Goal: Task Accomplishment & Management: Manage account settings

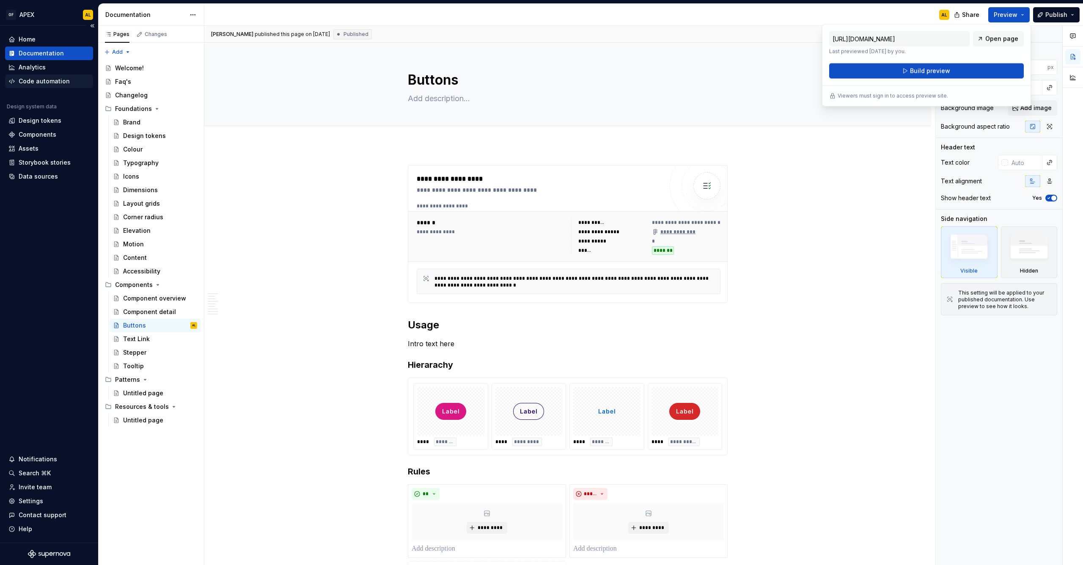
click at [42, 77] on div "Code automation" at bounding box center [49, 81] width 88 height 14
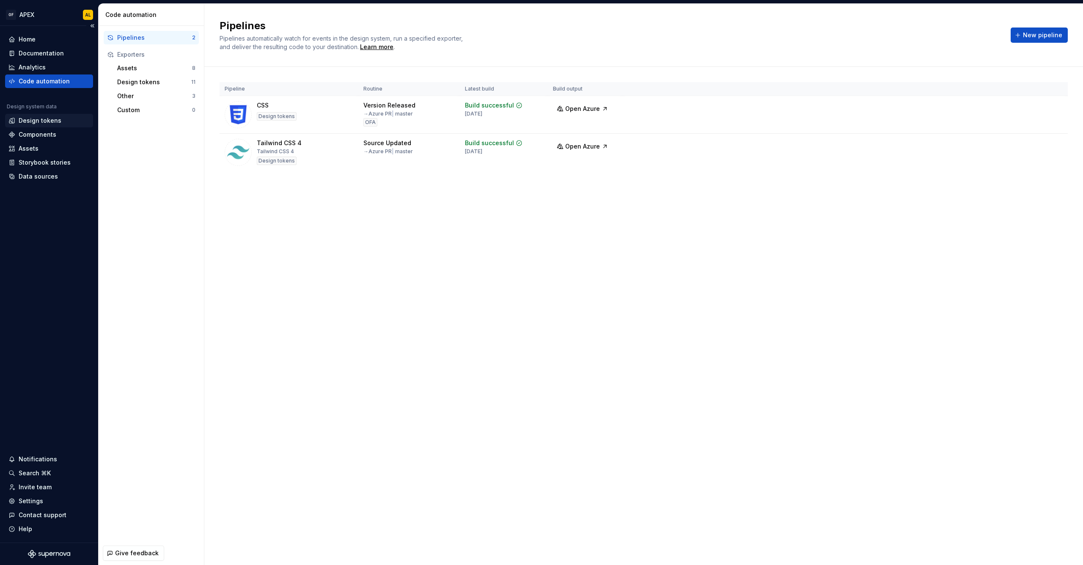
click at [44, 118] on div "Design tokens" at bounding box center [40, 120] width 43 height 8
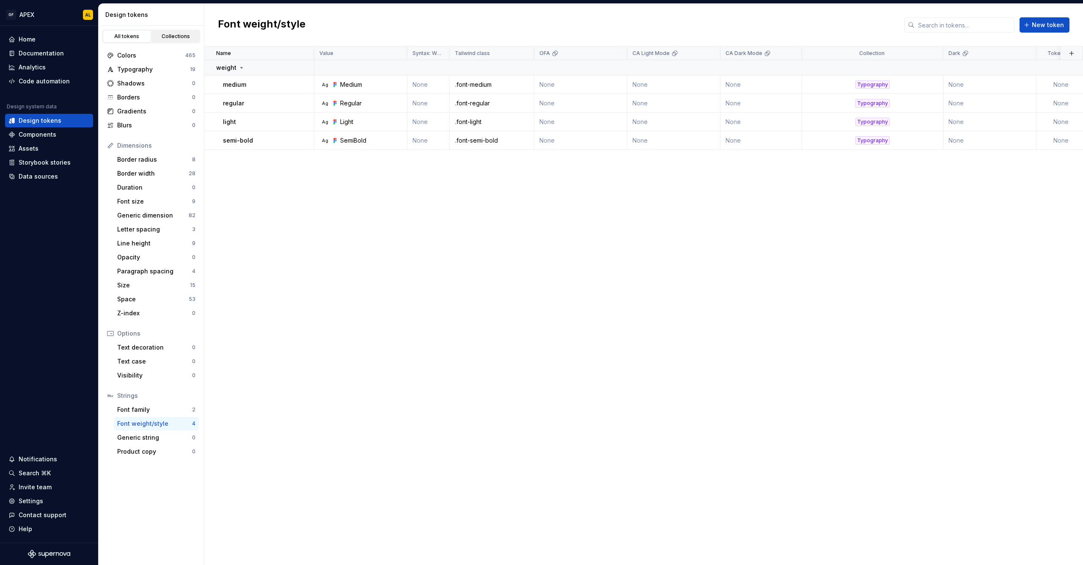
click at [156, 37] on div "Collections" at bounding box center [176, 36] width 42 height 7
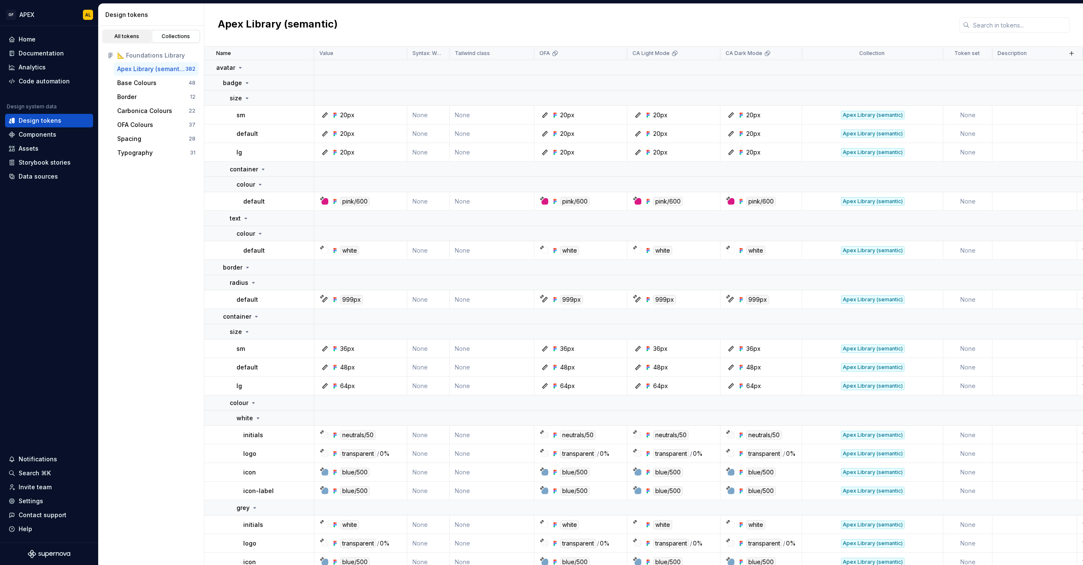
click at [134, 36] on div "All tokens" at bounding box center [127, 36] width 42 height 7
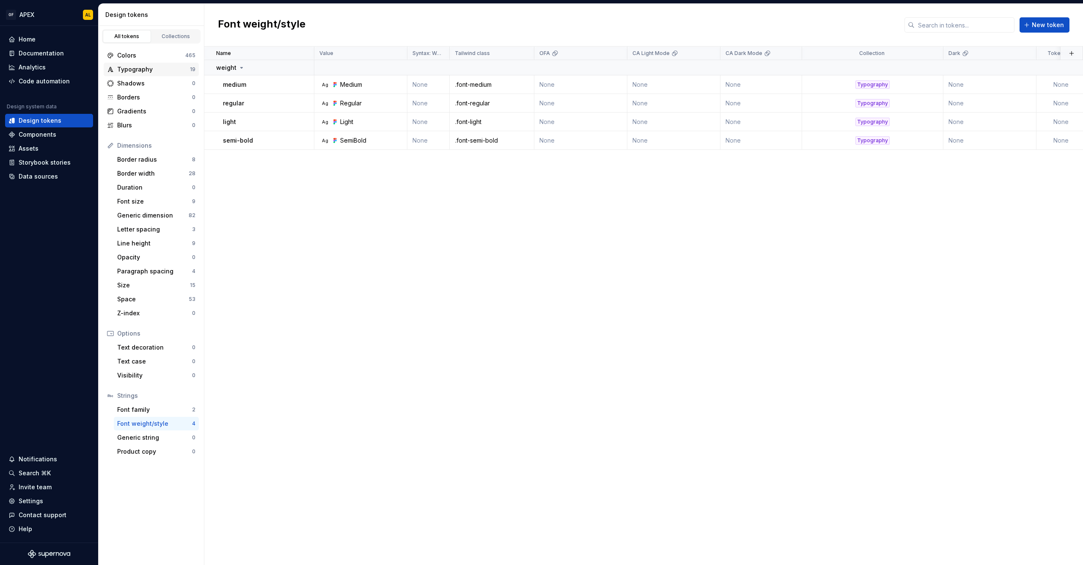
click at [167, 67] on div "Typography" at bounding box center [153, 69] width 73 height 8
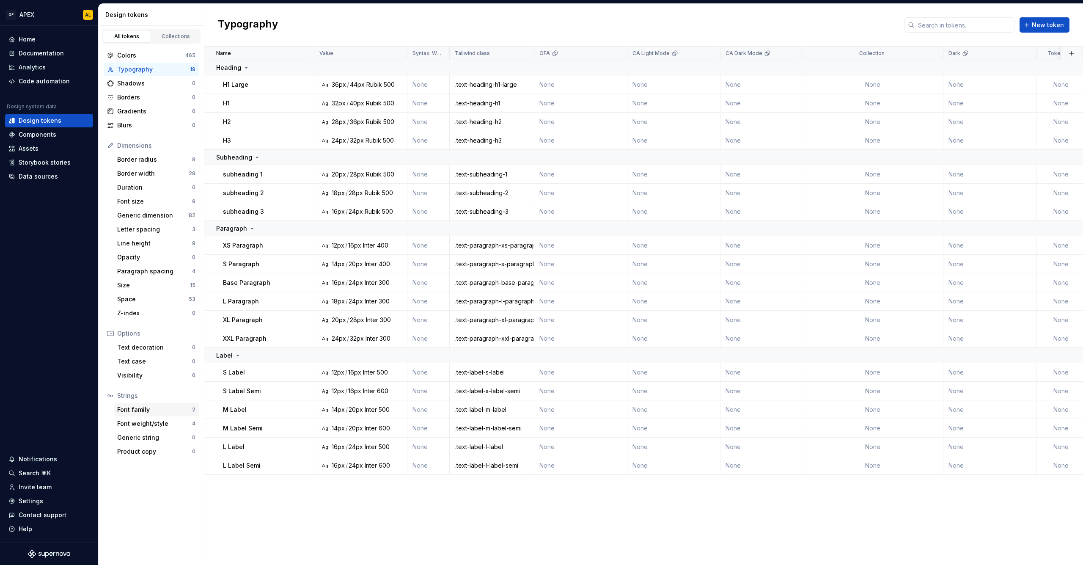
click at [164, 407] on div "Font family" at bounding box center [154, 409] width 75 height 8
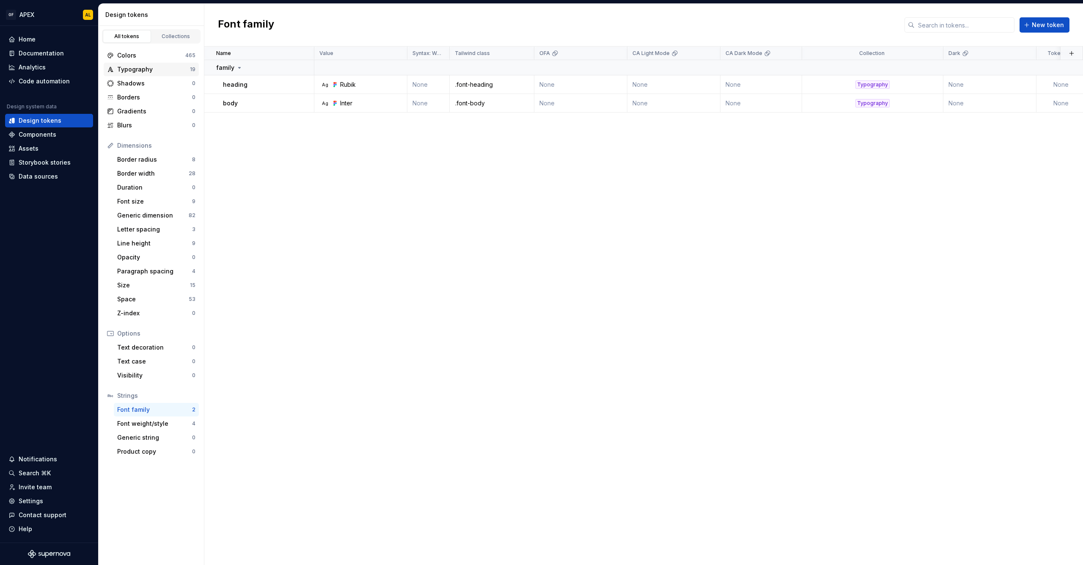
click at [169, 67] on div "Typography" at bounding box center [153, 69] width 73 height 8
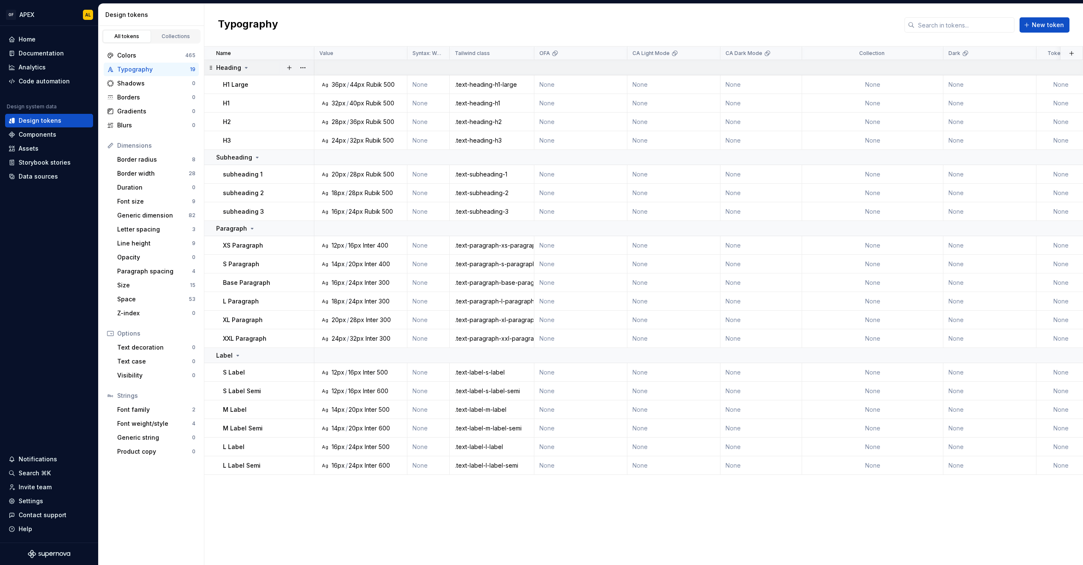
click at [244, 68] on icon at bounding box center [246, 67] width 7 height 7
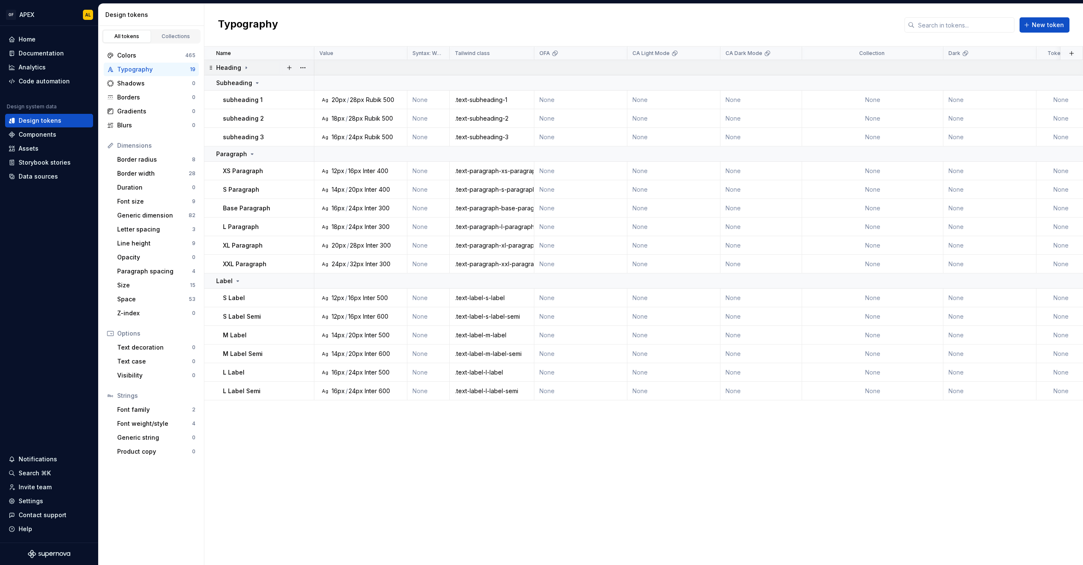
click at [245, 66] on icon at bounding box center [246, 67] width 7 height 7
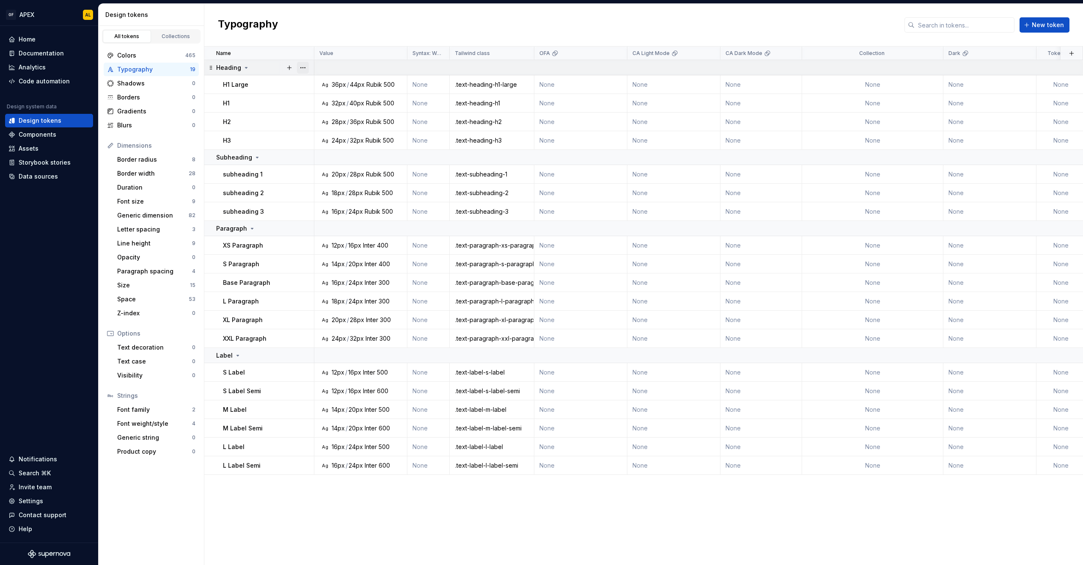
click at [303, 66] on button "button" at bounding box center [303, 68] width 12 height 12
click at [314, 160] on div "Delete group" at bounding box center [340, 163] width 55 height 8
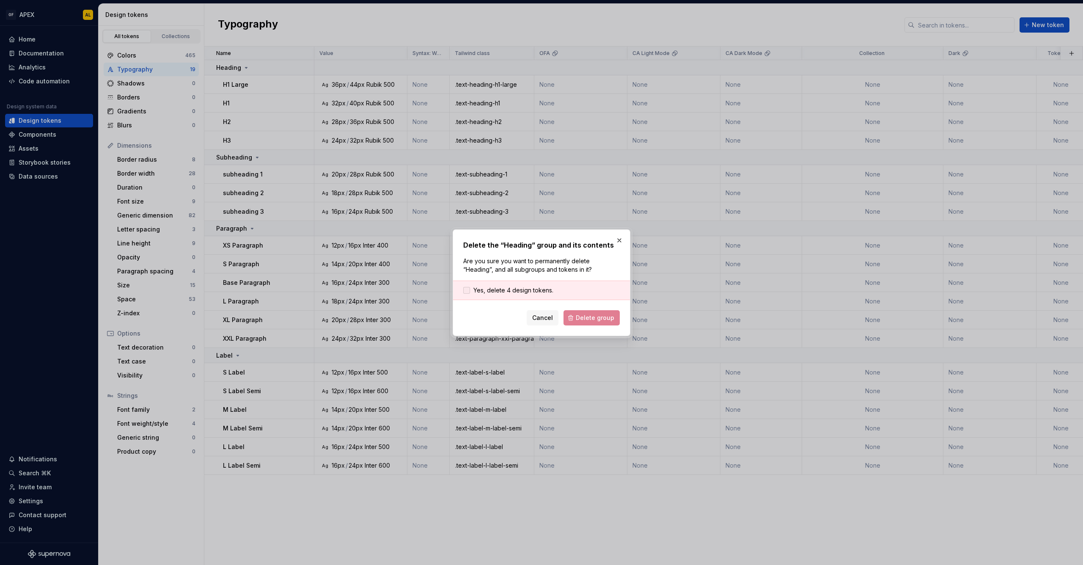
click at [542, 289] on span "Yes, delete 4 design tokens." at bounding box center [513, 290] width 80 height 8
click at [576, 313] on button "Delete group" at bounding box center [592, 317] width 56 height 15
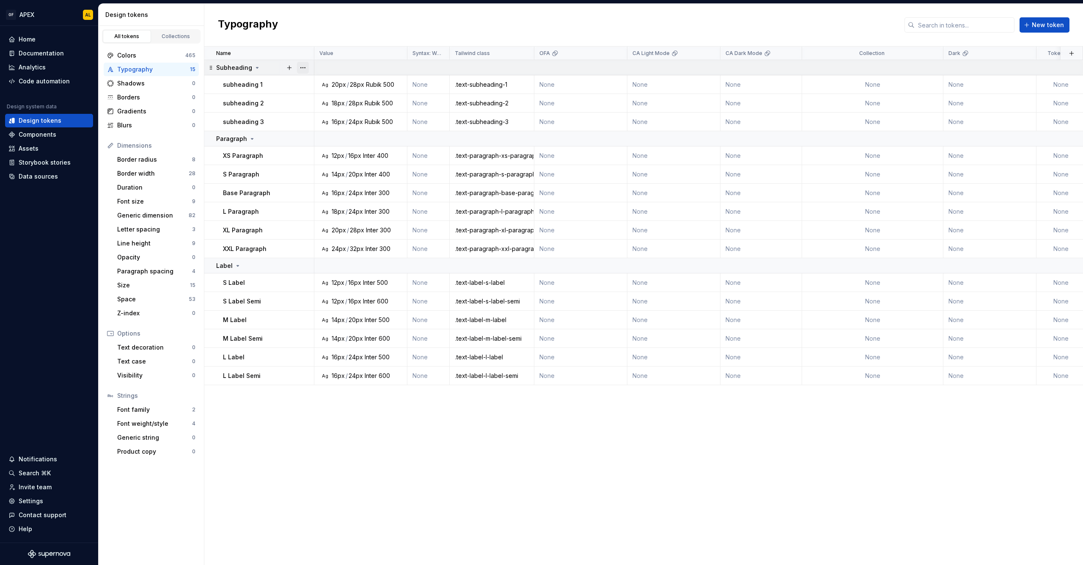
click at [301, 66] on button "button" at bounding box center [303, 68] width 12 height 12
click at [328, 162] on div "Delete group" at bounding box center [340, 163] width 55 height 8
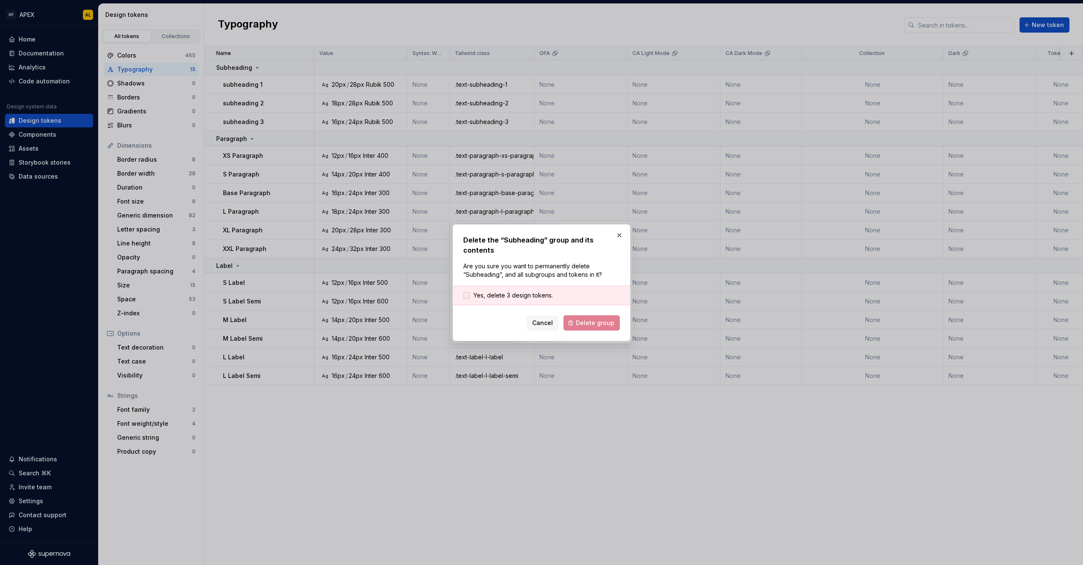
click at [530, 292] on span "Yes, delete 3 design tokens." at bounding box center [513, 295] width 80 height 8
click at [581, 313] on form "Yes, delete 3 design tokens. Cancel Delete group" at bounding box center [541, 308] width 157 height 45
click at [583, 319] on span "Delete group" at bounding box center [595, 323] width 39 height 8
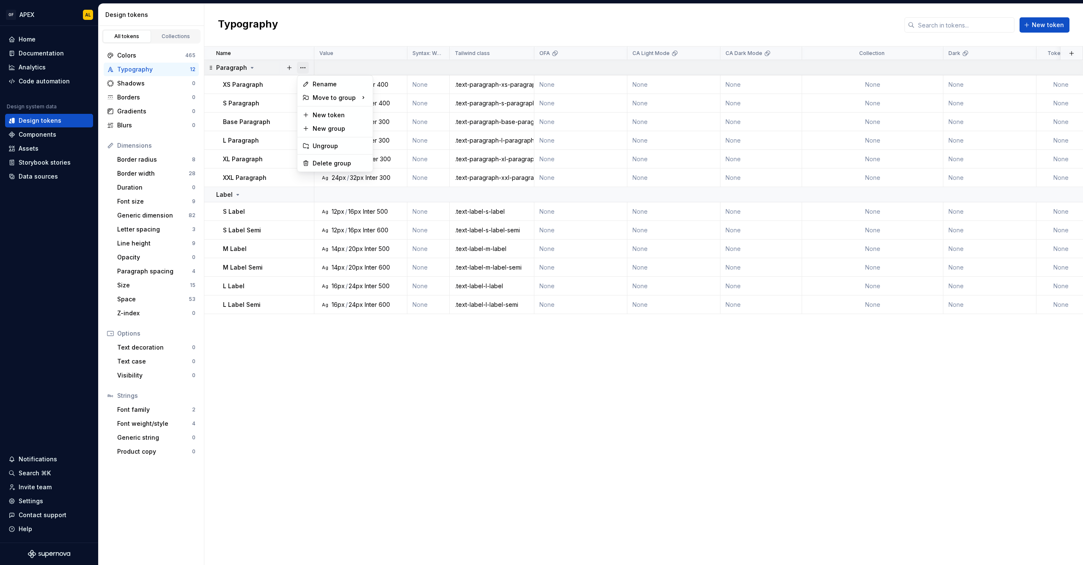
click at [305, 68] on button "button" at bounding box center [303, 68] width 12 height 12
click at [333, 162] on div "Delete group" at bounding box center [340, 163] width 55 height 8
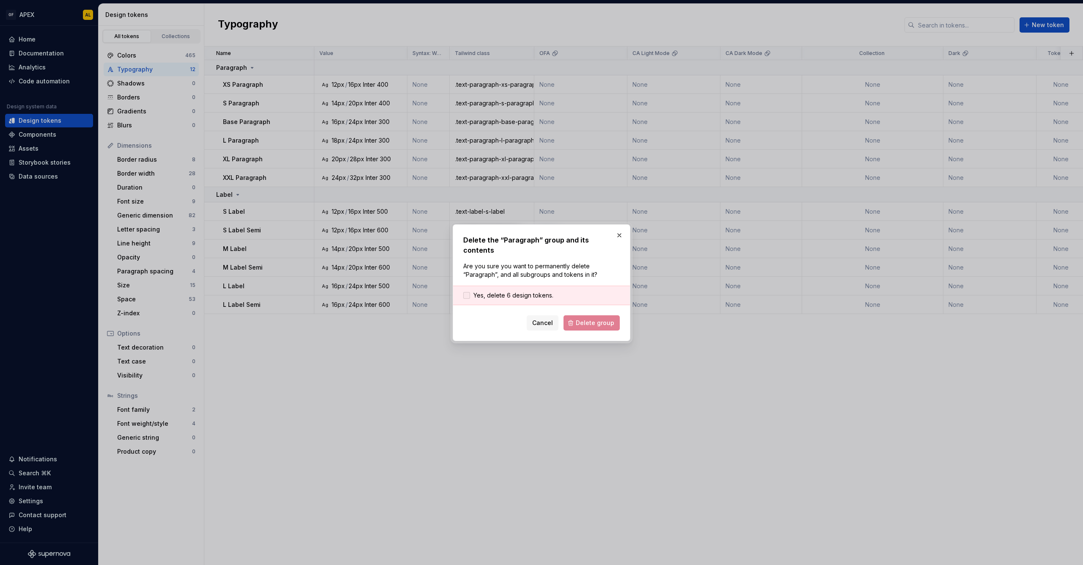
click at [500, 291] on span "Yes, delete 6 design tokens." at bounding box center [513, 295] width 80 height 8
click at [589, 319] on span "Delete group" at bounding box center [595, 323] width 39 height 8
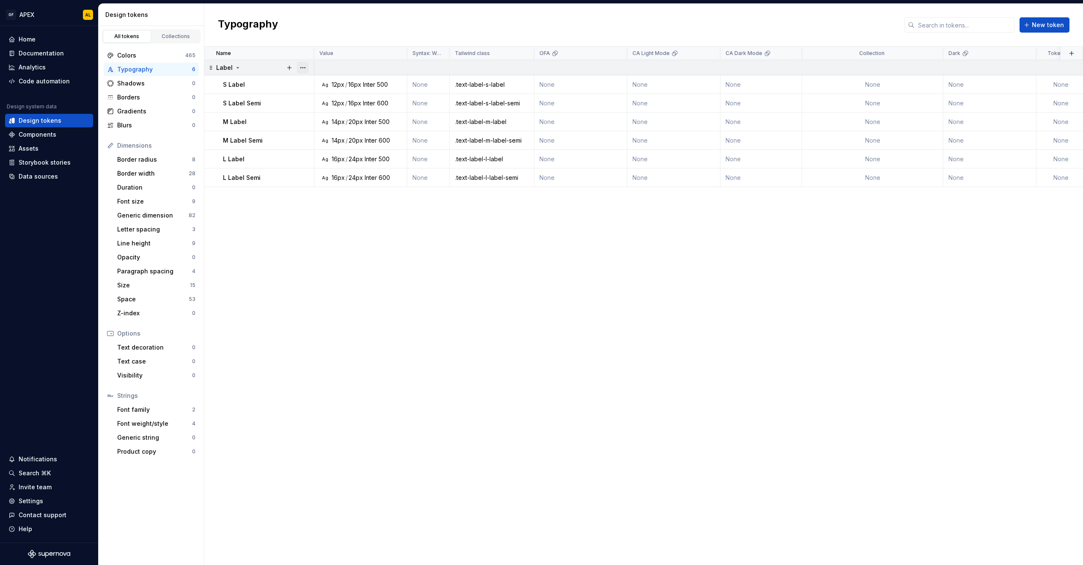
click at [300, 66] on button "button" at bounding box center [303, 68] width 12 height 12
click at [348, 160] on div "Delete group" at bounding box center [340, 163] width 55 height 8
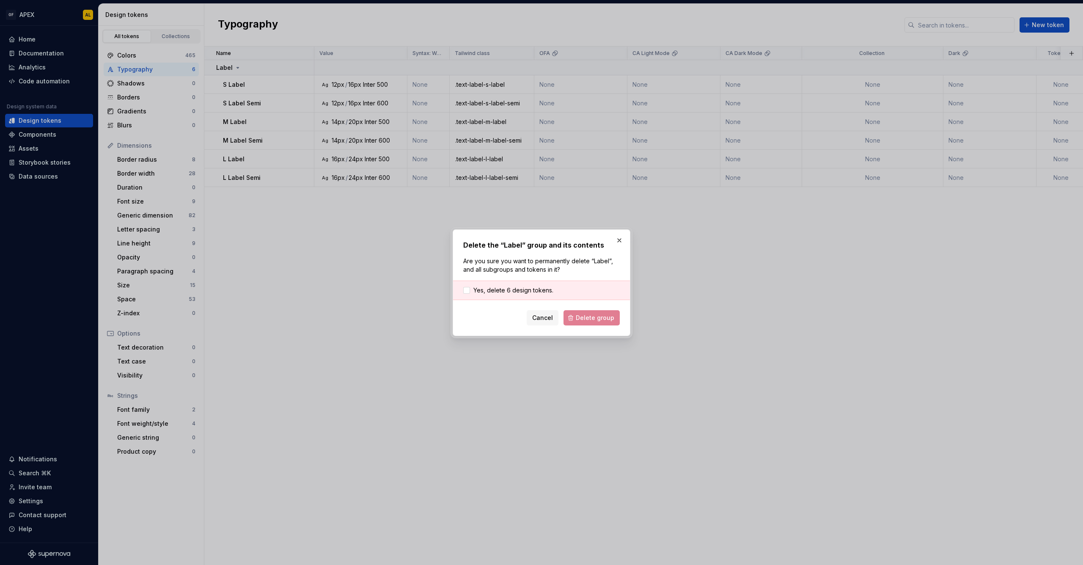
click at [502, 283] on div "Yes, delete 6 design tokens." at bounding box center [541, 290] width 177 height 19
click at [509, 289] on span "Yes, delete 6 design tokens." at bounding box center [513, 290] width 80 height 8
click at [592, 318] on span "Delete group" at bounding box center [595, 318] width 39 height 8
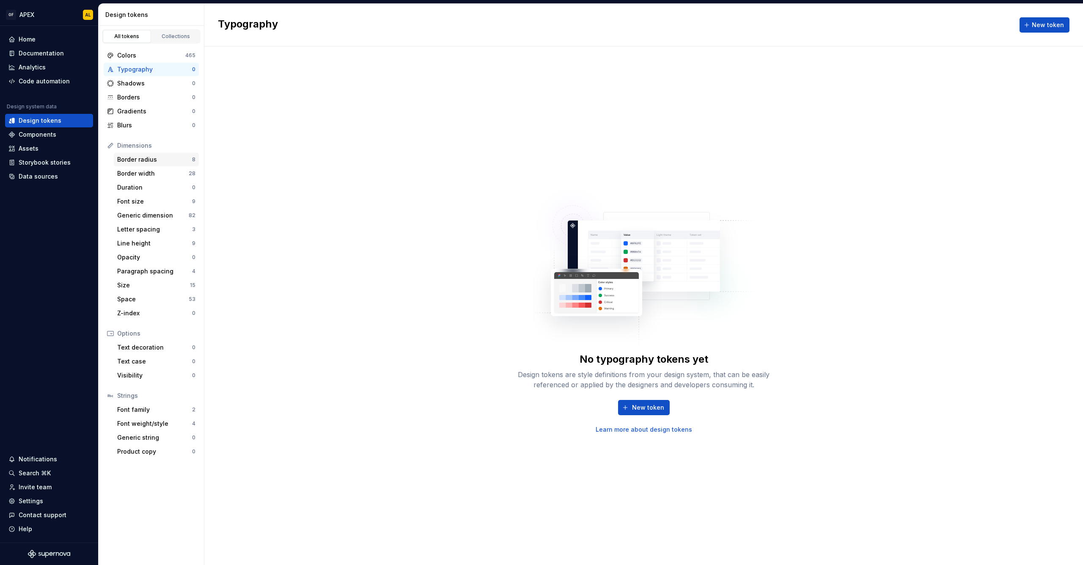
click at [163, 153] on div "Border radius 8" at bounding box center [156, 160] width 85 height 14
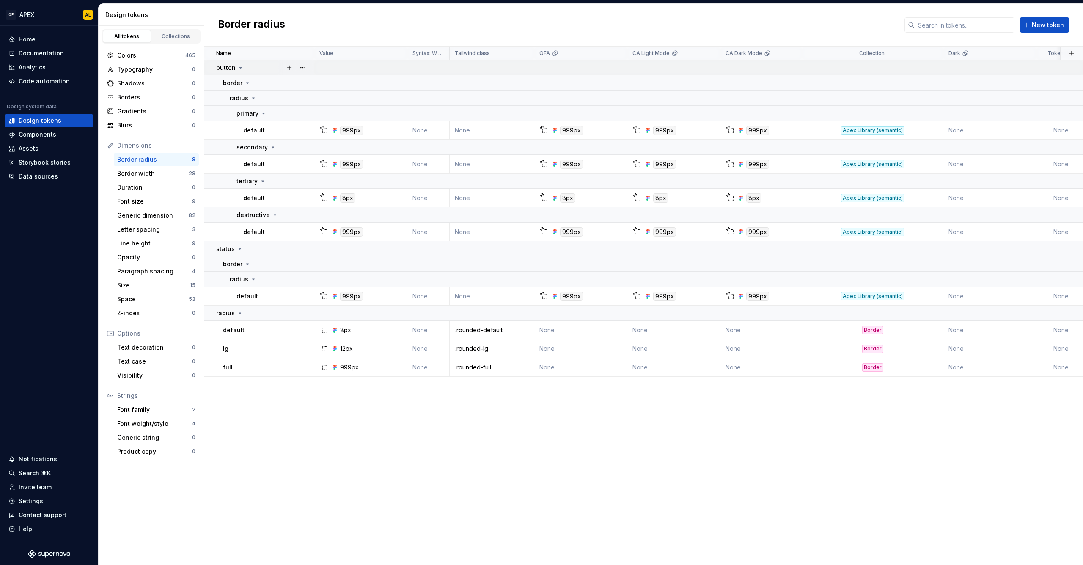
click at [240, 67] on icon at bounding box center [241, 67] width 2 height 1
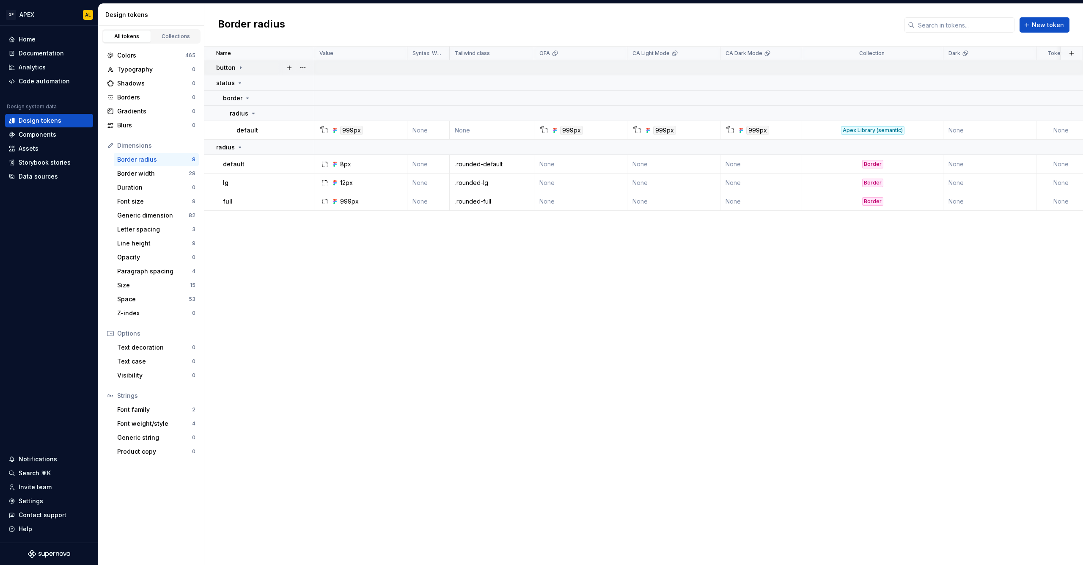
click at [238, 66] on icon at bounding box center [240, 67] width 7 height 7
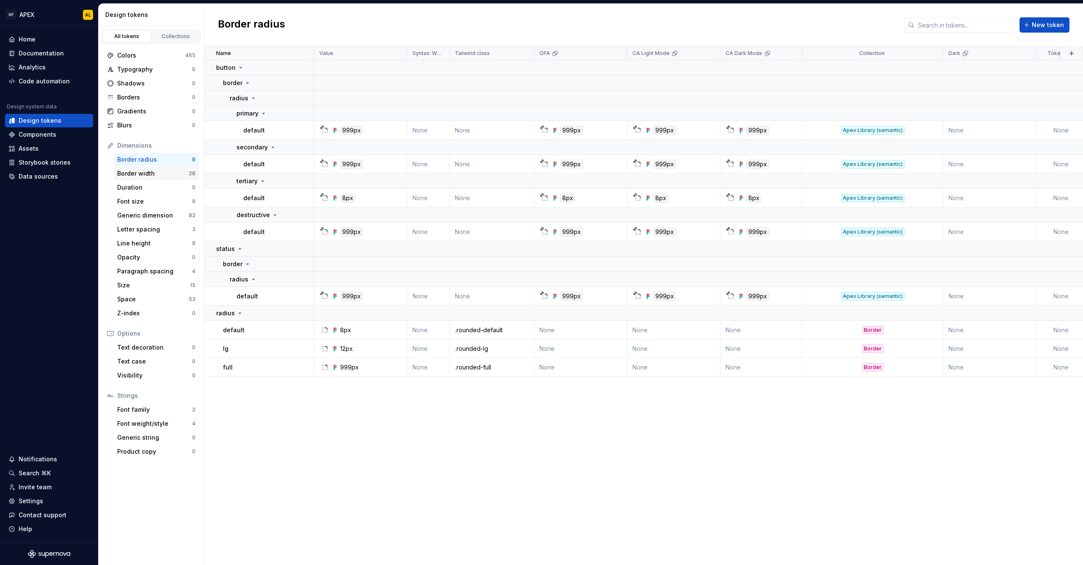
click at [171, 176] on div "Border width" at bounding box center [153, 173] width 72 height 8
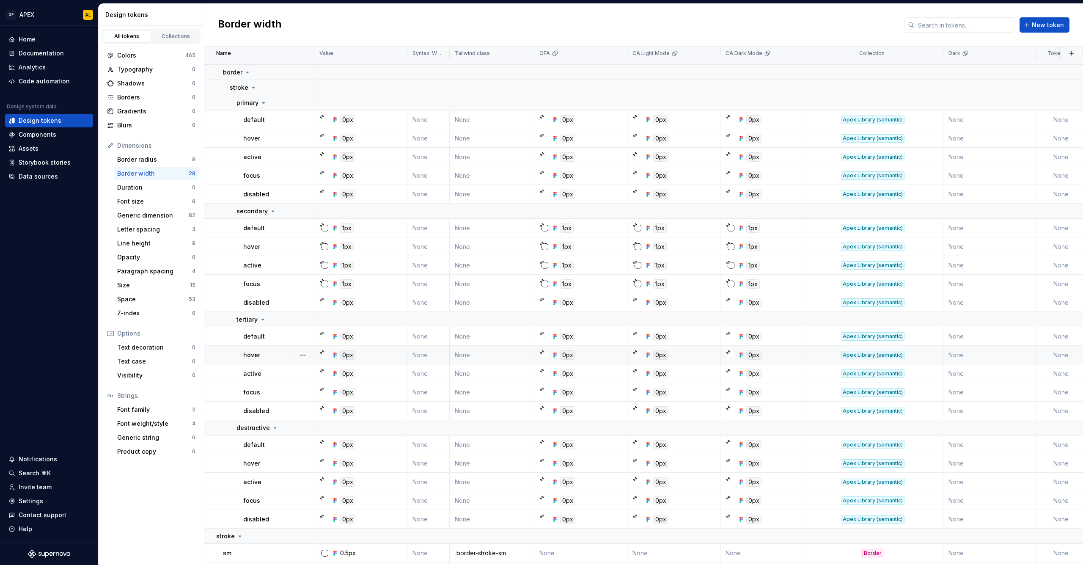
scroll to position [143, 0]
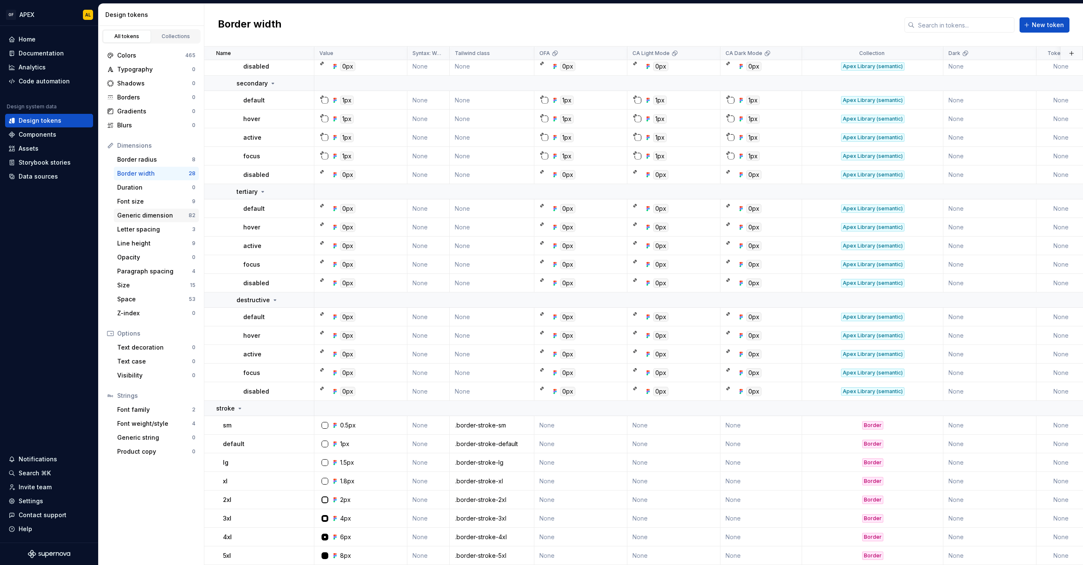
click at [150, 216] on div "Generic dimension" at bounding box center [153, 215] width 72 height 8
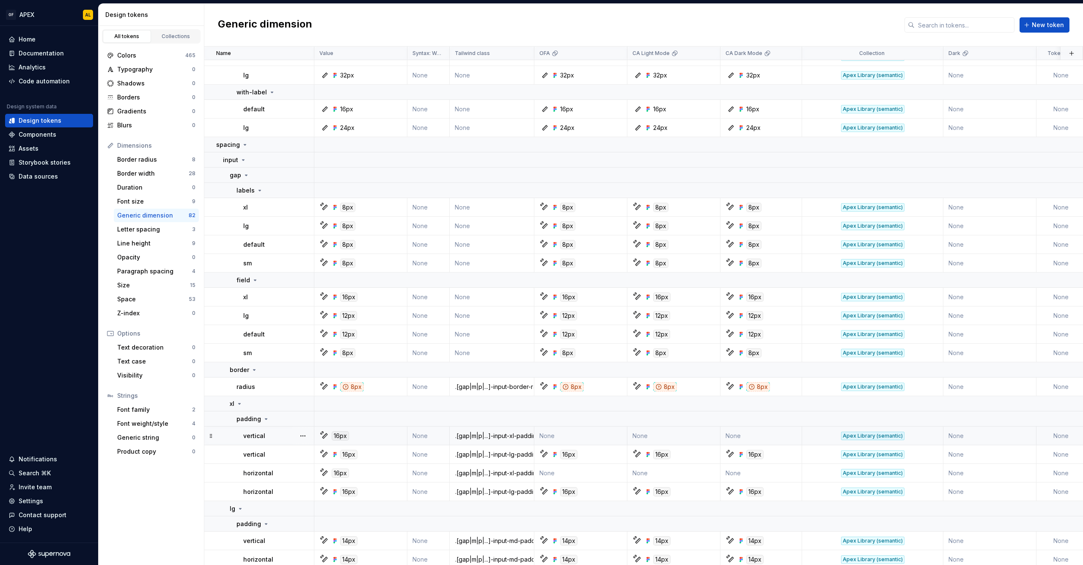
scroll to position [323, 0]
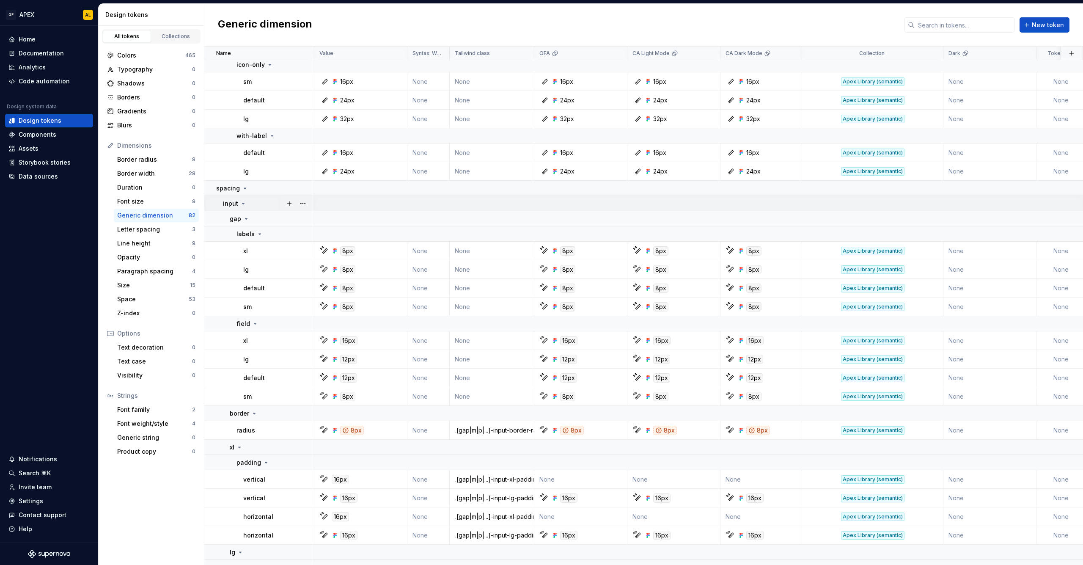
click at [243, 202] on icon at bounding box center [243, 203] width 7 height 7
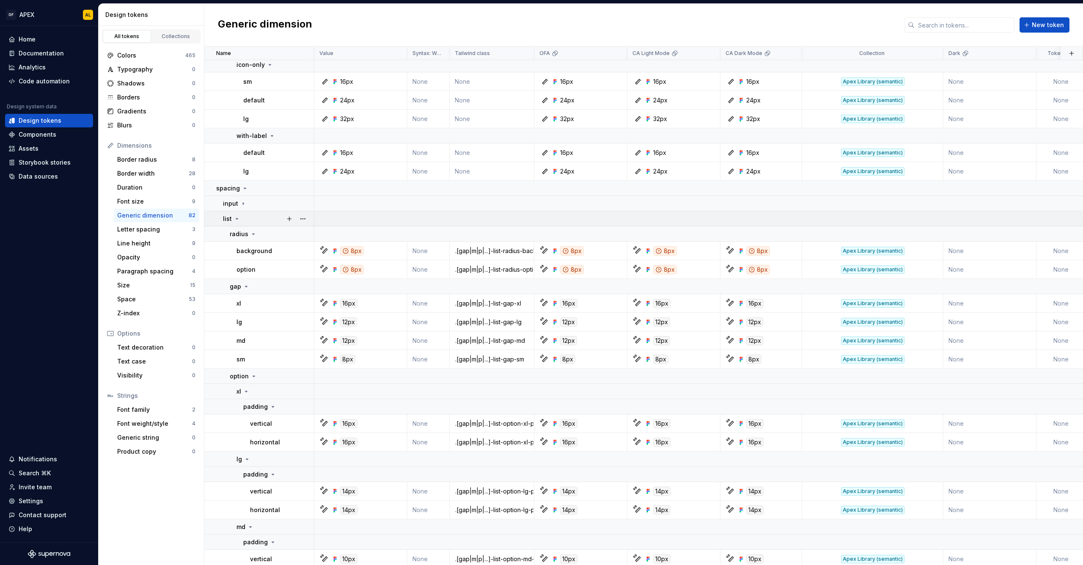
click at [235, 218] on icon at bounding box center [237, 218] width 7 height 7
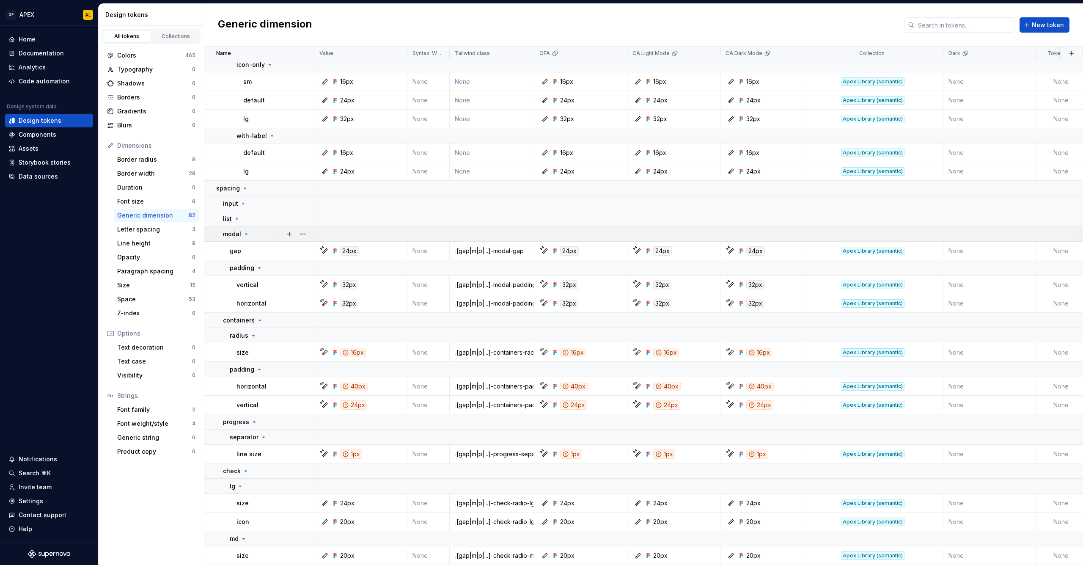
click at [244, 233] on icon at bounding box center [246, 234] width 7 height 7
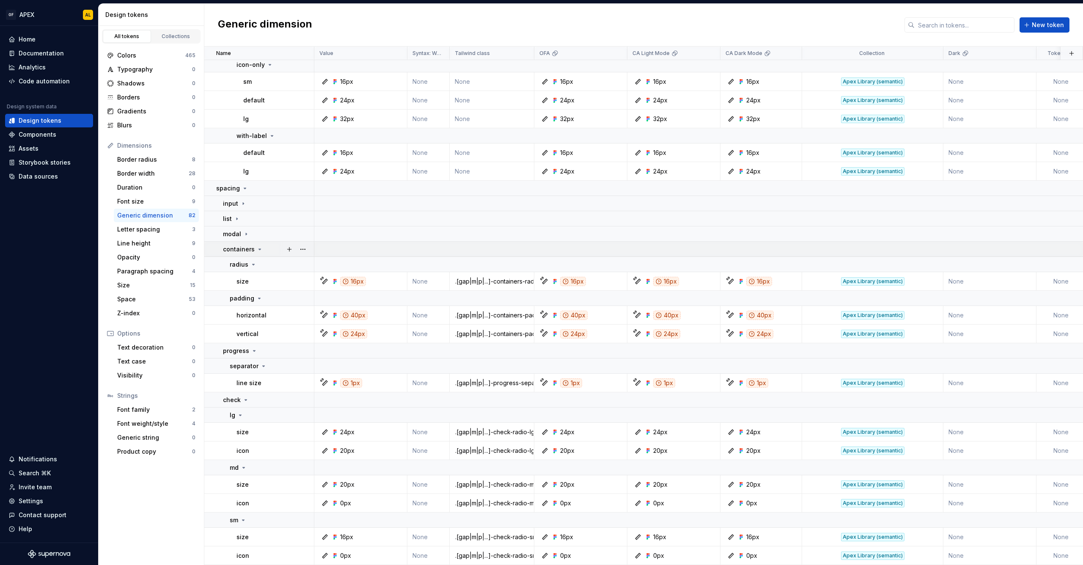
click at [259, 249] on icon at bounding box center [260, 249] width 2 height 1
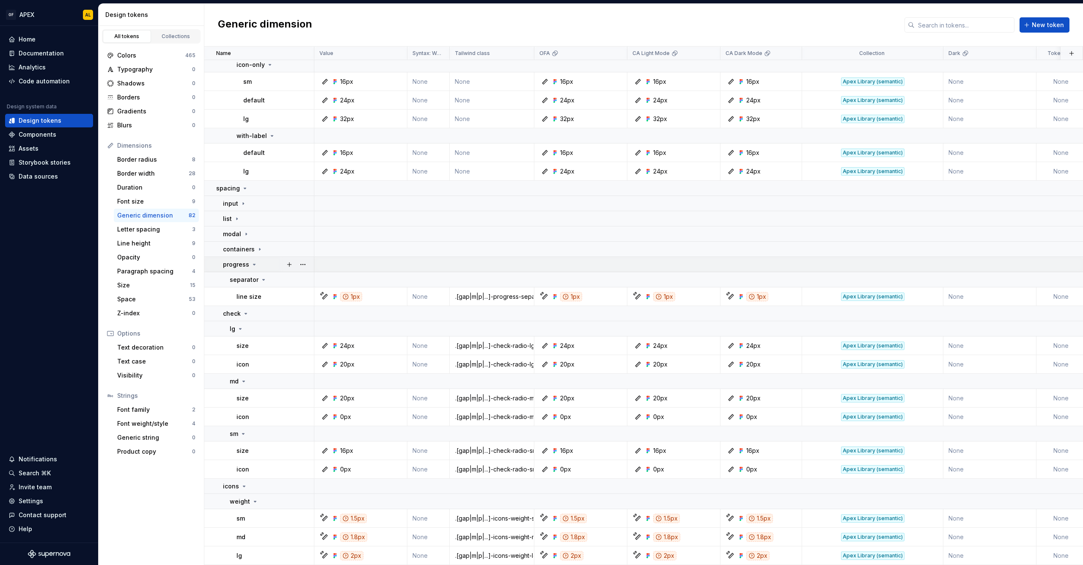
click at [253, 265] on icon at bounding box center [254, 264] width 7 height 7
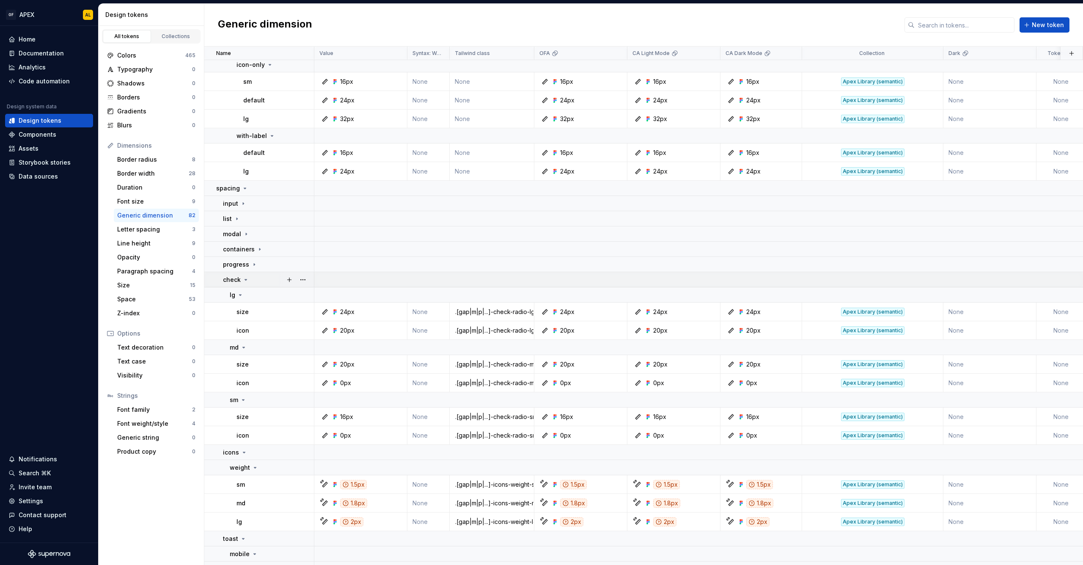
click at [247, 280] on icon at bounding box center [245, 279] width 7 height 7
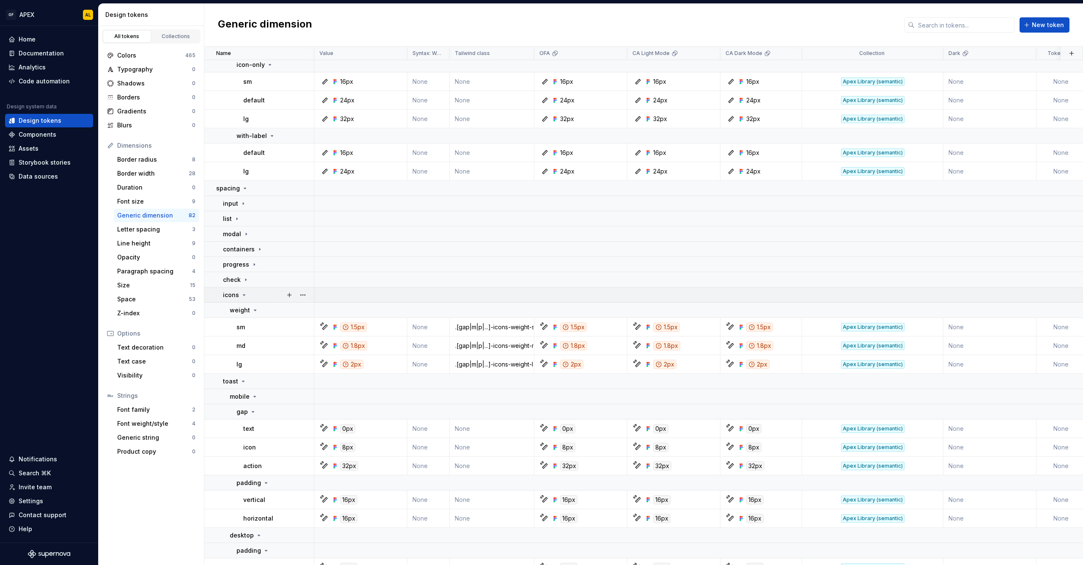
click at [244, 295] on icon at bounding box center [244, 294] width 2 height 1
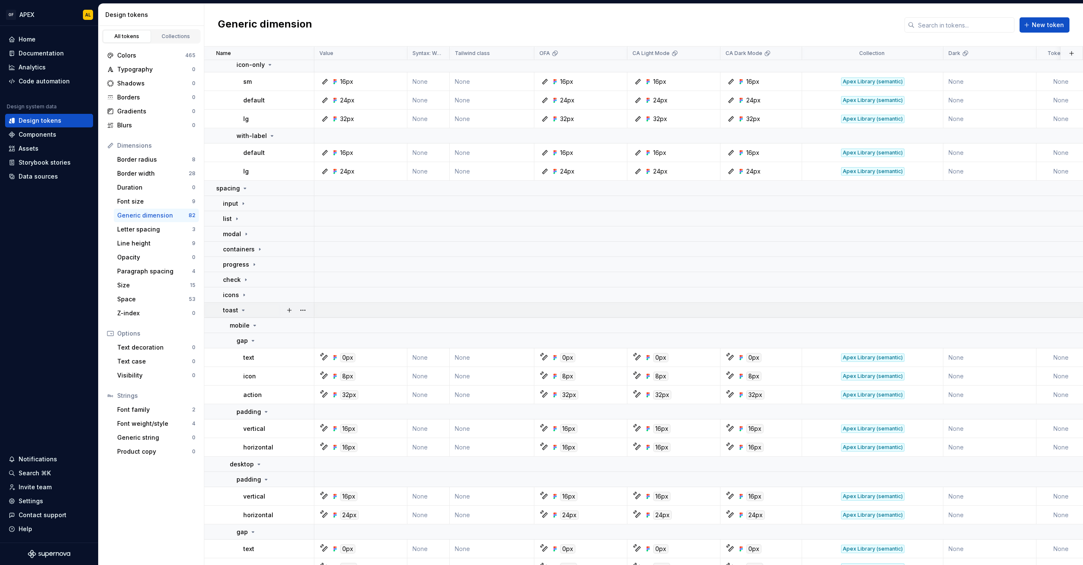
click at [241, 311] on icon at bounding box center [243, 310] width 7 height 7
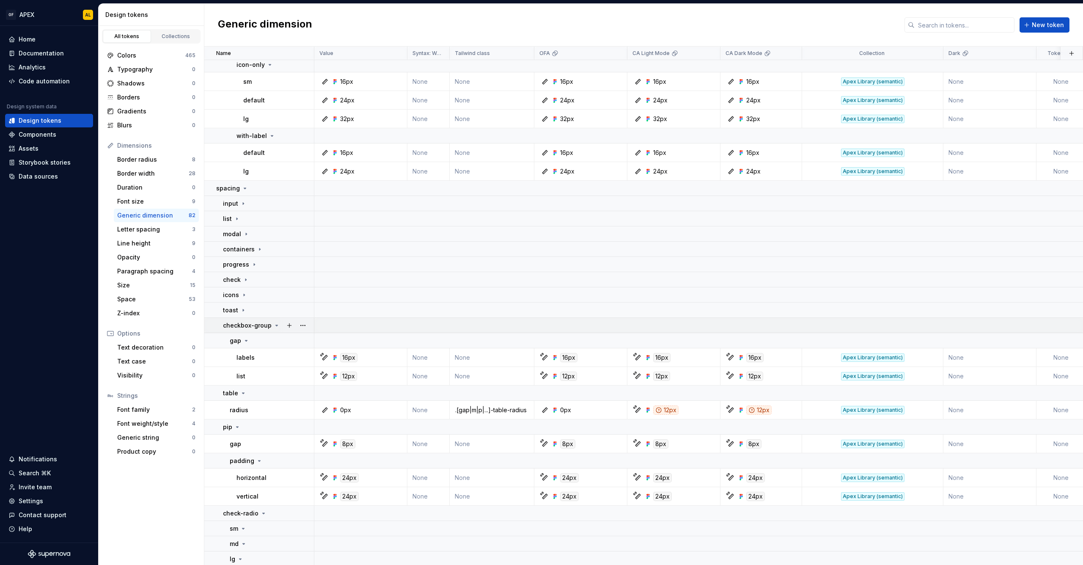
click at [274, 324] on icon at bounding box center [276, 325] width 7 height 7
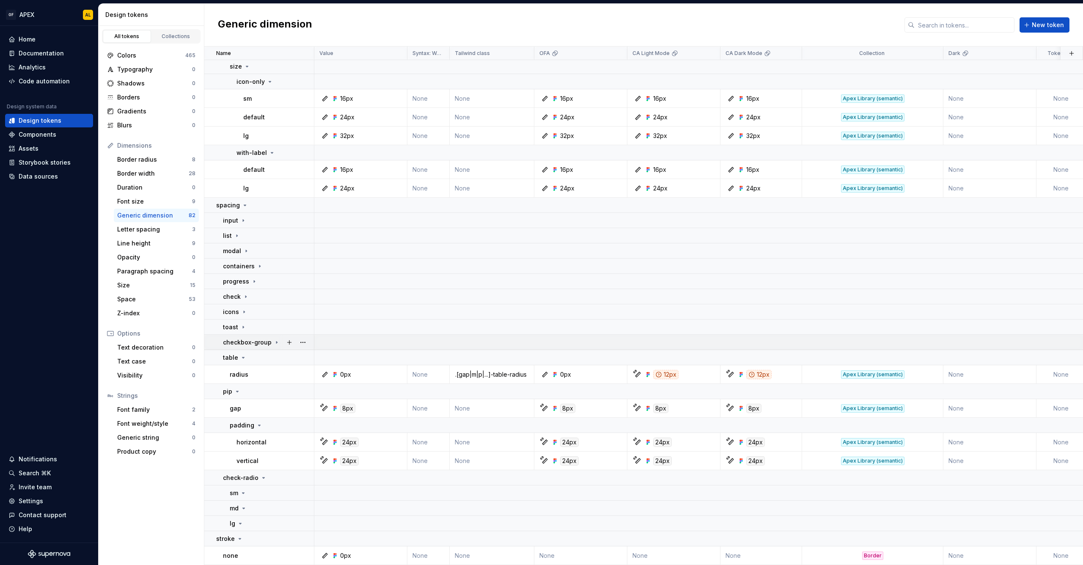
scroll to position [311, 0]
click at [243, 354] on icon at bounding box center [243, 357] width 7 height 7
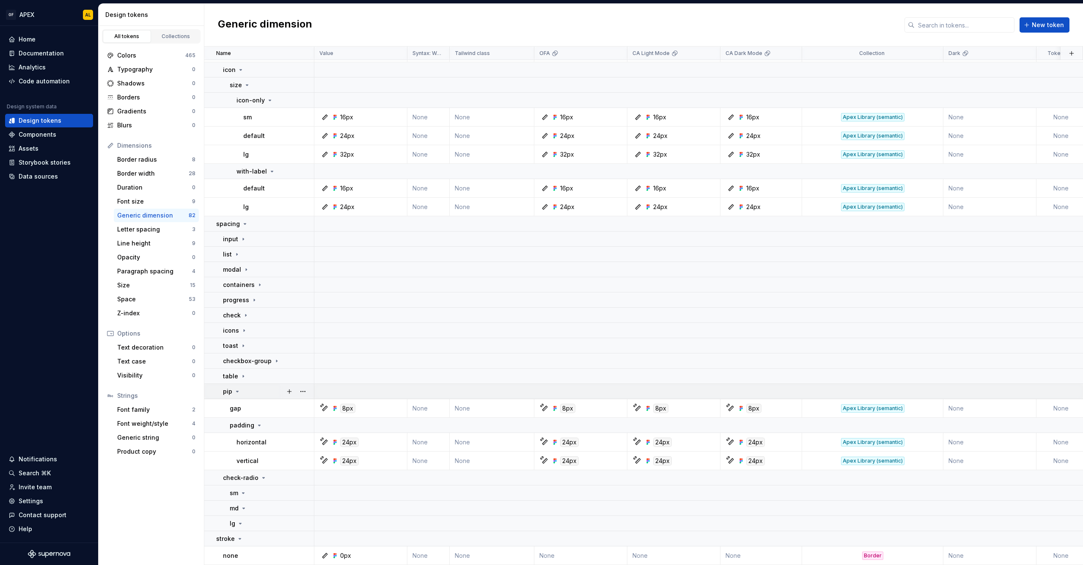
click at [239, 388] on icon at bounding box center [237, 391] width 7 height 7
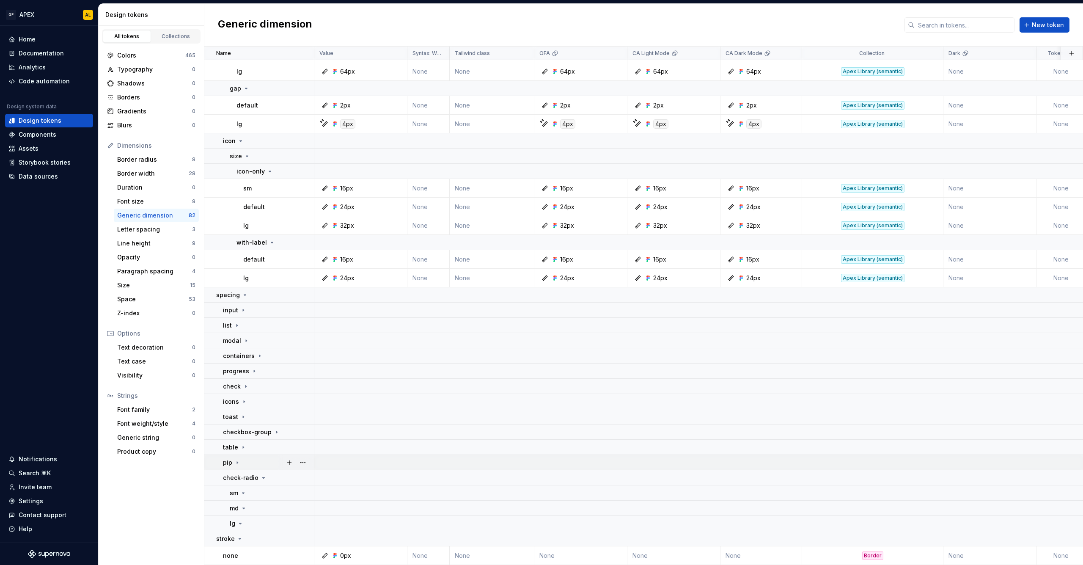
scroll to position [221, 0]
click at [263, 477] on icon at bounding box center [264, 477] width 2 height 1
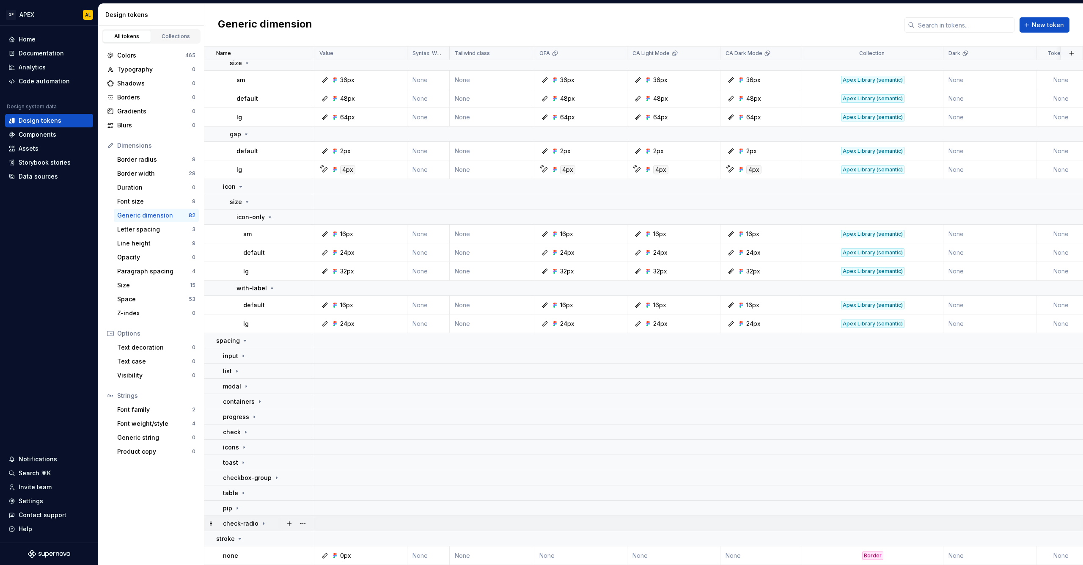
click at [263, 522] on icon at bounding box center [263, 523] width 1 height 2
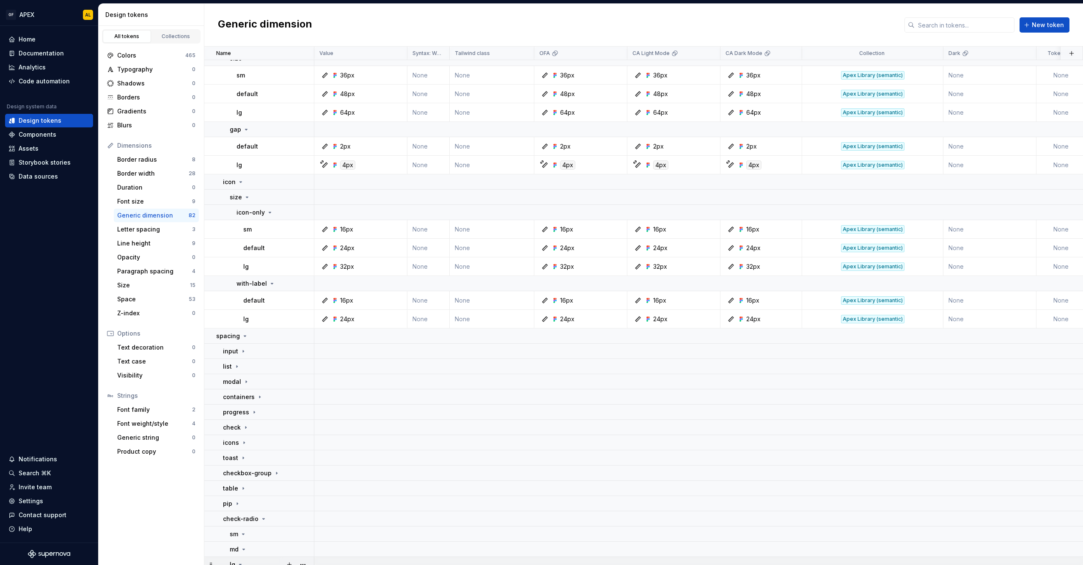
scroll to position [221, 0]
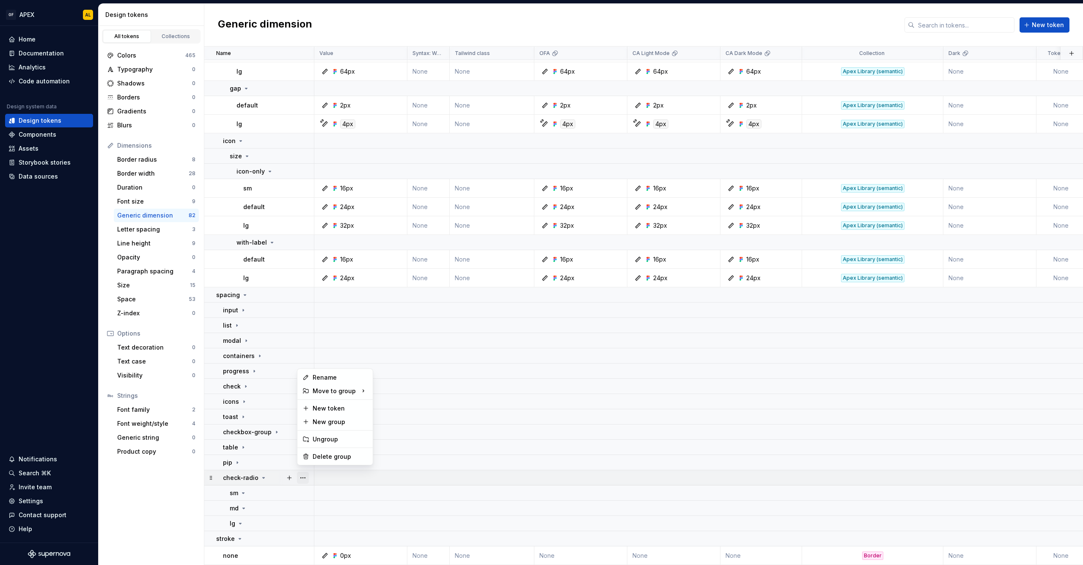
click at [305, 472] on button "button" at bounding box center [303, 478] width 12 height 12
click at [309, 455] on icon at bounding box center [306, 456] width 7 height 7
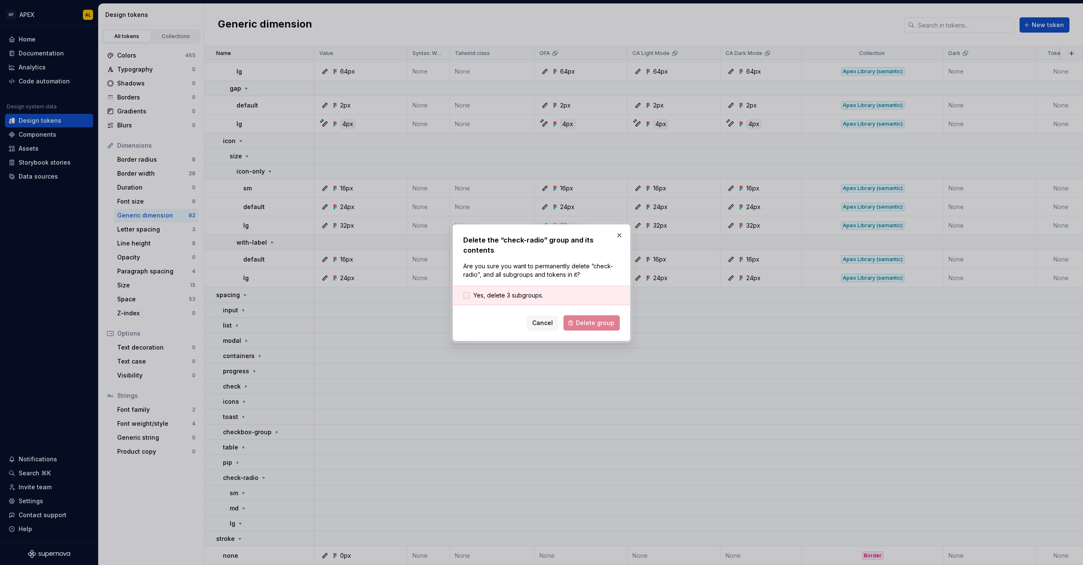
click at [527, 291] on span "Yes, delete 3 subgroups." at bounding box center [508, 295] width 70 height 8
click at [574, 315] on button "Delete group" at bounding box center [592, 322] width 56 height 15
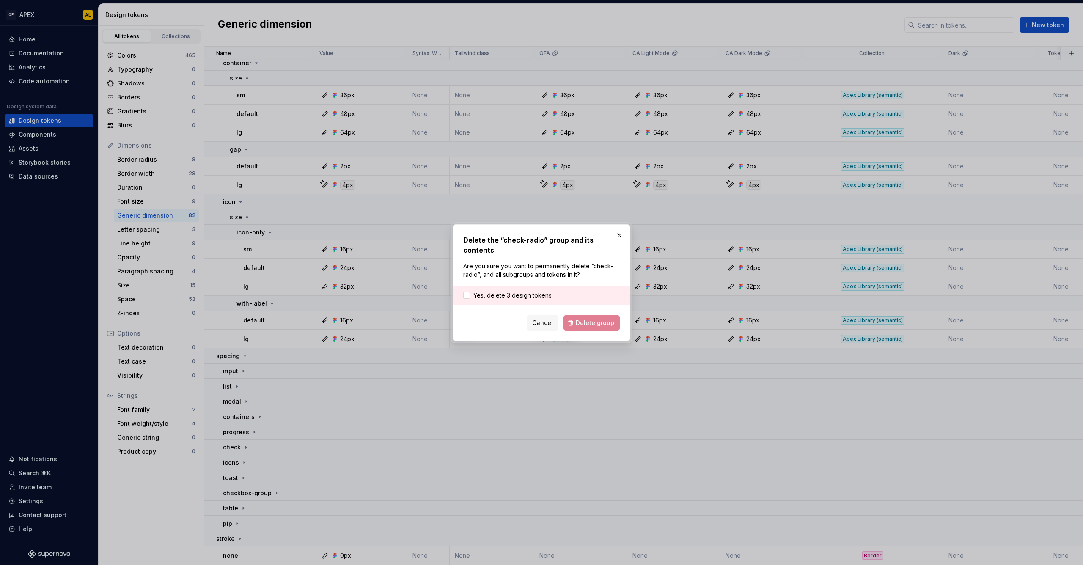
scroll to position [160, 0]
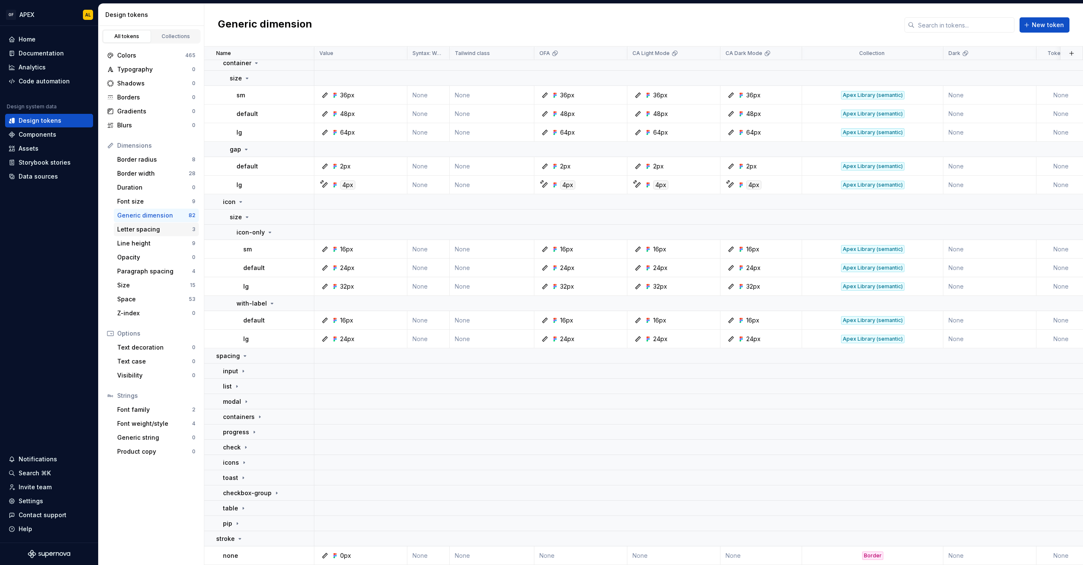
click at [178, 226] on div "Letter spacing" at bounding box center [154, 229] width 75 height 8
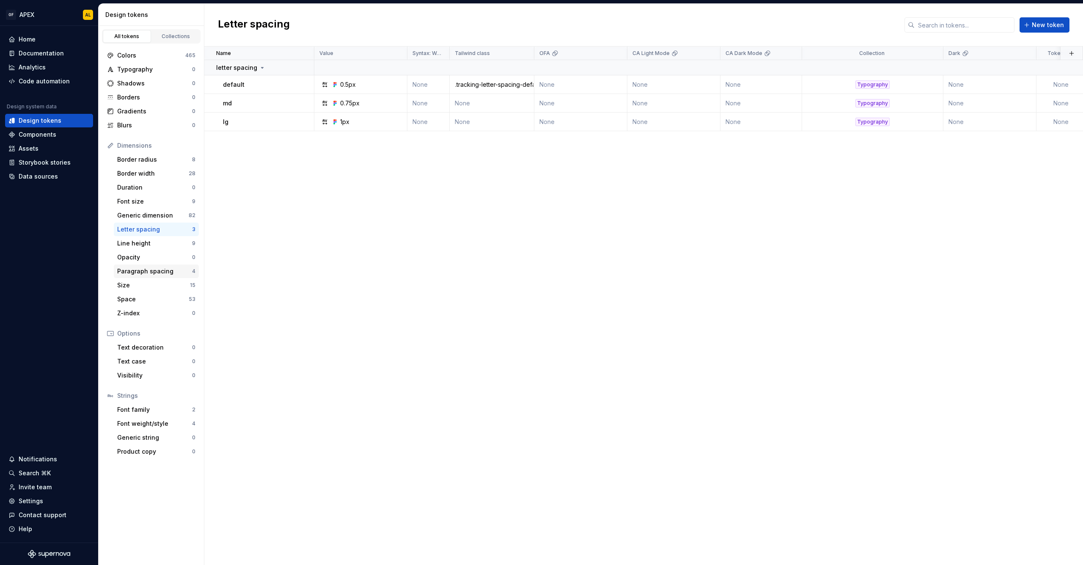
click at [167, 270] on div "Paragraph spacing" at bounding box center [154, 271] width 75 height 8
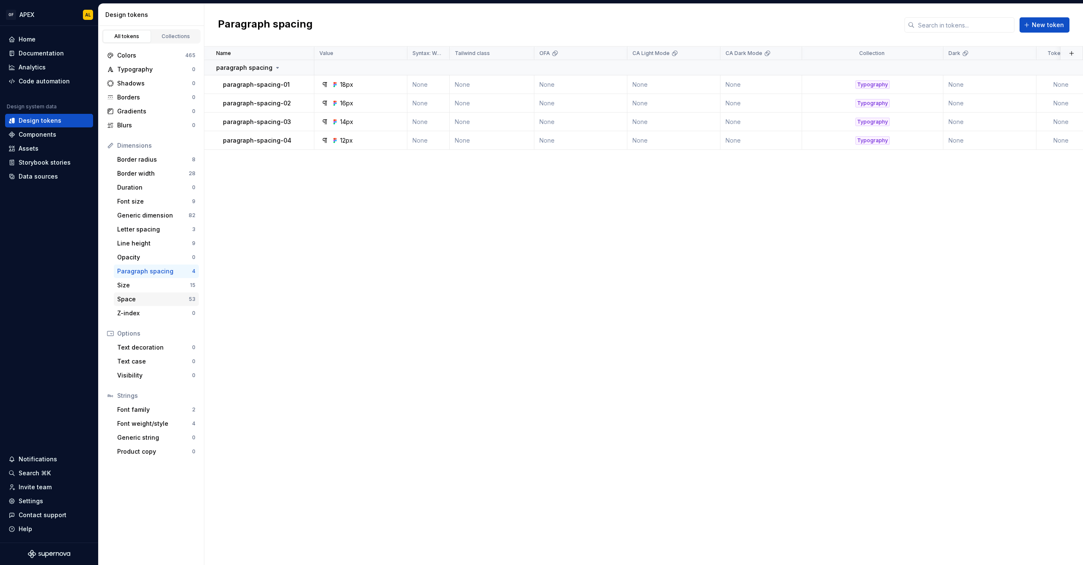
click at [164, 297] on div "Space" at bounding box center [153, 299] width 72 height 8
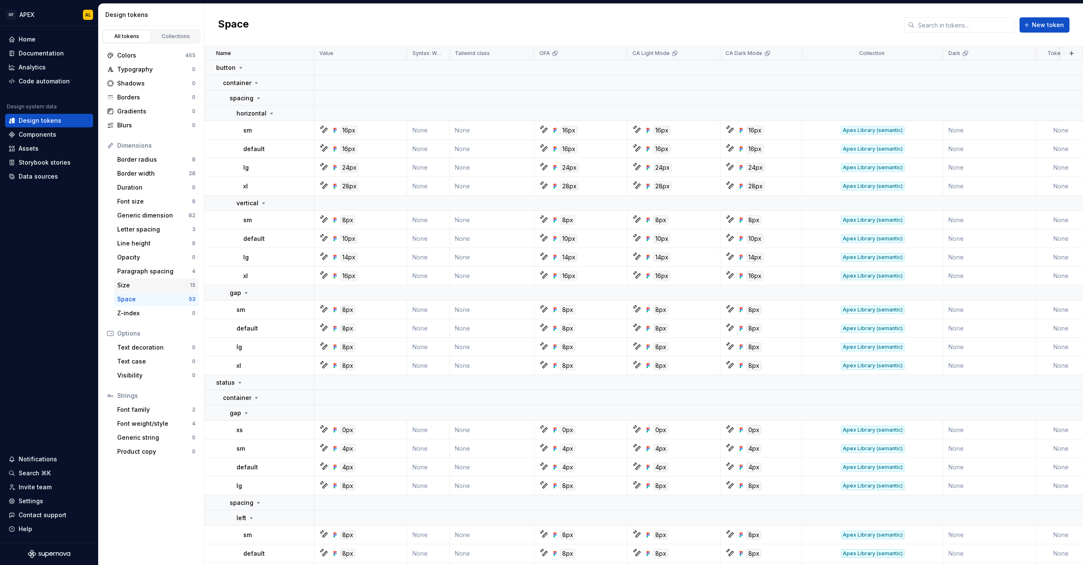
click at [161, 286] on div "Size" at bounding box center [153, 285] width 73 height 8
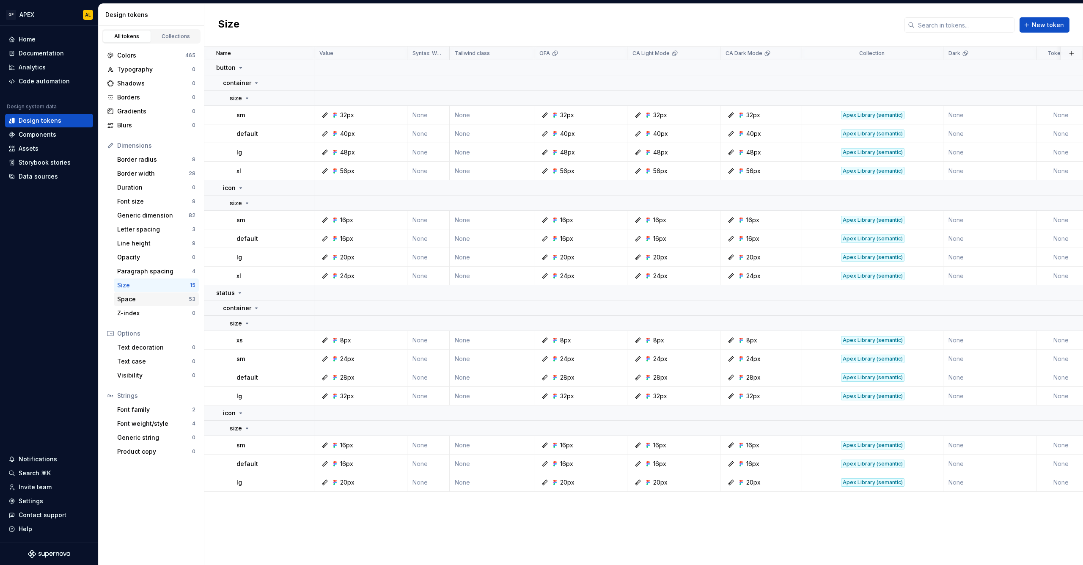
click at [127, 298] on div "Space" at bounding box center [153, 299] width 72 height 8
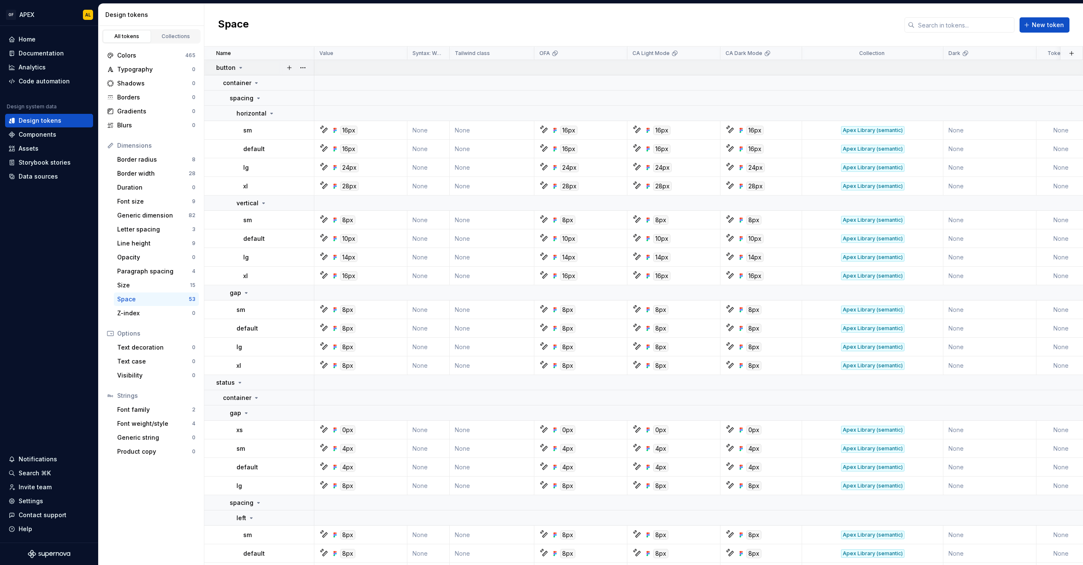
click at [240, 65] on icon at bounding box center [240, 67] width 7 height 7
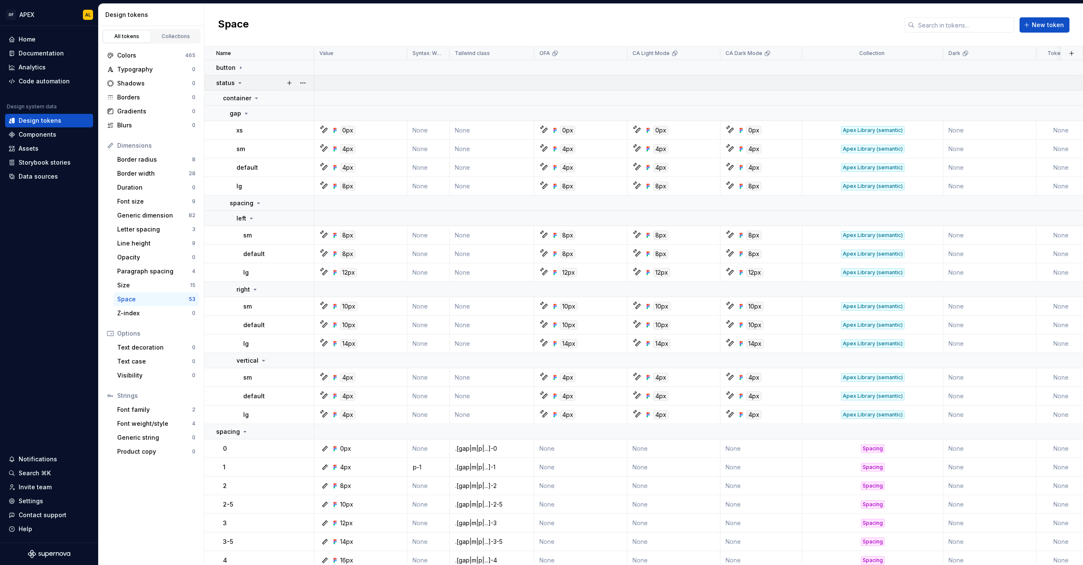
click at [241, 83] on icon at bounding box center [240, 83] width 7 height 7
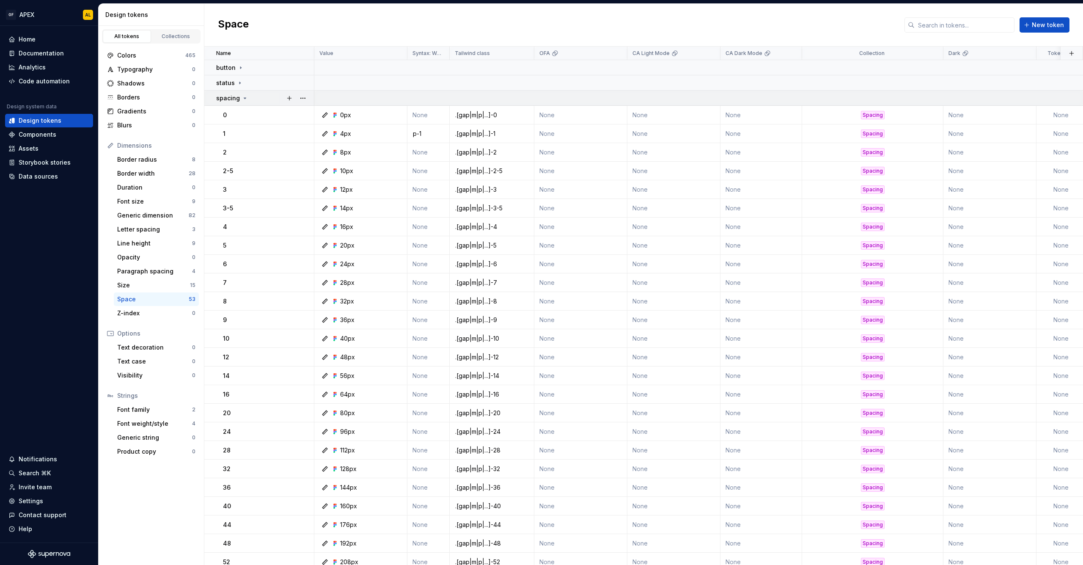
click at [243, 96] on icon at bounding box center [245, 98] width 7 height 7
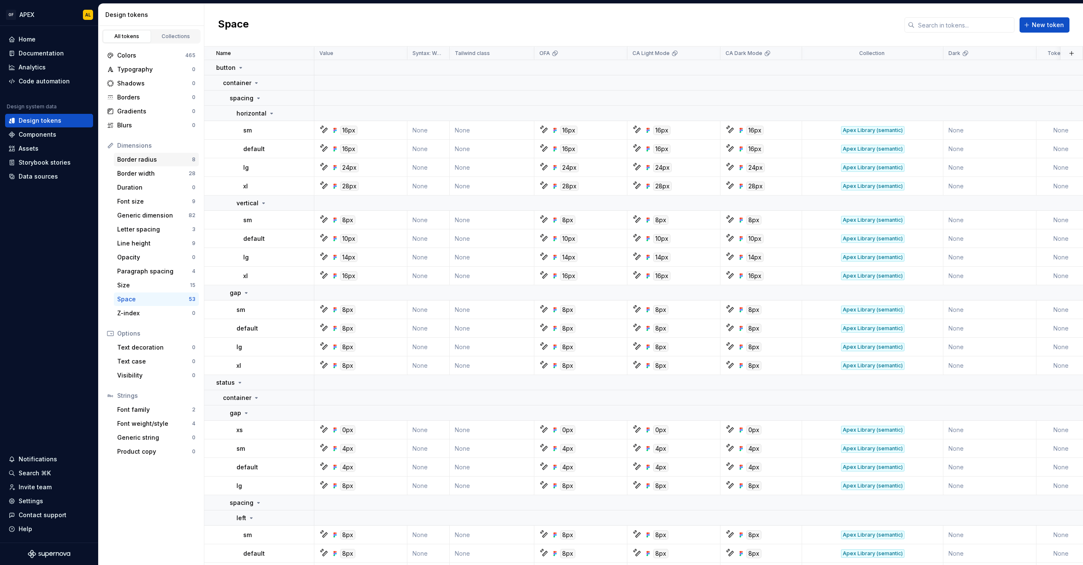
click at [164, 159] on div "Border radius" at bounding box center [154, 159] width 75 height 8
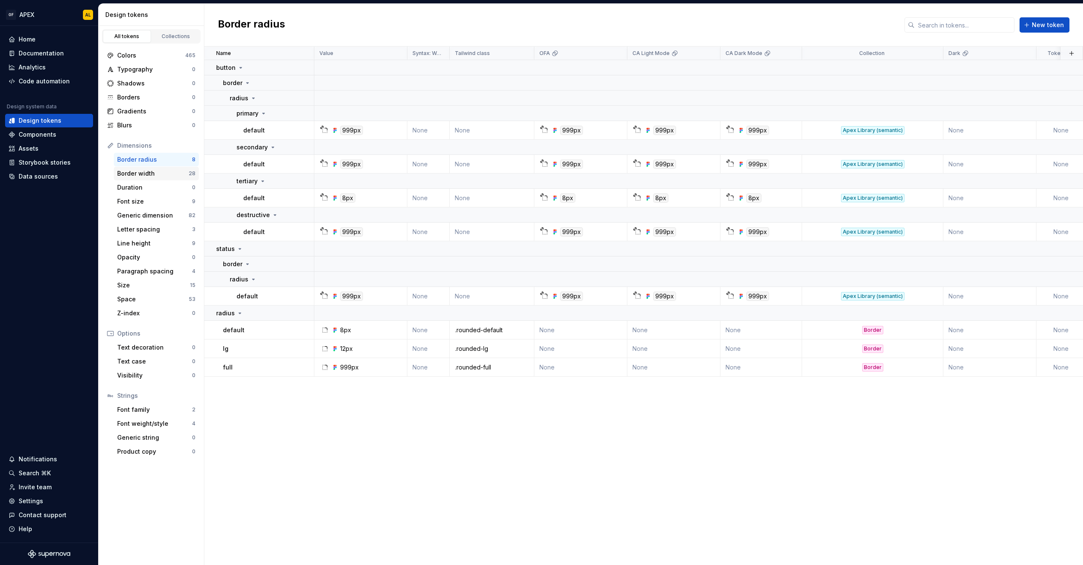
click at [166, 173] on div "Border width" at bounding box center [153, 173] width 72 height 8
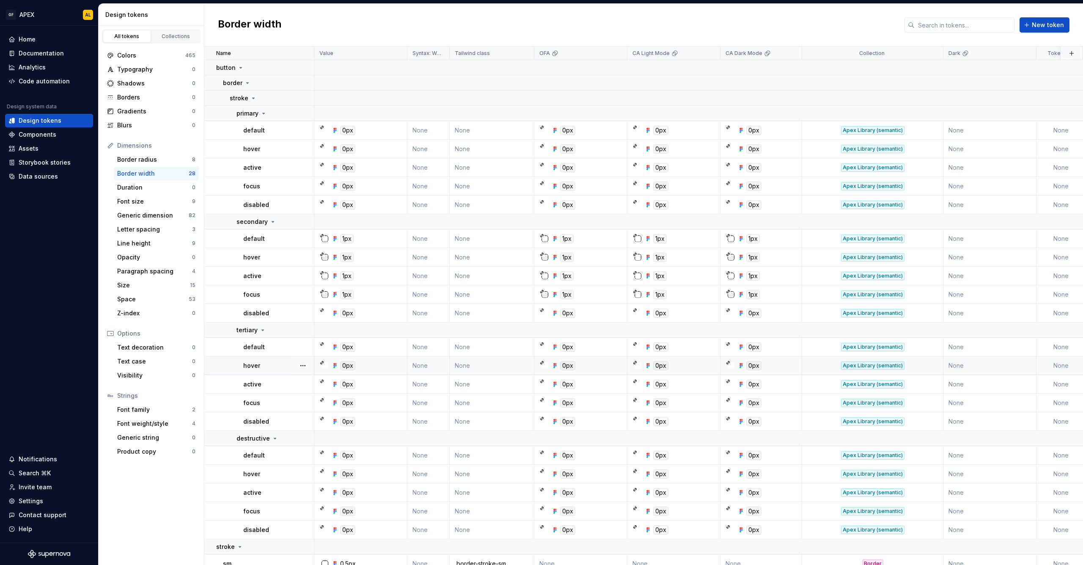
scroll to position [143, 0]
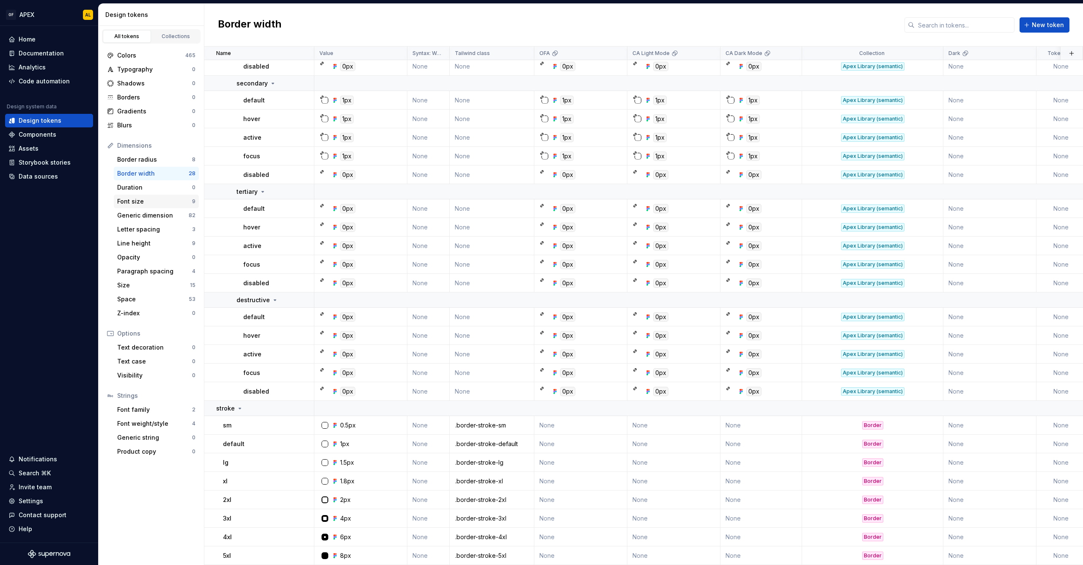
click at [158, 202] on div "Font size" at bounding box center [154, 201] width 75 height 8
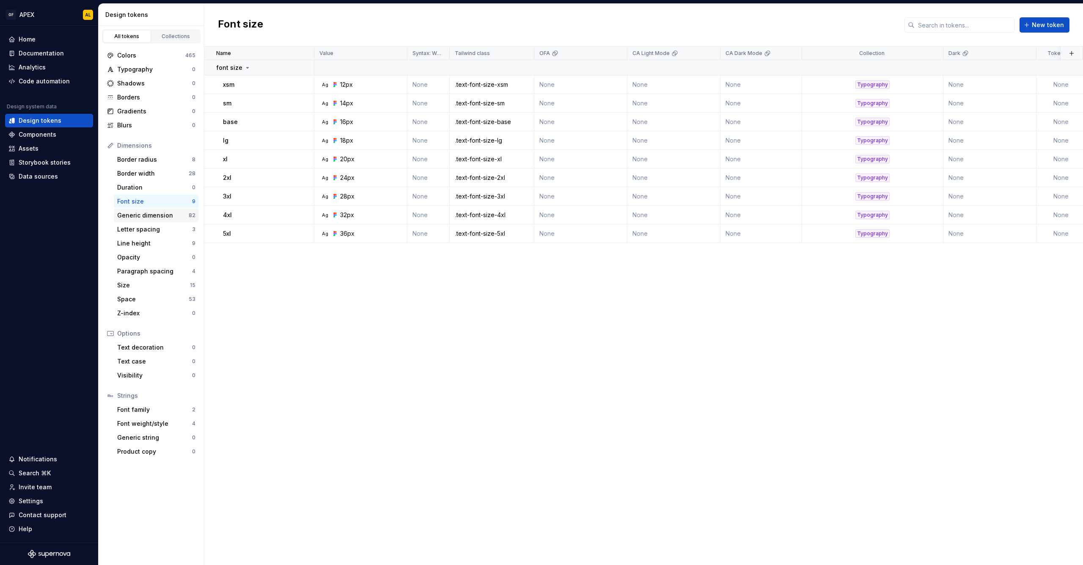
click at [168, 214] on div "Generic dimension" at bounding box center [153, 215] width 72 height 8
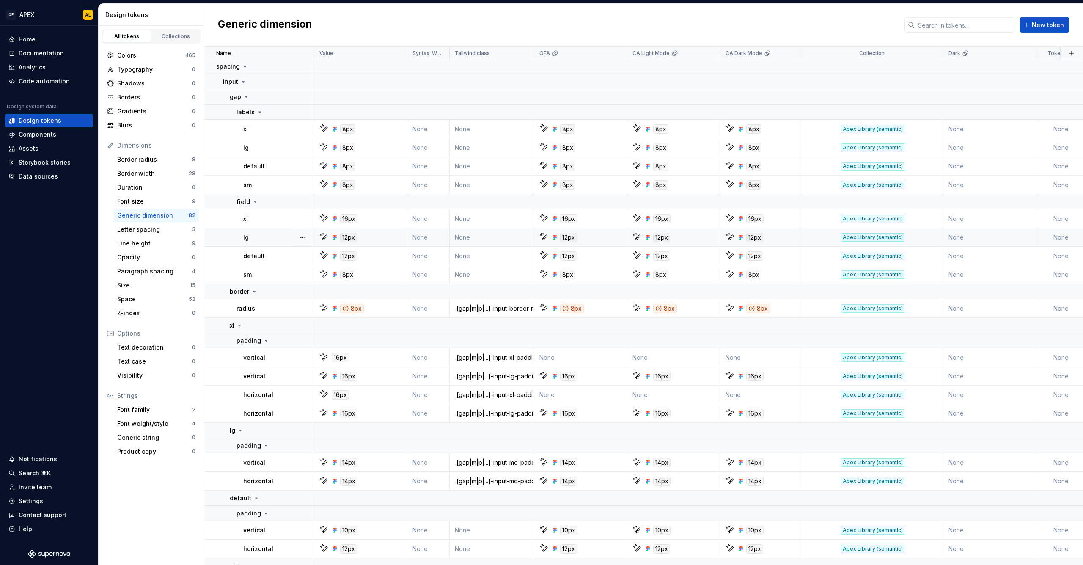
scroll to position [341, 0]
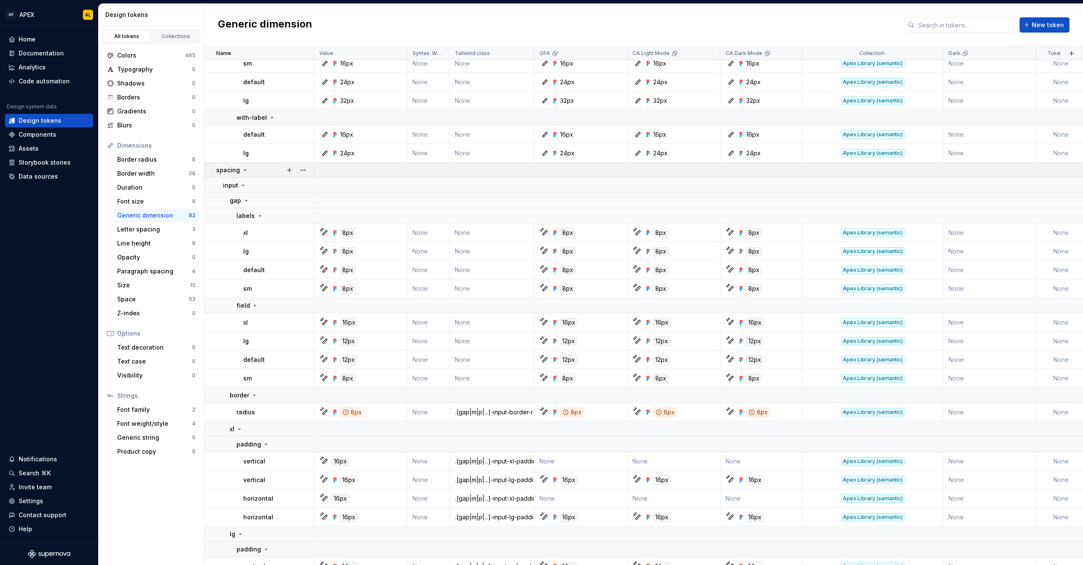
click at [244, 170] on icon at bounding box center [245, 170] width 2 height 1
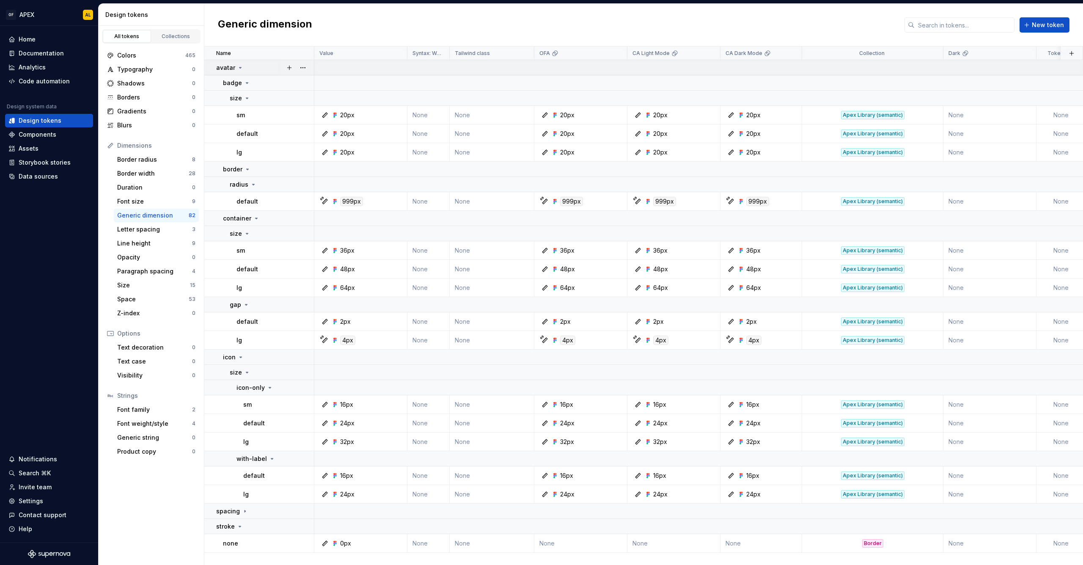
click at [241, 68] on icon at bounding box center [240, 67] width 7 height 7
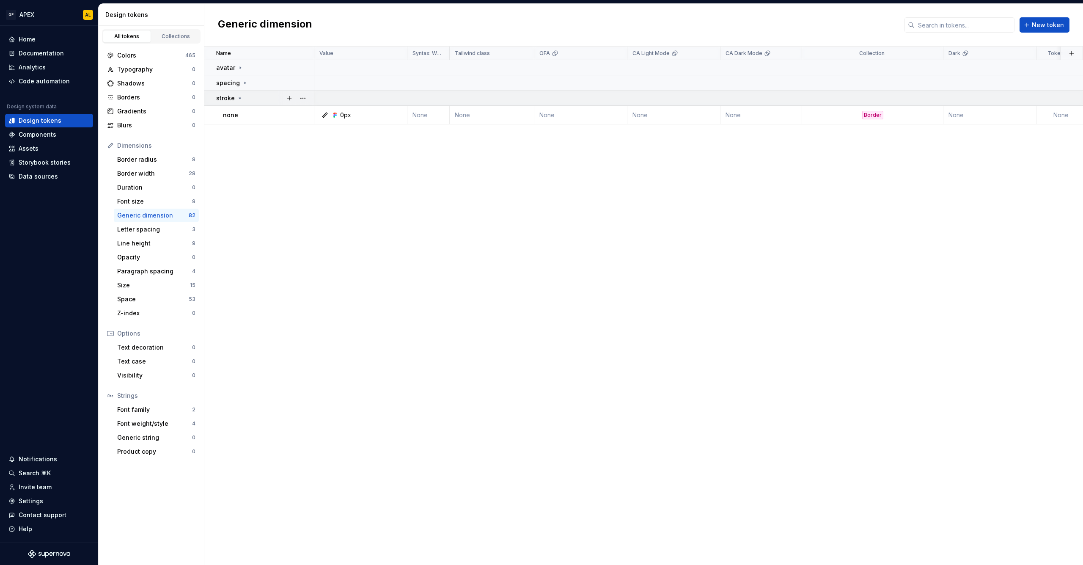
click at [240, 96] on icon at bounding box center [240, 98] width 7 height 7
click at [240, 69] on icon at bounding box center [240, 67] width 7 height 7
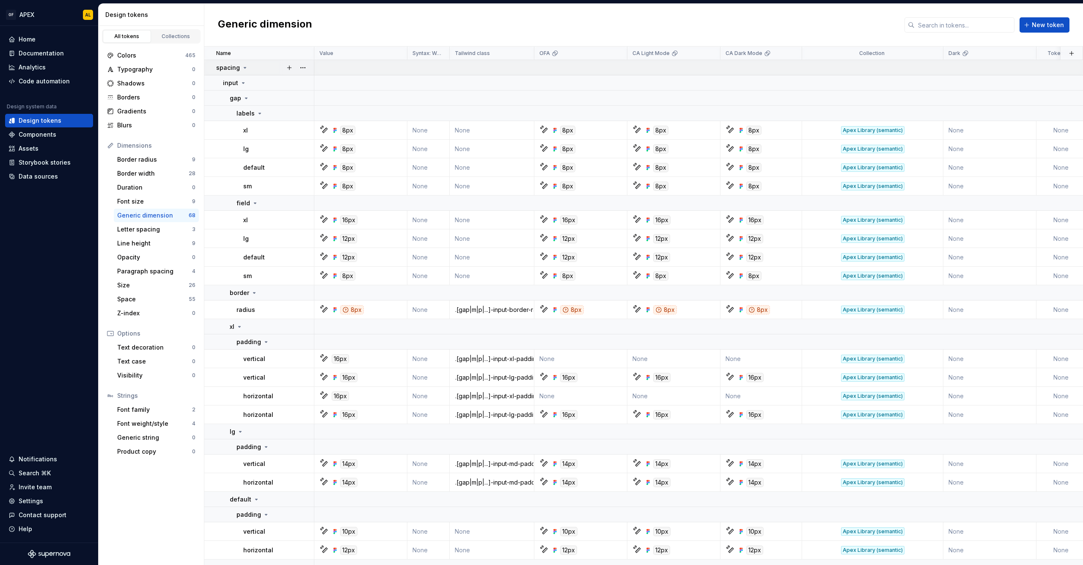
click at [243, 65] on icon at bounding box center [245, 67] width 7 height 7
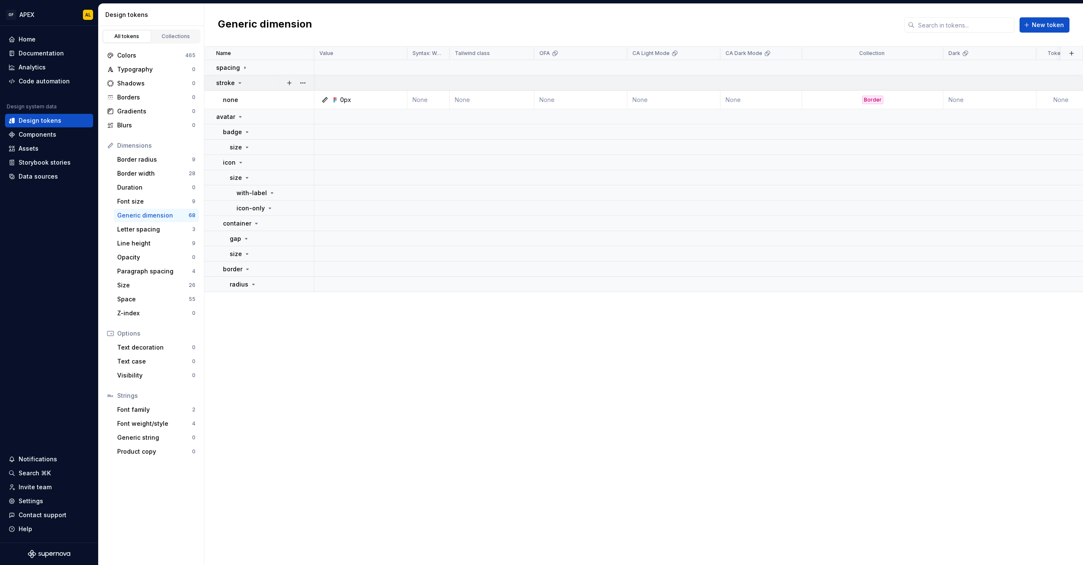
click at [241, 81] on icon at bounding box center [240, 83] width 7 height 7
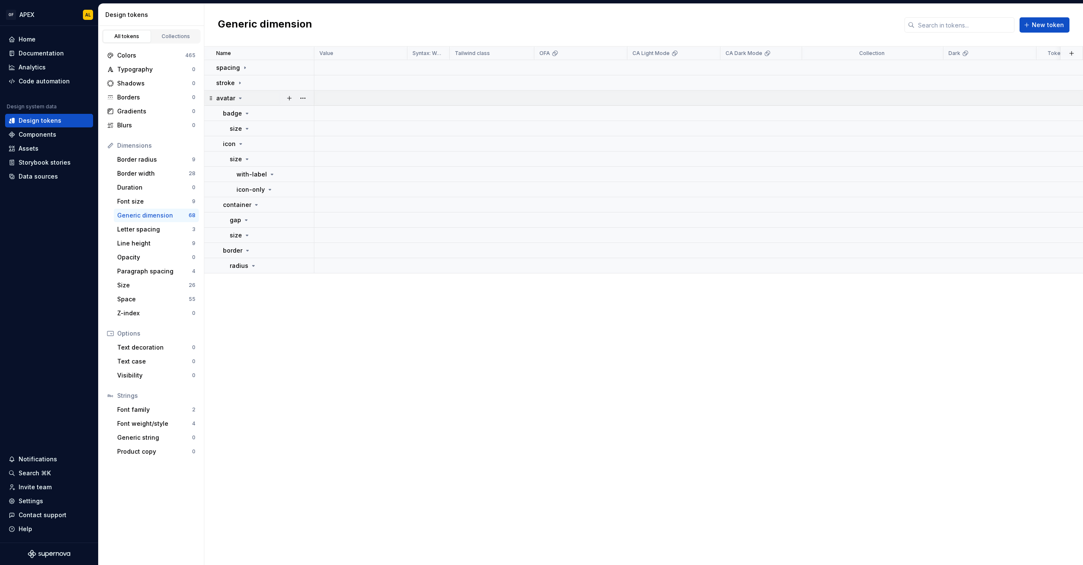
click at [241, 96] on icon at bounding box center [240, 98] width 7 height 7
click at [241, 84] on icon at bounding box center [240, 83] width 7 height 7
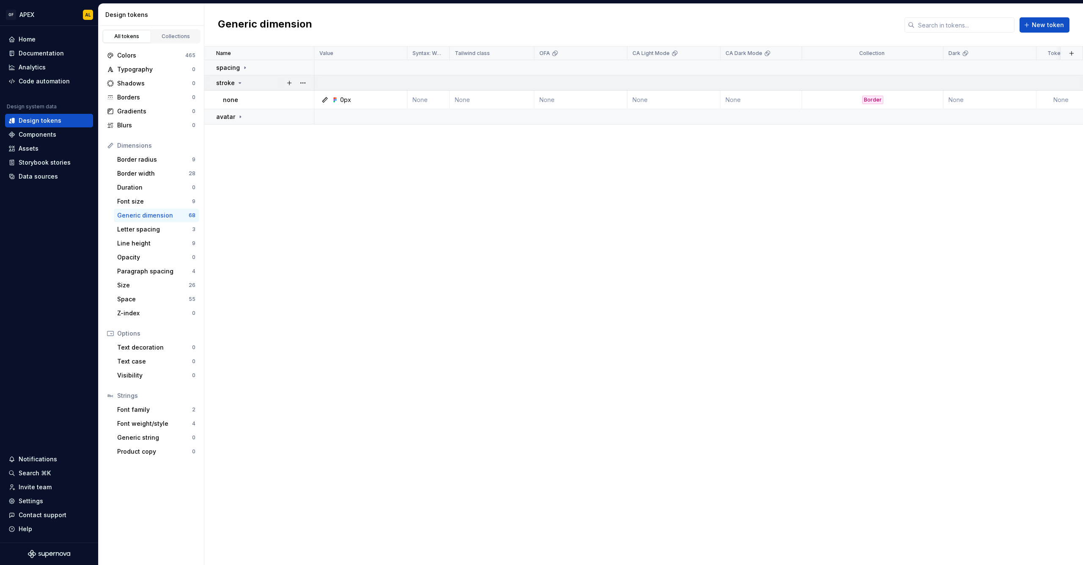
click at [240, 83] on icon at bounding box center [240, 83] width 7 height 7
click at [180, 175] on div "Border width" at bounding box center [153, 173] width 72 height 8
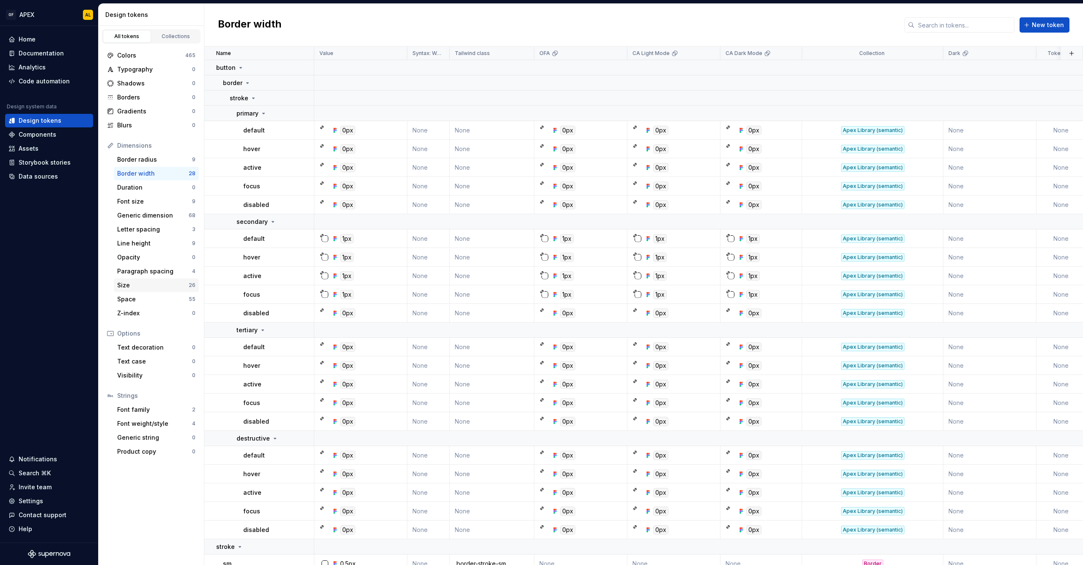
click at [172, 285] on div "Size" at bounding box center [153, 285] width 72 height 8
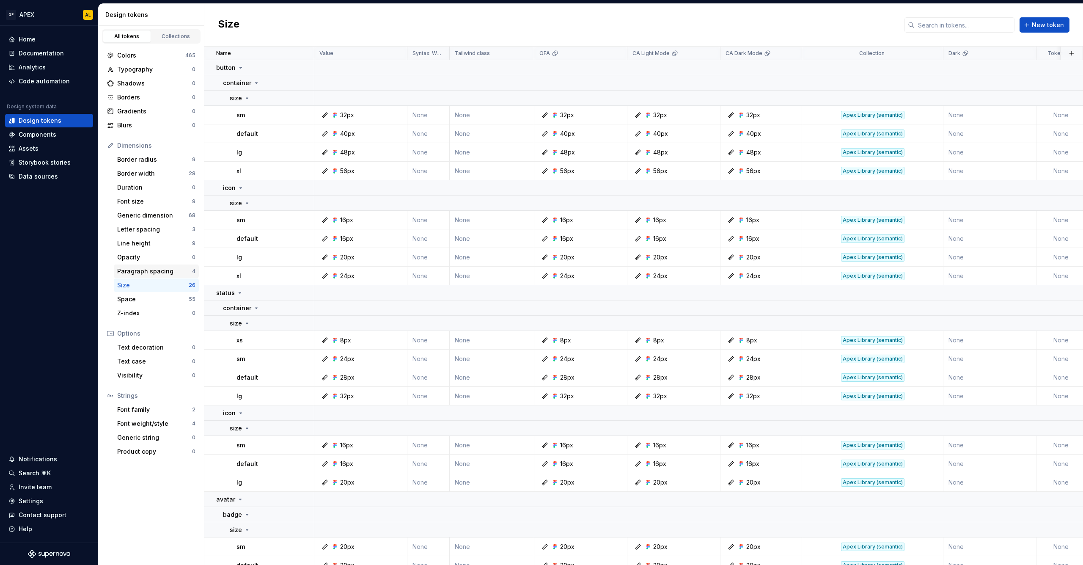
click at [168, 273] on div "Paragraph spacing" at bounding box center [154, 271] width 75 height 8
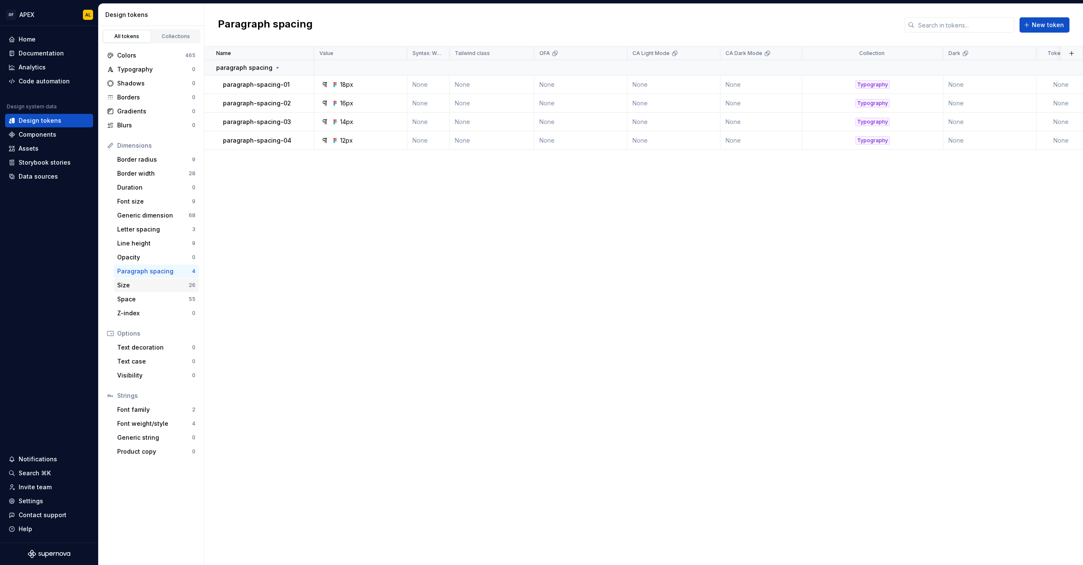
click at [166, 283] on div "Size" at bounding box center [153, 285] width 72 height 8
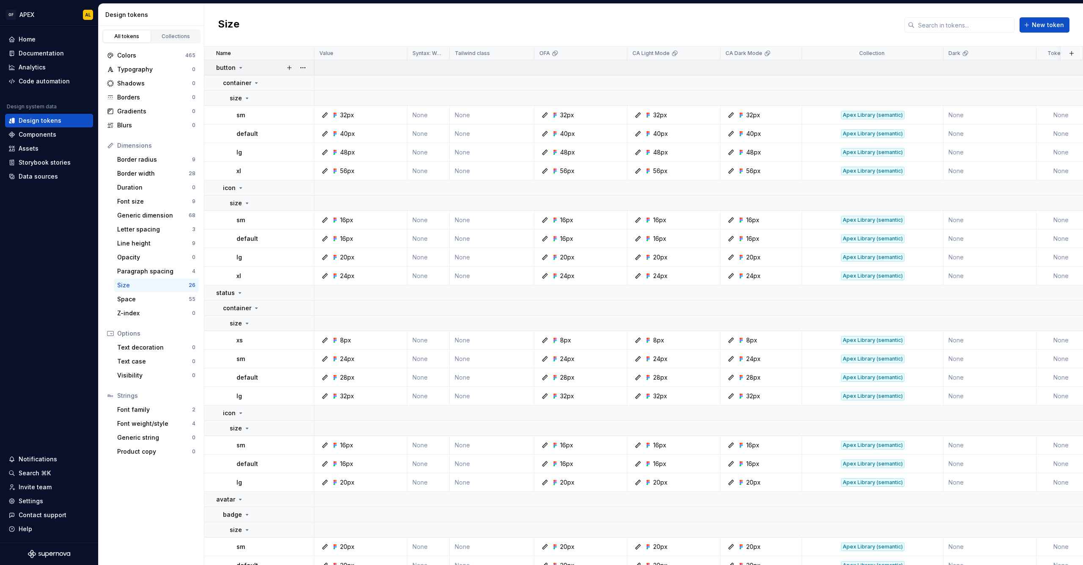
click at [241, 65] on icon at bounding box center [240, 67] width 7 height 7
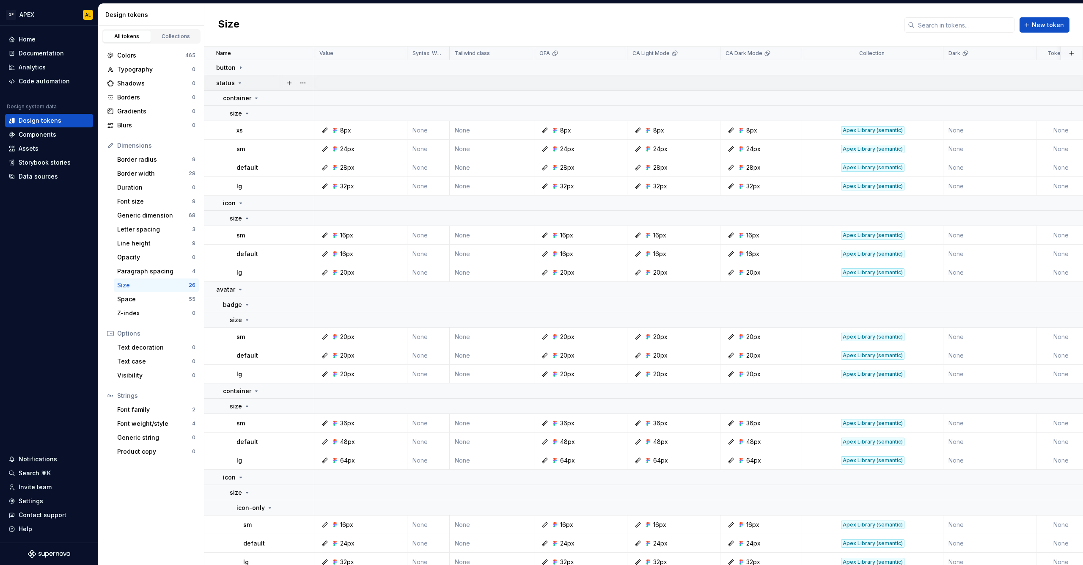
click at [241, 79] on div "status" at bounding box center [229, 83] width 27 height 8
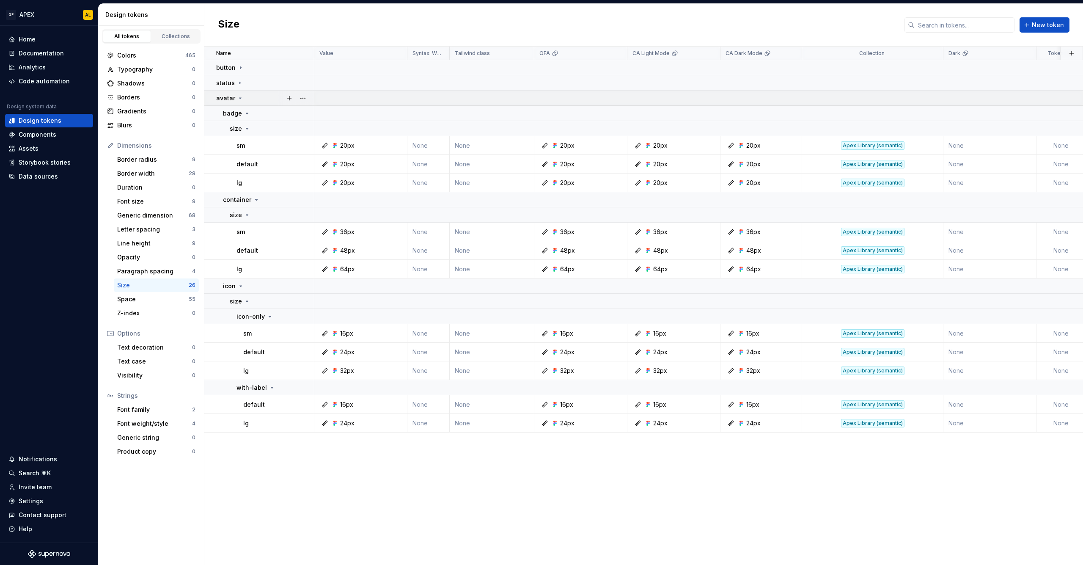
click at [240, 95] on icon at bounding box center [240, 98] width 7 height 7
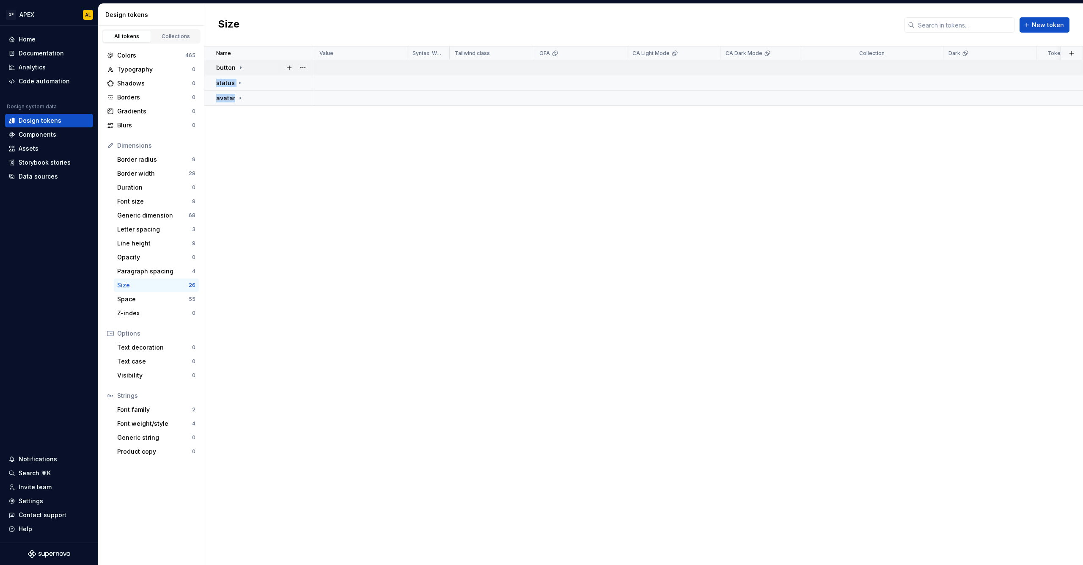
drag, startPoint x: 250, startPoint y: 96, endPoint x: 256, endPoint y: 65, distance: 32.2
click at [256, 65] on tbody "button status avatar" at bounding box center [728, 83] width 1048 height 46
click at [252, 181] on div "Name Value Syntax: Web Tailwind class OFA CA Light Mode CA Dark Mode Collection…" at bounding box center [643, 306] width 879 height 518
click at [166, 52] on div "Colors" at bounding box center [151, 55] width 68 height 8
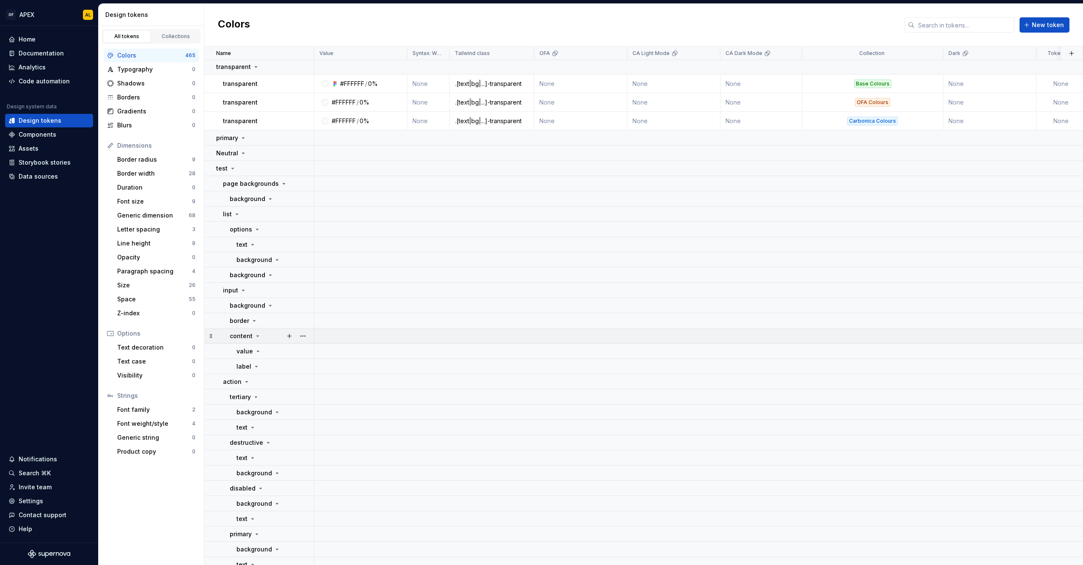
scroll to position [10663, 0]
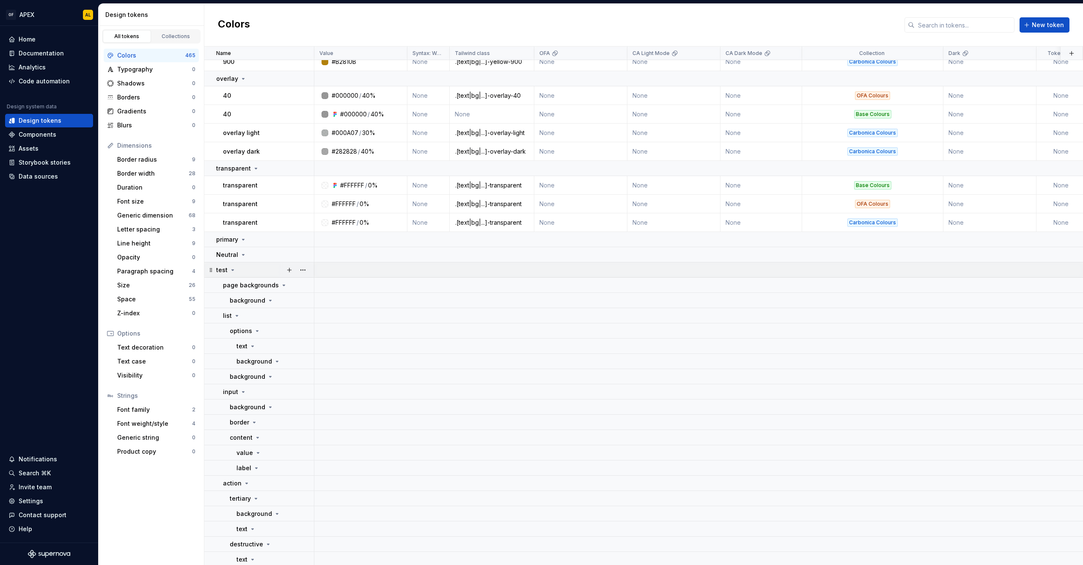
click at [232, 268] on icon at bounding box center [232, 270] width 7 height 7
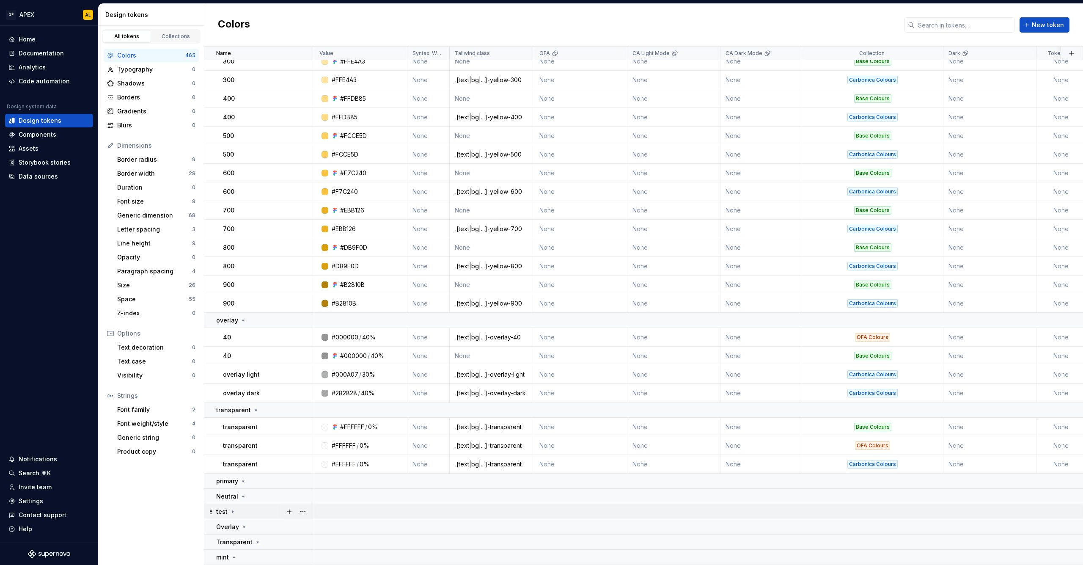
scroll to position [10426, 0]
click at [232, 554] on icon at bounding box center [234, 557] width 7 height 7
click at [302, 554] on button "button" at bounding box center [303, 557] width 12 height 12
click at [312, 538] on div "Delete group" at bounding box center [335, 536] width 72 height 14
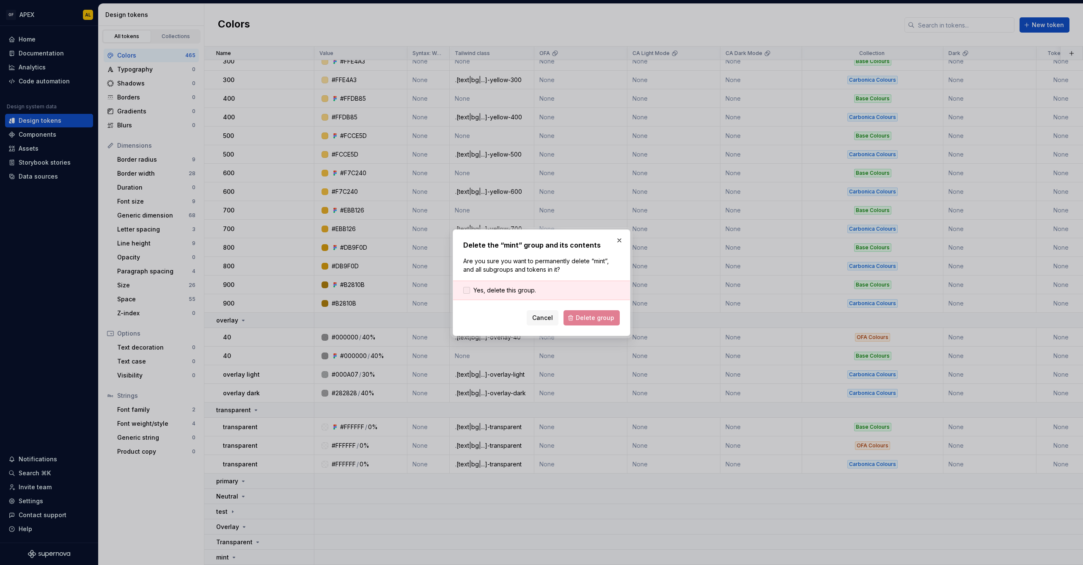
click at [514, 291] on span "Yes, delete this group." at bounding box center [504, 290] width 63 height 8
click at [583, 319] on span "Delete group" at bounding box center [595, 318] width 39 height 8
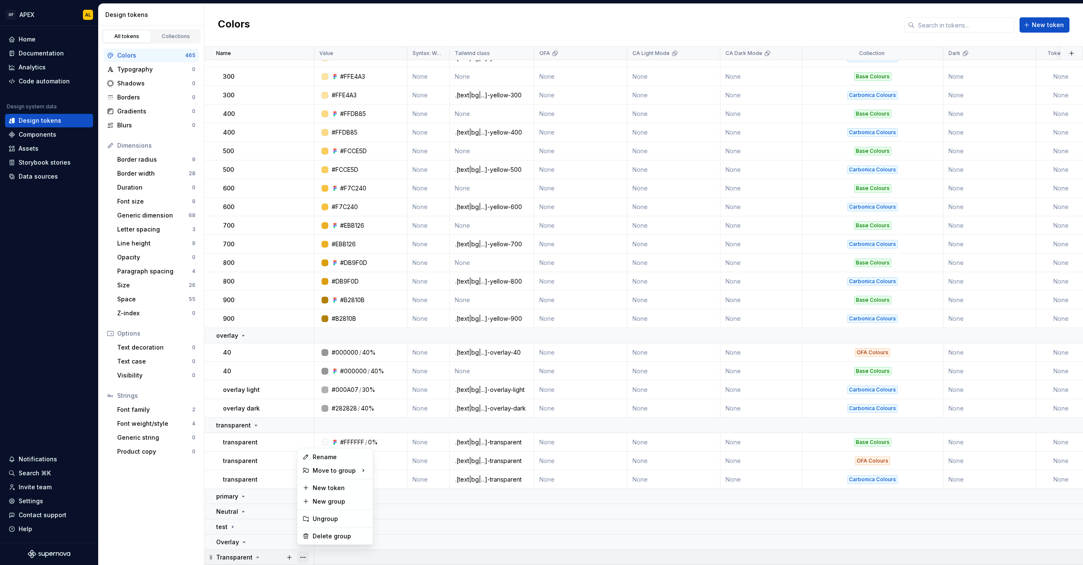
click at [299, 552] on button "button" at bounding box center [303, 557] width 12 height 12
click at [321, 539] on div "Delete group" at bounding box center [340, 536] width 55 height 8
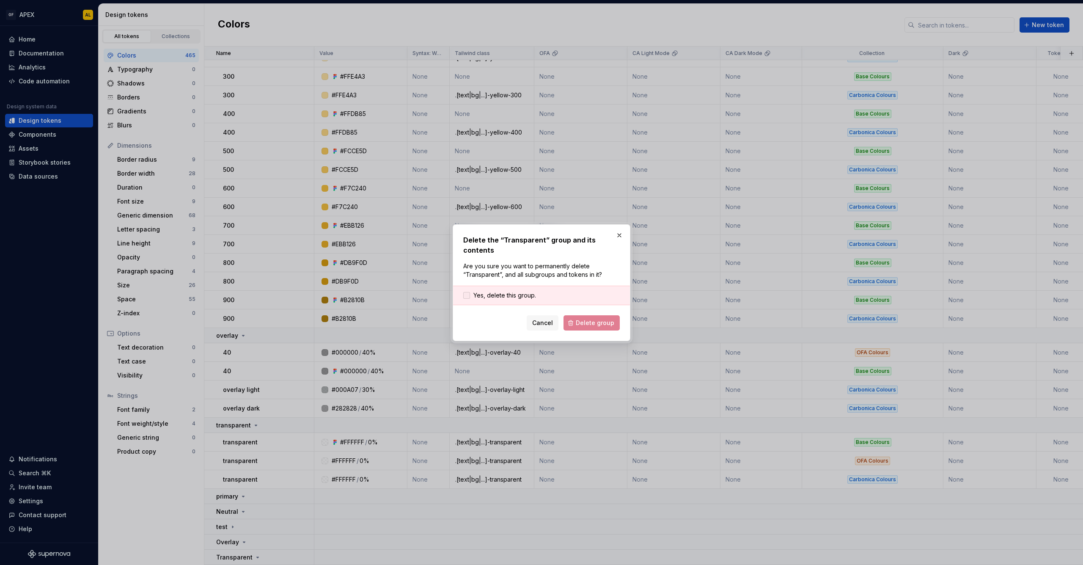
click at [510, 297] on span "Yes, delete this group." at bounding box center [504, 295] width 63 height 8
click at [592, 324] on span "Delete group" at bounding box center [595, 323] width 39 height 8
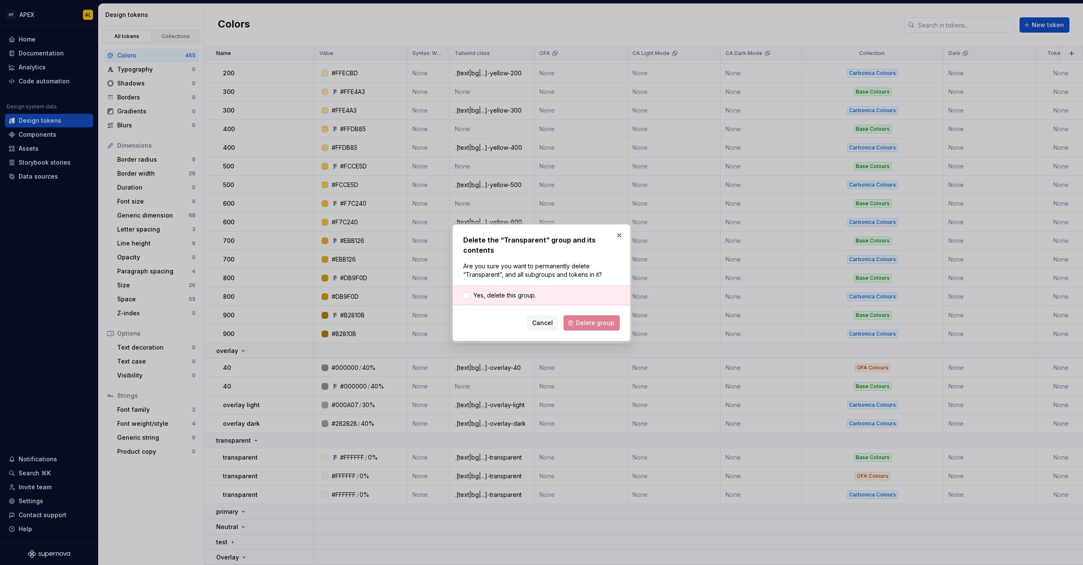
scroll to position [10395, 0]
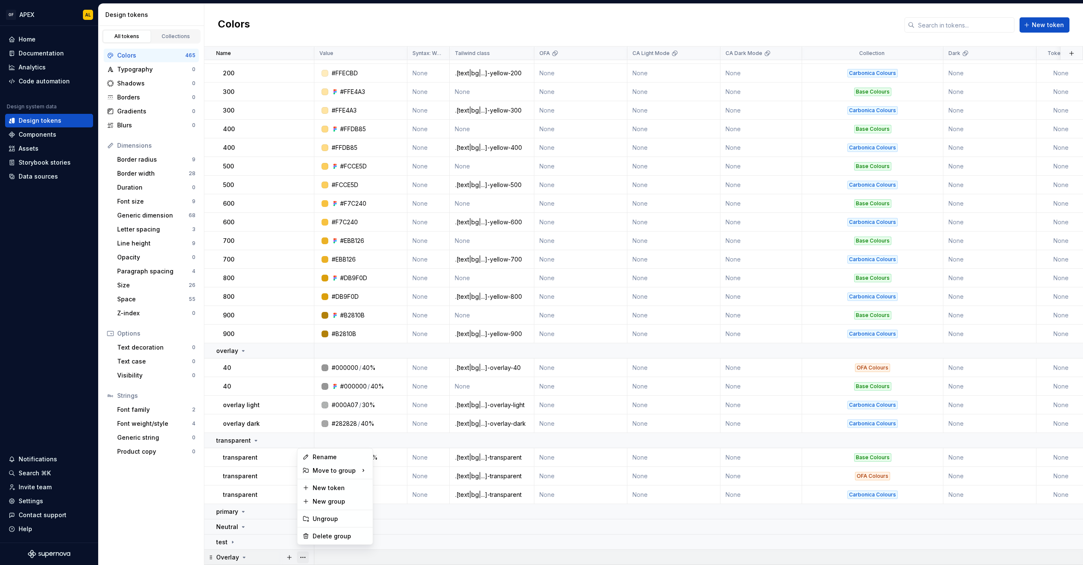
click at [303, 552] on button "button" at bounding box center [303, 557] width 12 height 12
click at [317, 539] on div "Delete group" at bounding box center [340, 536] width 55 height 8
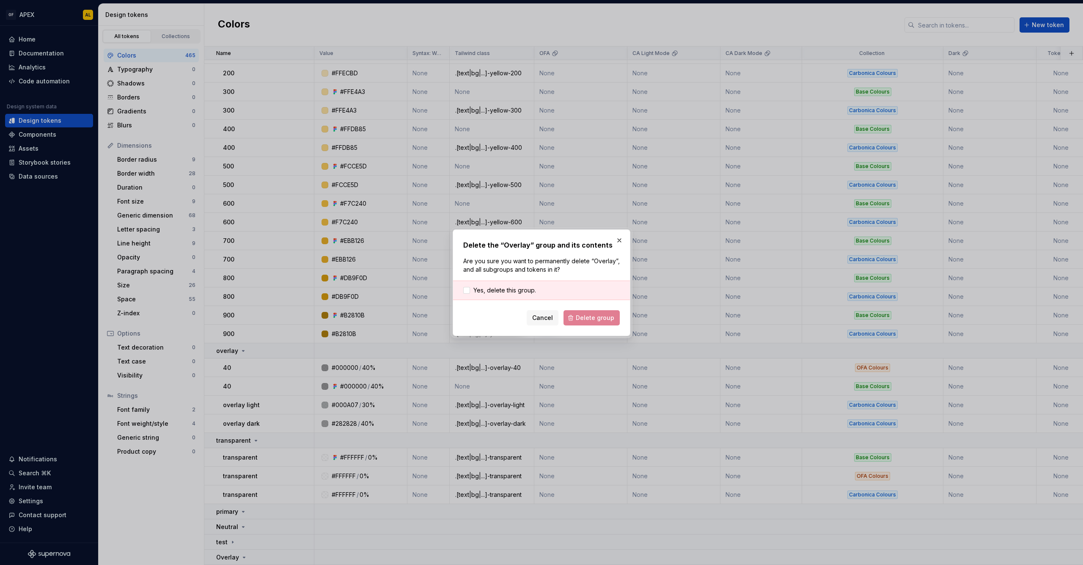
click at [513, 283] on div "Yes, delete this group." at bounding box center [541, 290] width 177 height 19
click at [516, 289] on span "Yes, delete this group." at bounding box center [504, 290] width 63 height 8
click at [592, 316] on span "Delete group" at bounding box center [595, 318] width 39 height 8
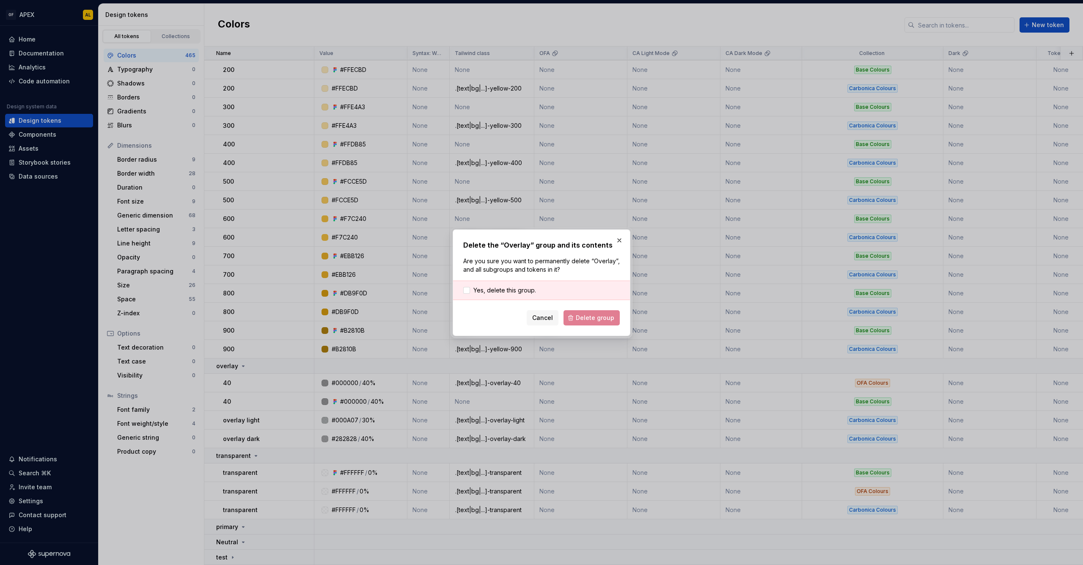
scroll to position [10380, 0]
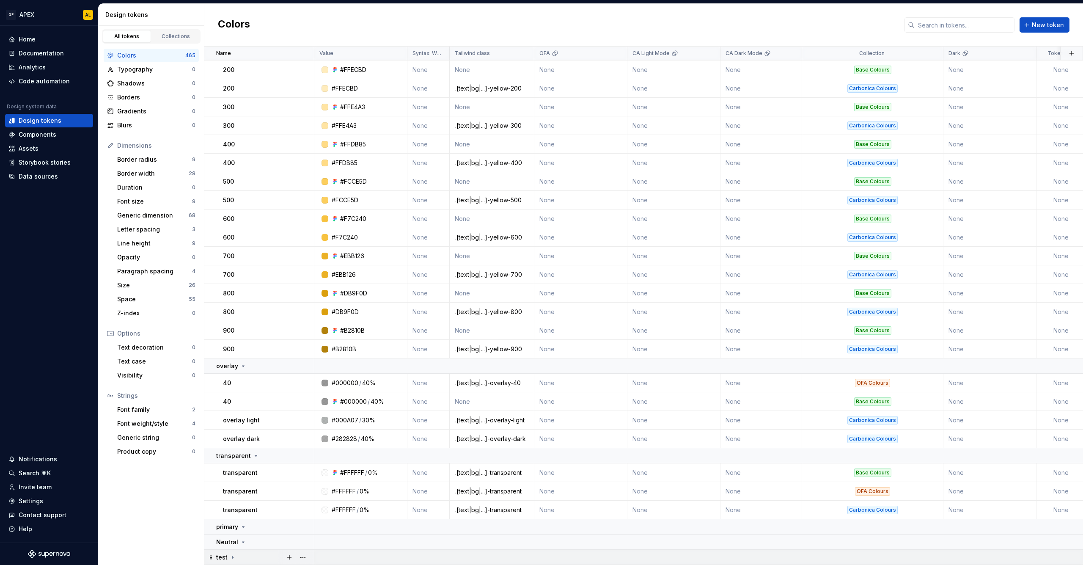
click at [229, 554] on icon at bounding box center [232, 557] width 7 height 7
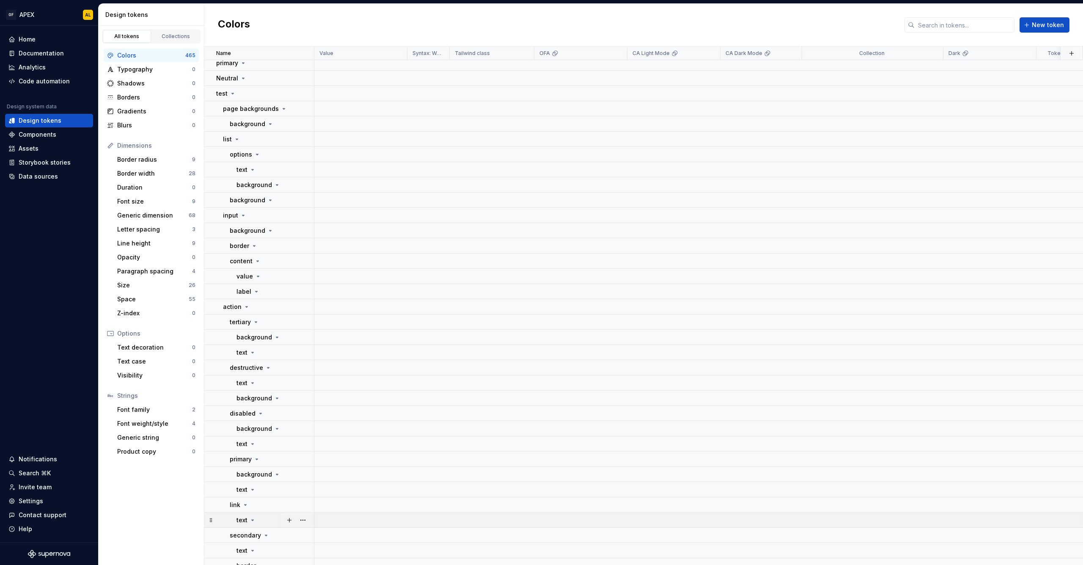
scroll to position [10694, 0]
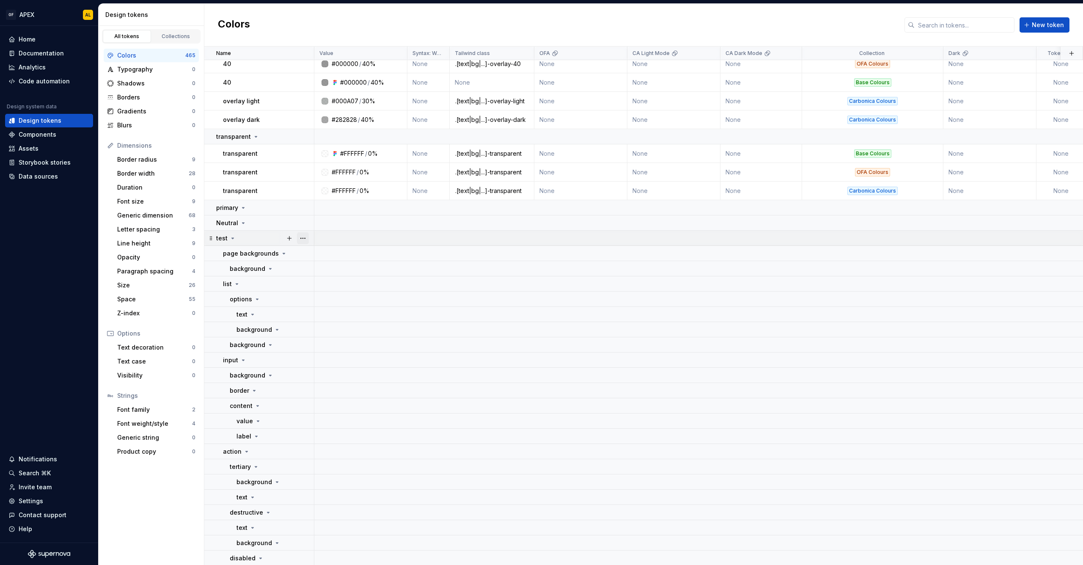
click at [303, 238] on button "button" at bounding box center [303, 238] width 12 height 12
click at [331, 336] on div "Delete group" at bounding box center [340, 334] width 55 height 8
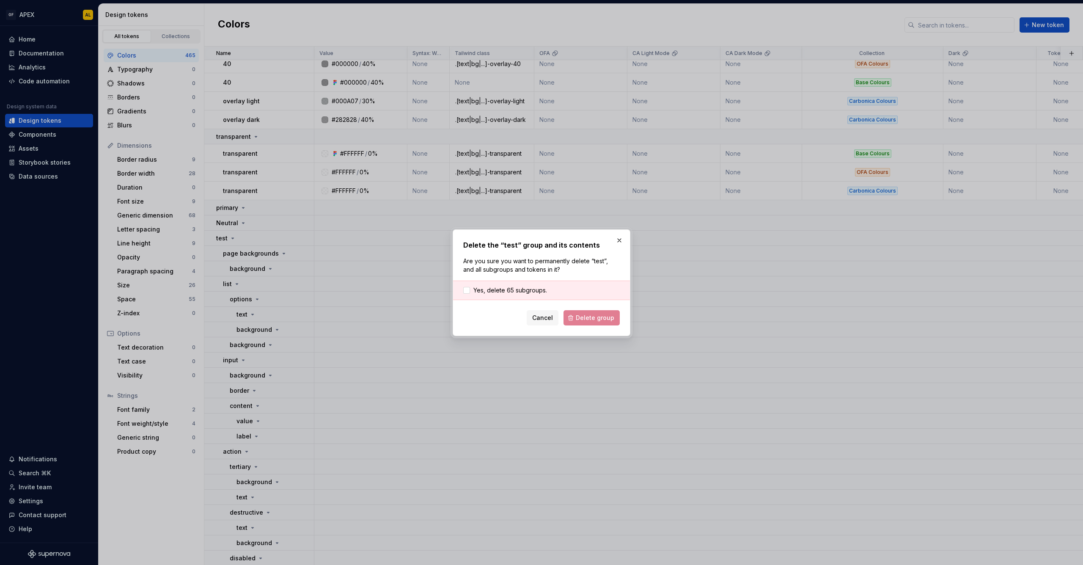
click at [468, 285] on div "Yes, delete 65 subgroups." at bounding box center [541, 290] width 177 height 19
click at [469, 287] on div at bounding box center [466, 290] width 7 height 7
click at [580, 316] on span "Delete group" at bounding box center [595, 318] width 39 height 8
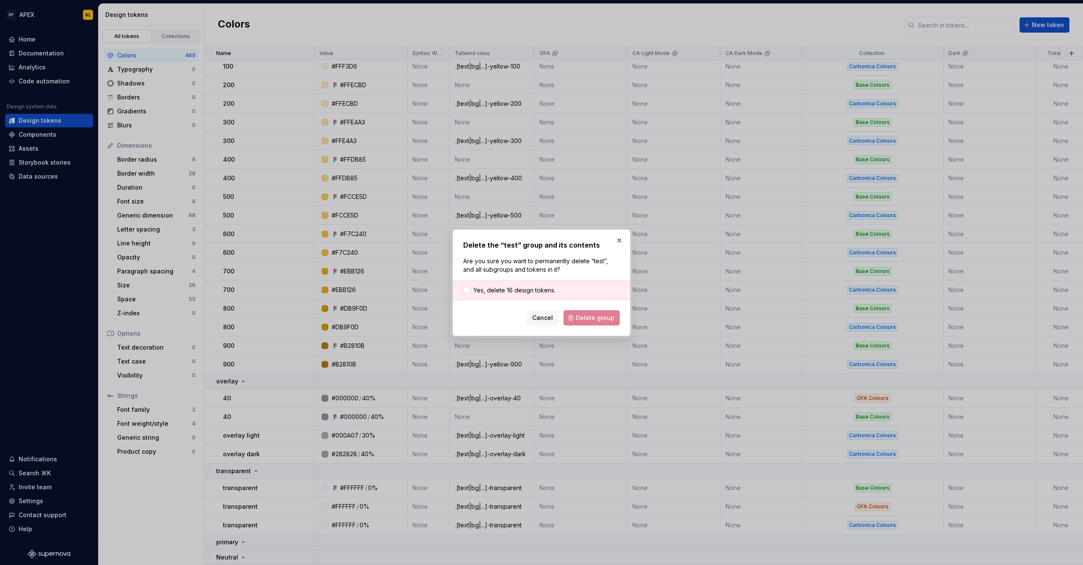
scroll to position [10365, 0]
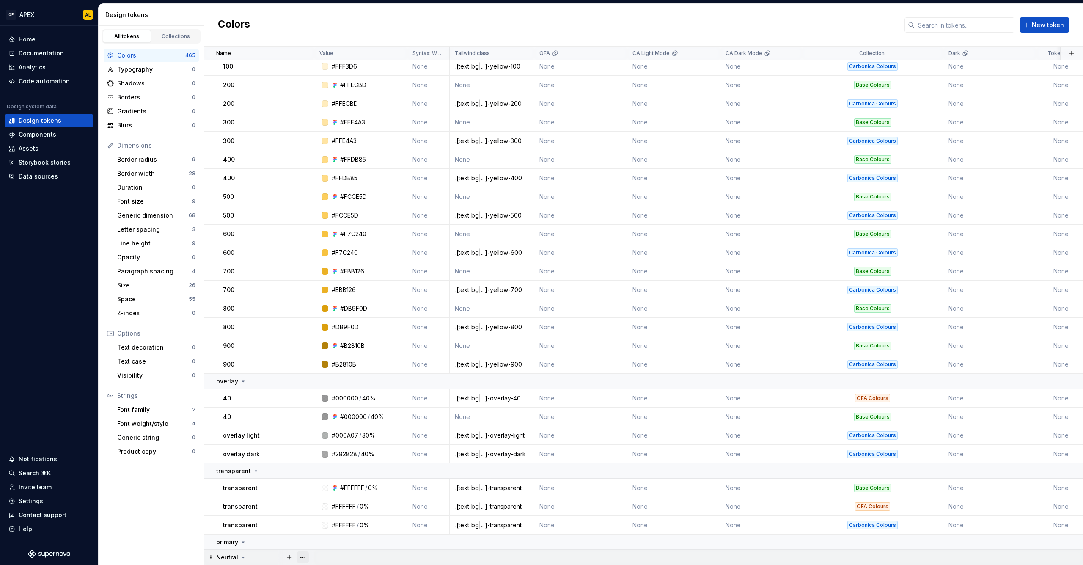
click at [302, 551] on button "button" at bounding box center [303, 557] width 12 height 12
click at [314, 540] on div "Delete group" at bounding box center [335, 536] width 72 height 14
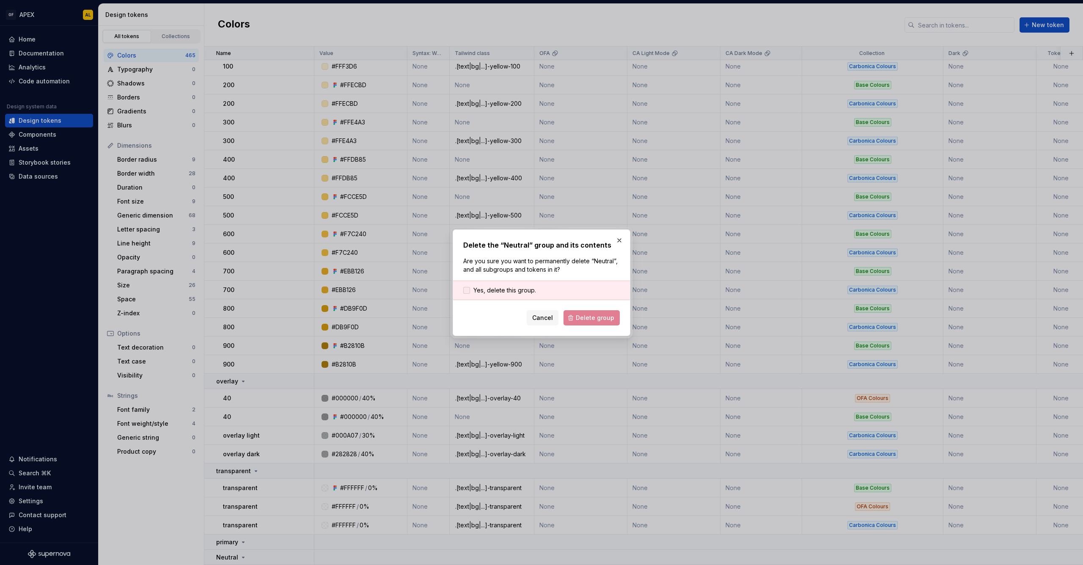
click at [520, 289] on span "Yes, delete this group." at bounding box center [504, 290] width 63 height 8
click at [587, 316] on span "Delete group" at bounding box center [595, 318] width 39 height 8
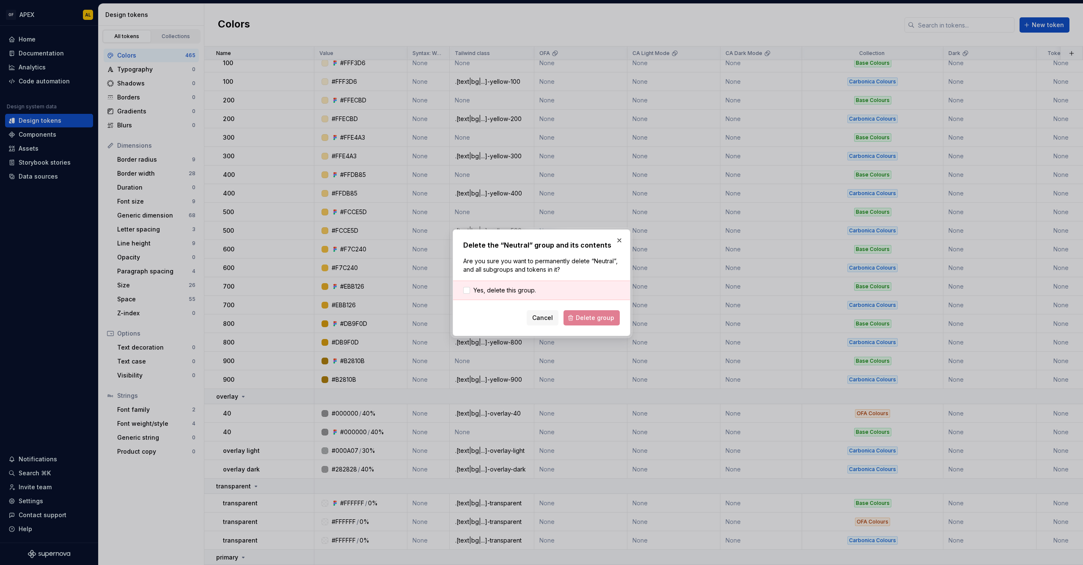
scroll to position [10350, 0]
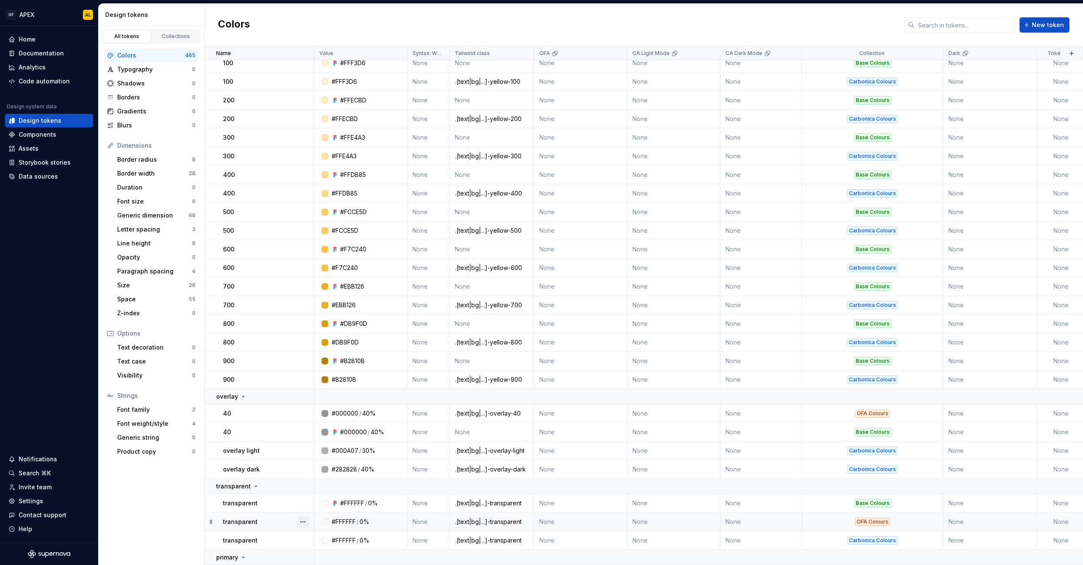
click at [305, 517] on button "button" at bounding box center [303, 522] width 12 height 12
click at [312, 500] on div "Delete token" at bounding box center [335, 501] width 72 height 14
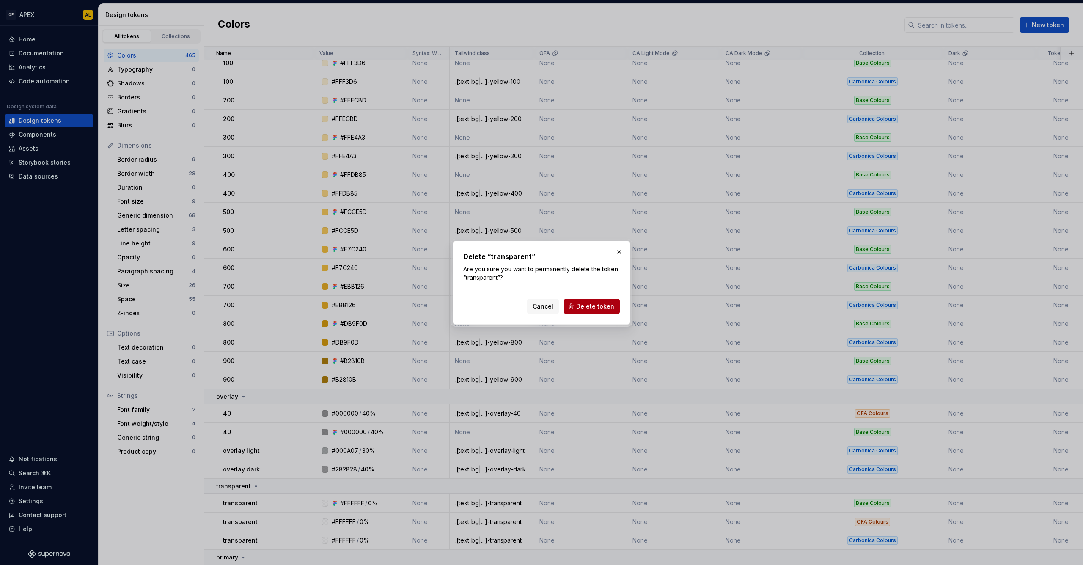
click at [583, 304] on span "Delete token" at bounding box center [595, 306] width 38 height 8
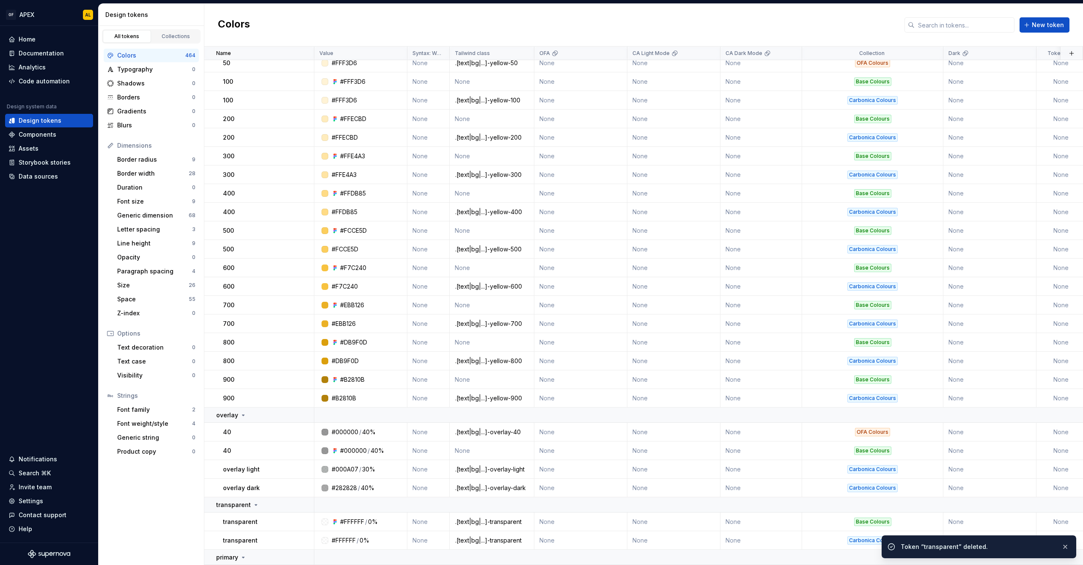
scroll to position [10331, 0]
click at [301, 536] on button "button" at bounding box center [303, 540] width 12 height 12
click at [328, 516] on div "Delete token" at bounding box center [340, 519] width 55 height 8
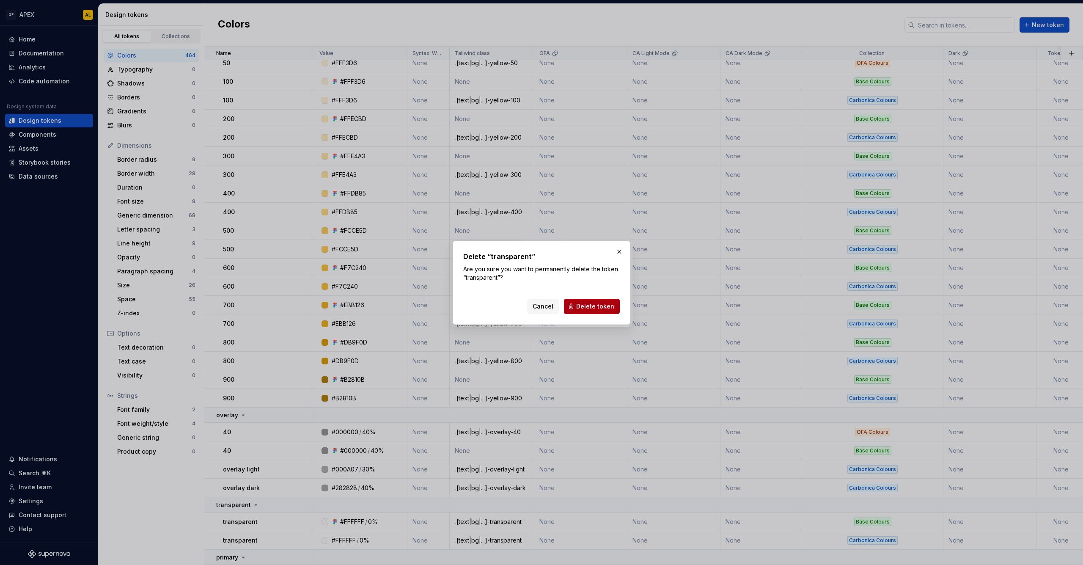
click at [587, 304] on span "Delete token" at bounding box center [595, 306] width 38 height 8
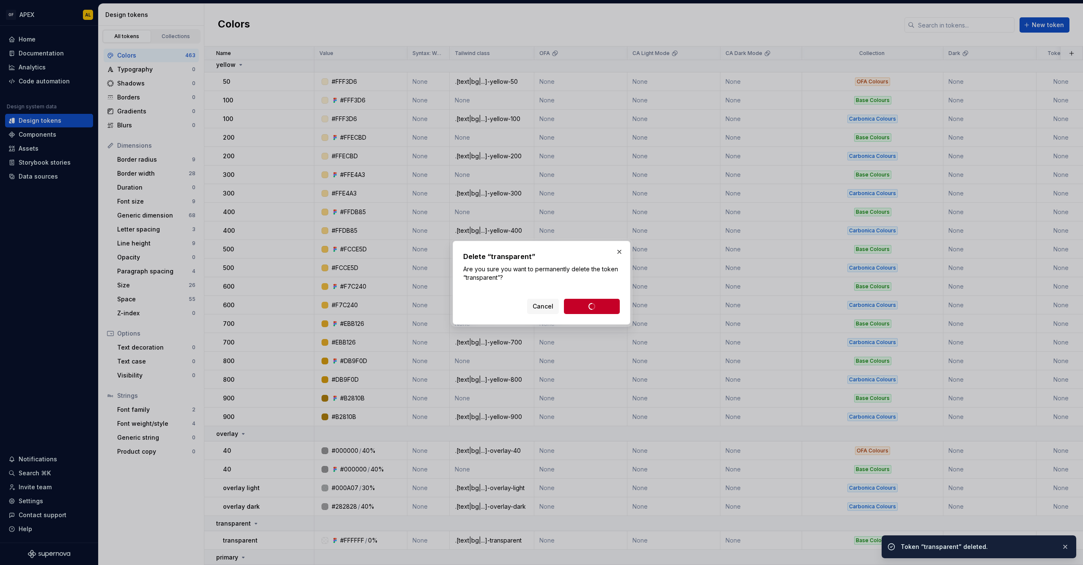
scroll to position [10312, 0]
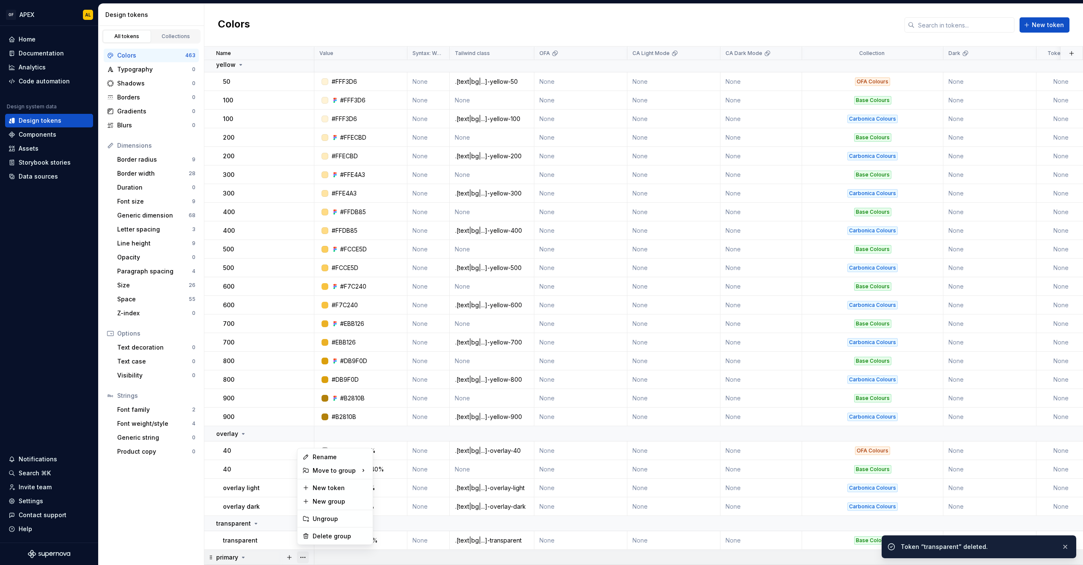
click at [300, 553] on button "button" at bounding box center [303, 557] width 12 height 12
click at [316, 533] on div "Delete group" at bounding box center [340, 536] width 55 height 8
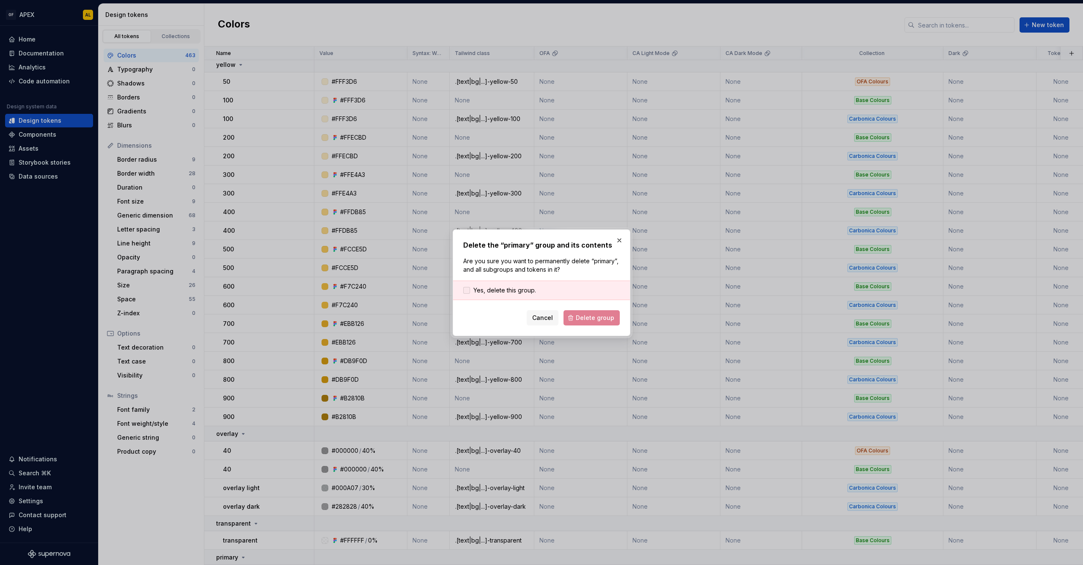
click at [516, 286] on span "Yes, delete this group." at bounding box center [504, 290] width 63 height 8
click at [578, 318] on button "Delete group" at bounding box center [592, 317] width 56 height 15
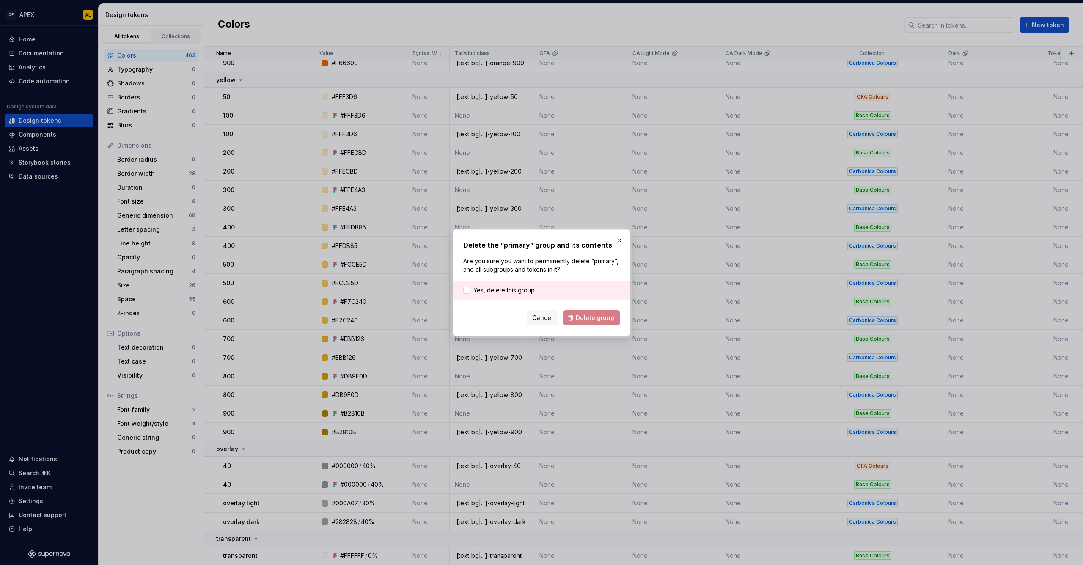
scroll to position [10297, 0]
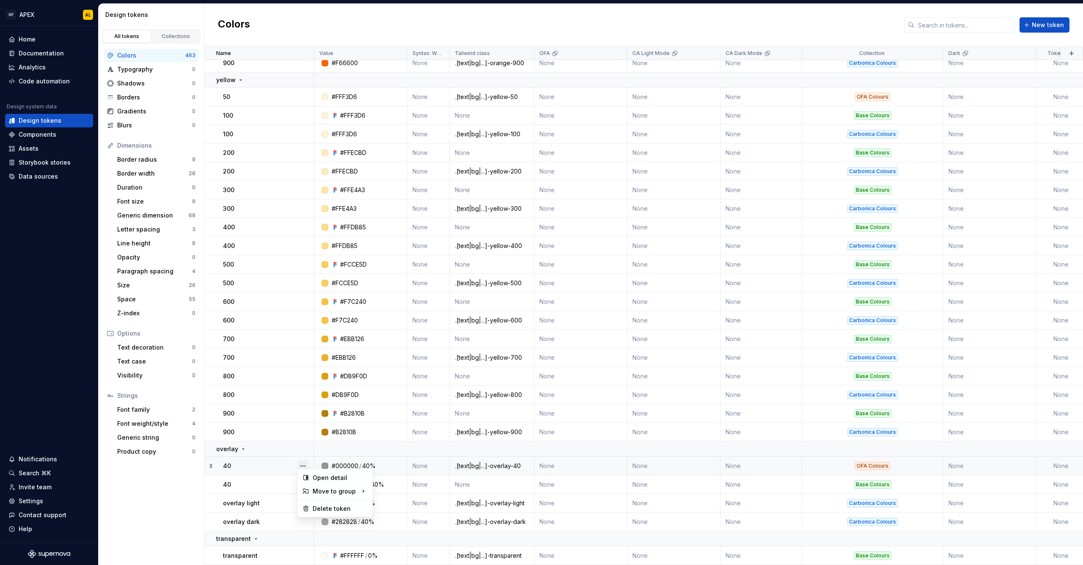
click at [303, 460] on button "button" at bounding box center [303, 466] width 12 height 12
click at [325, 507] on div "Delete token" at bounding box center [340, 508] width 55 height 8
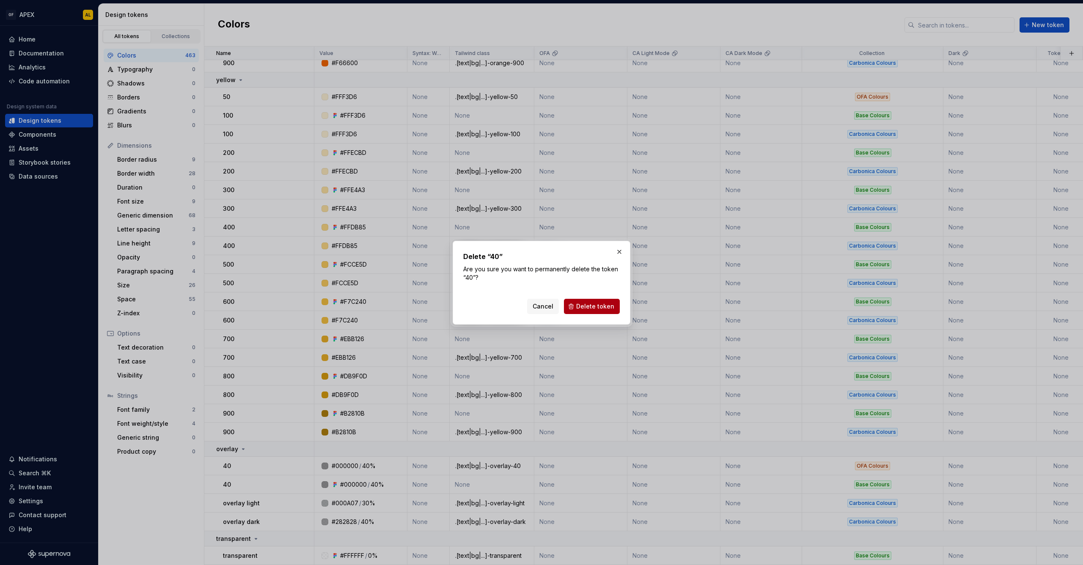
click at [576, 303] on button "Delete token" at bounding box center [592, 306] width 56 height 15
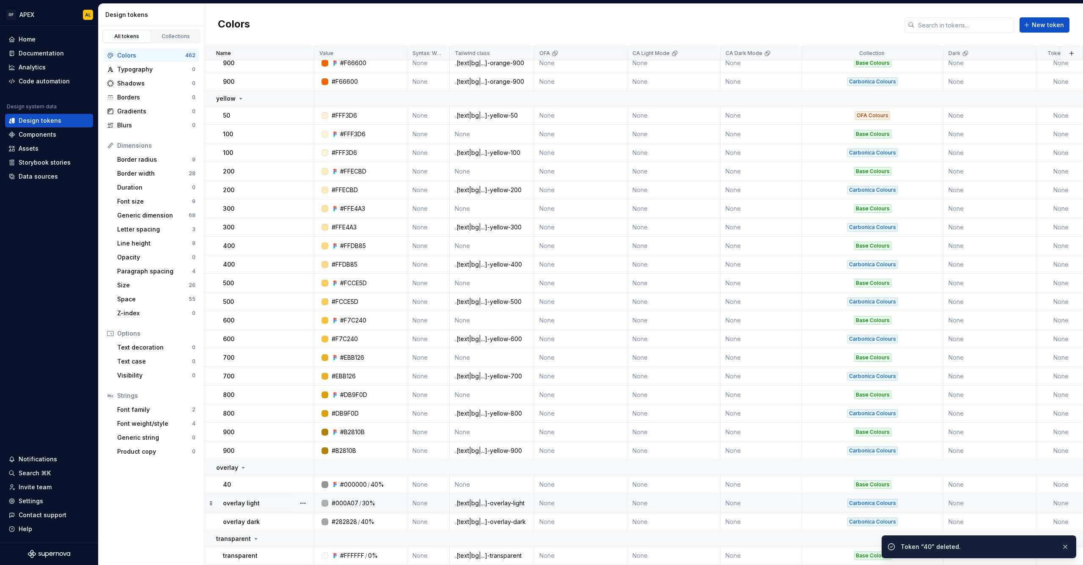
scroll to position [10278, 0]
click at [302, 499] on button "button" at bounding box center [303, 503] width 12 height 12
click at [315, 545] on div "Delete token" at bounding box center [340, 546] width 55 height 8
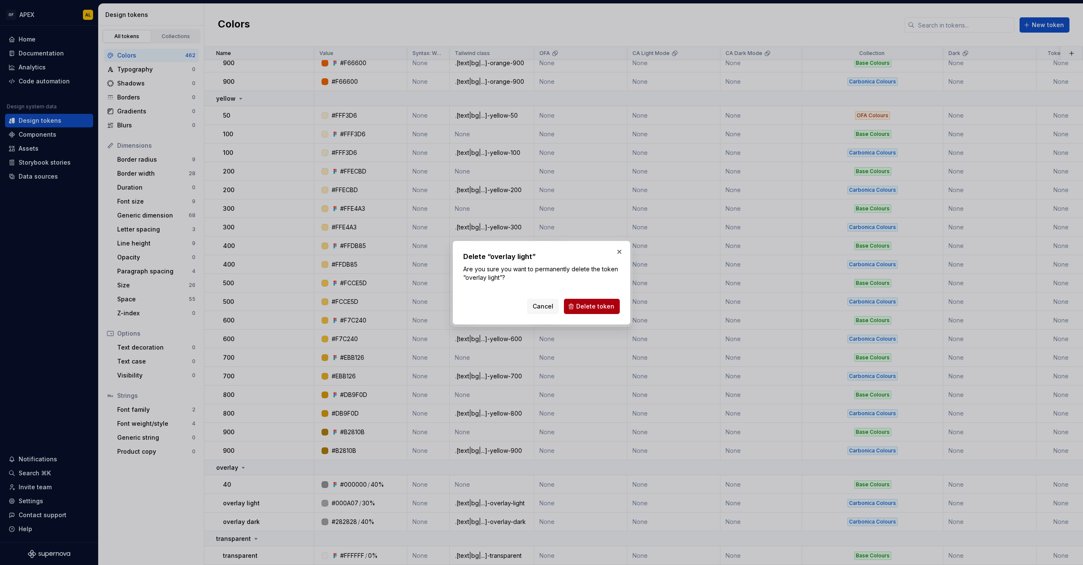
click at [579, 307] on button "Delete token" at bounding box center [592, 306] width 56 height 15
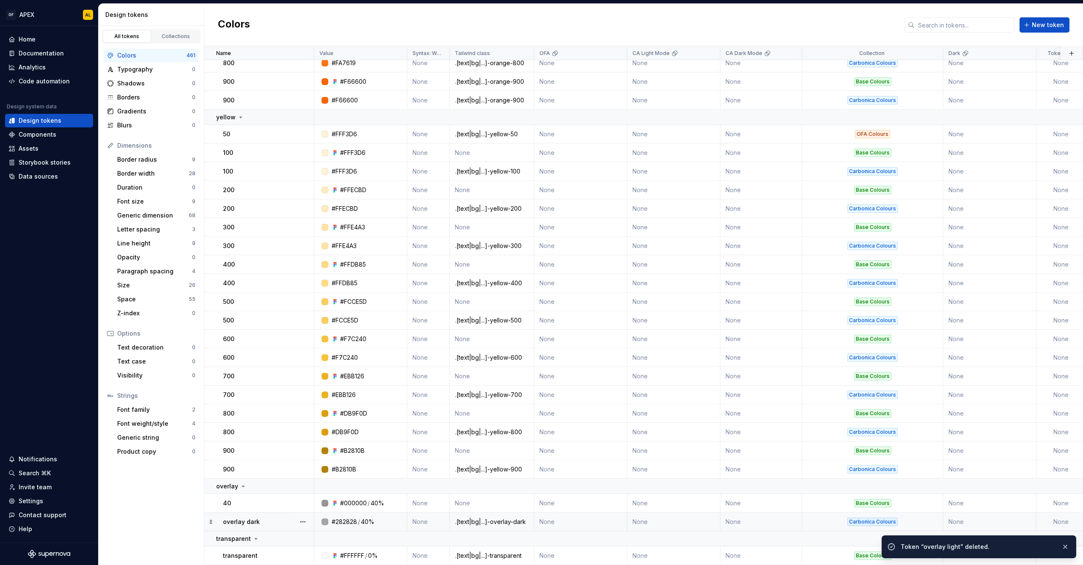
scroll to position [10260, 0]
click at [306, 519] on button "button" at bounding box center [303, 522] width 12 height 12
click at [338, 503] on div "Delete token" at bounding box center [340, 500] width 55 height 8
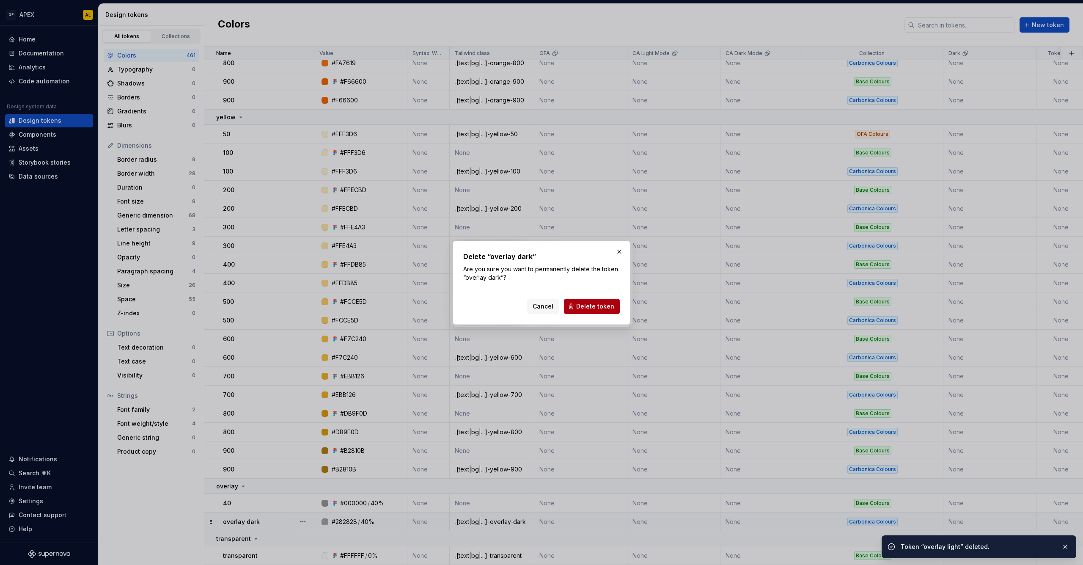
click at [586, 308] on span "Delete token" at bounding box center [595, 306] width 38 height 8
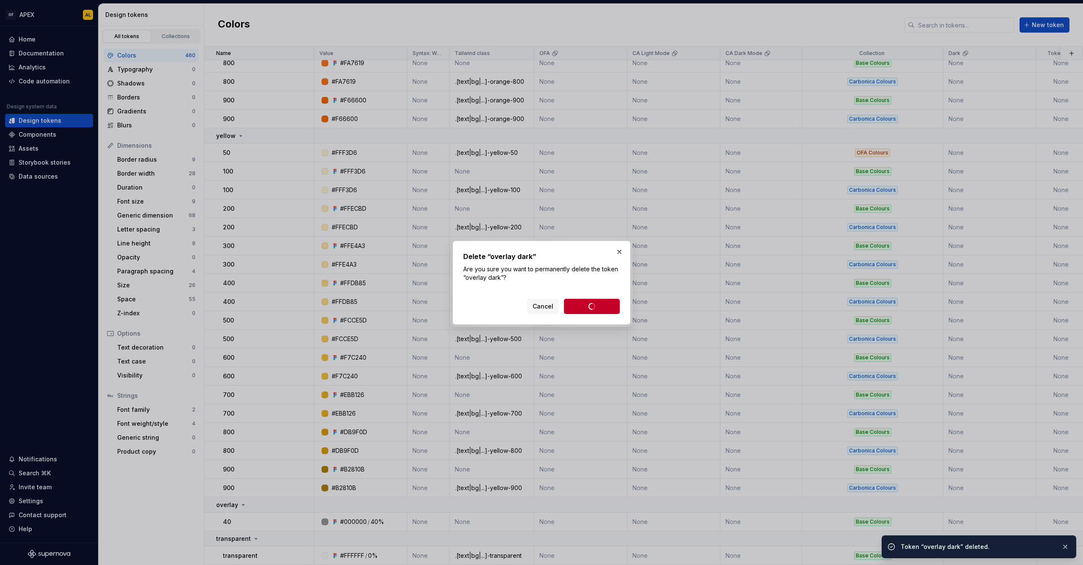
scroll to position [10241, 0]
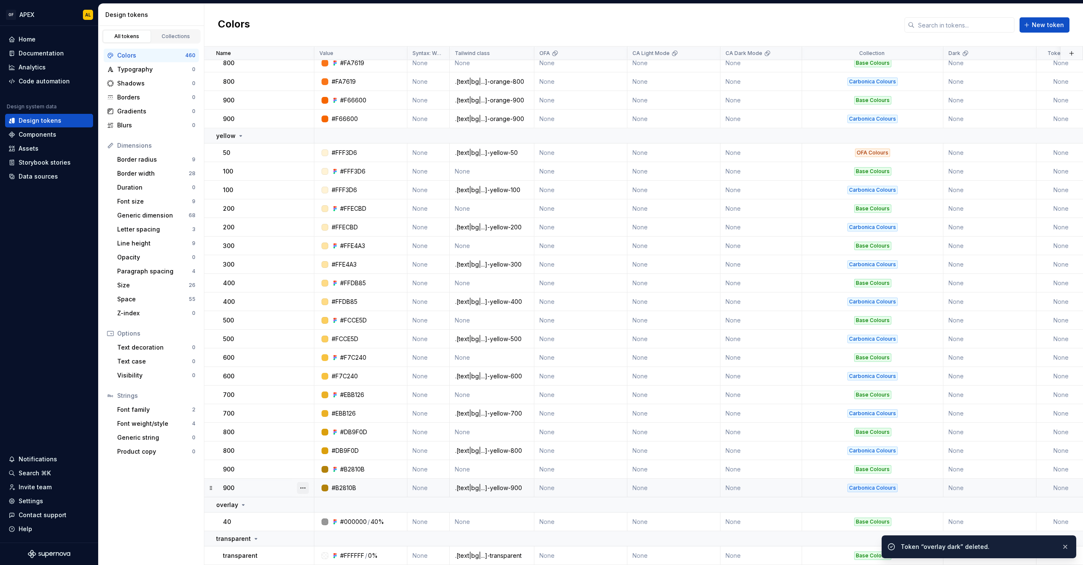
click at [303, 483] on button "button" at bounding box center [303, 488] width 12 height 12
click at [336, 526] on div "Delete token" at bounding box center [335, 531] width 72 height 14
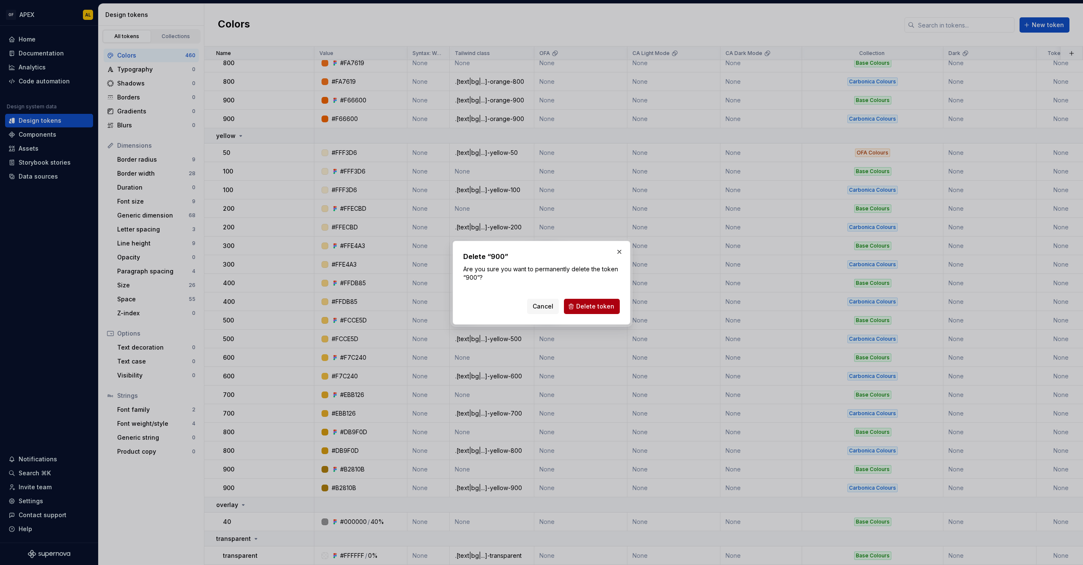
click at [610, 305] on span "Delete token" at bounding box center [595, 306] width 38 height 8
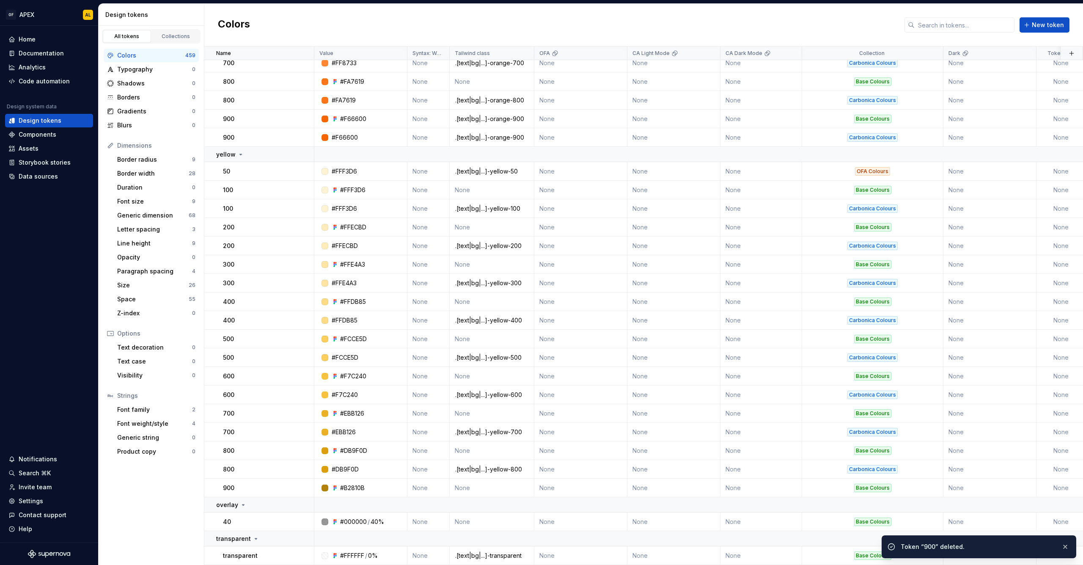
scroll to position [10223, 0]
click at [302, 463] on button "button" at bounding box center [303, 469] width 12 height 12
click at [340, 511] on div "Delete token" at bounding box center [340, 512] width 55 height 8
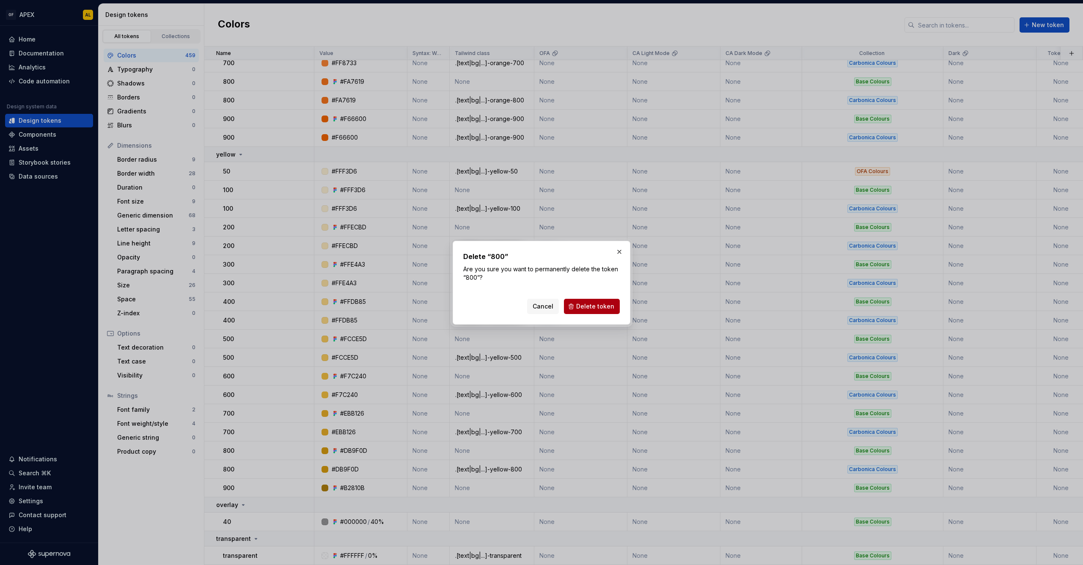
click at [598, 302] on span "Delete token" at bounding box center [595, 306] width 38 height 8
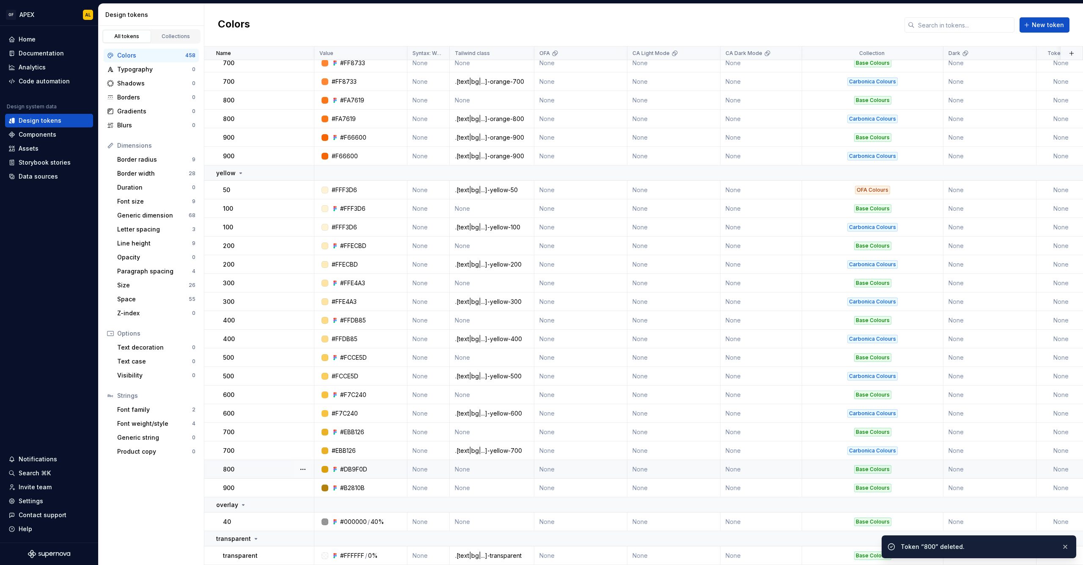
scroll to position [10204, 0]
click at [303, 445] on button "button" at bounding box center [303, 451] width 12 height 12
click at [344, 494] on div "Delete token" at bounding box center [340, 493] width 55 height 8
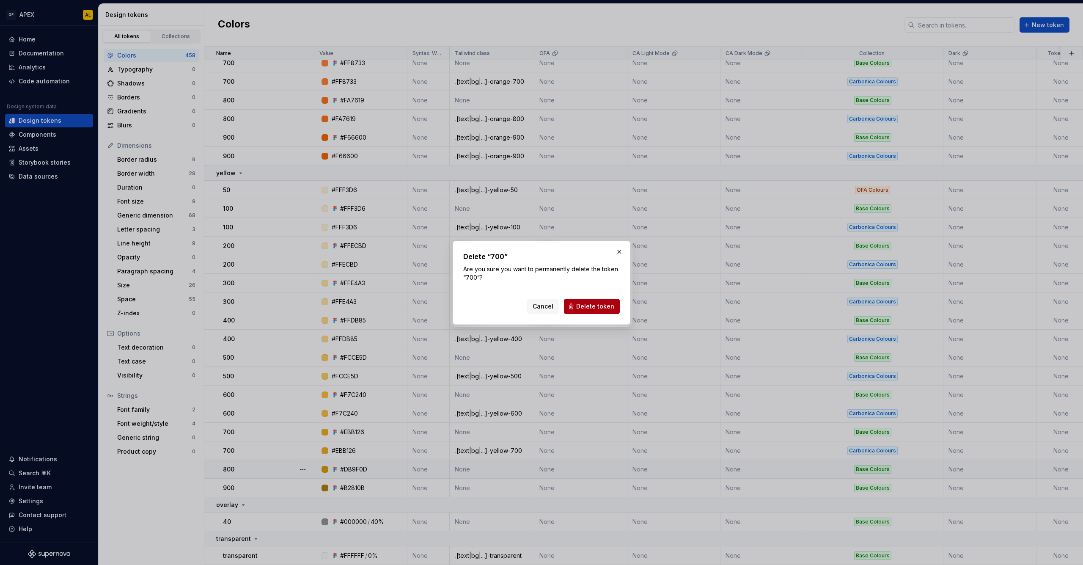
click at [600, 303] on span "Delete token" at bounding box center [595, 306] width 38 height 8
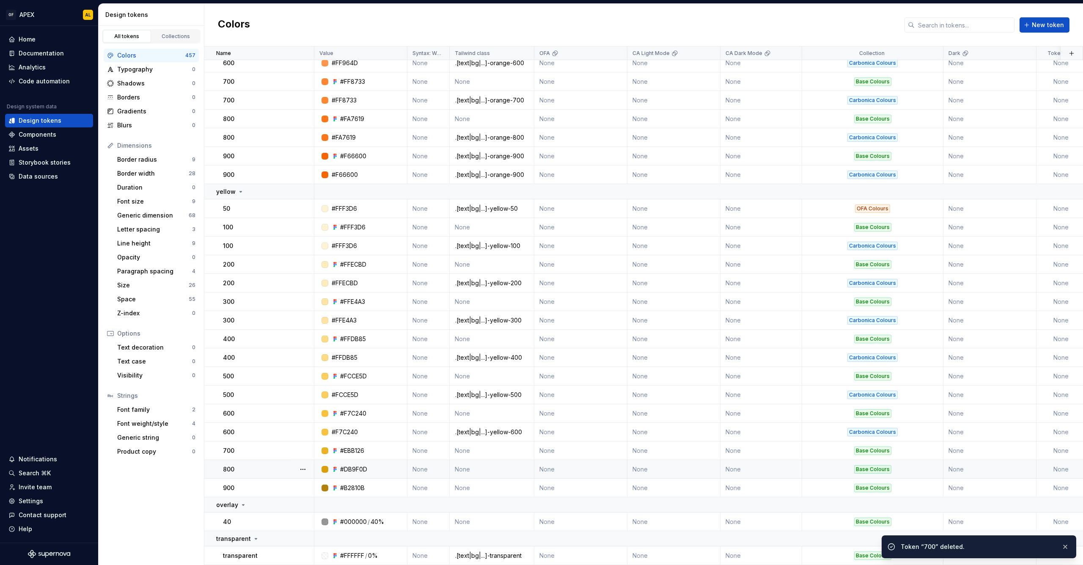
scroll to position [10185, 0]
click at [307, 426] on button "button" at bounding box center [303, 432] width 12 height 12
click at [327, 477] on div "Delete token" at bounding box center [340, 474] width 55 height 8
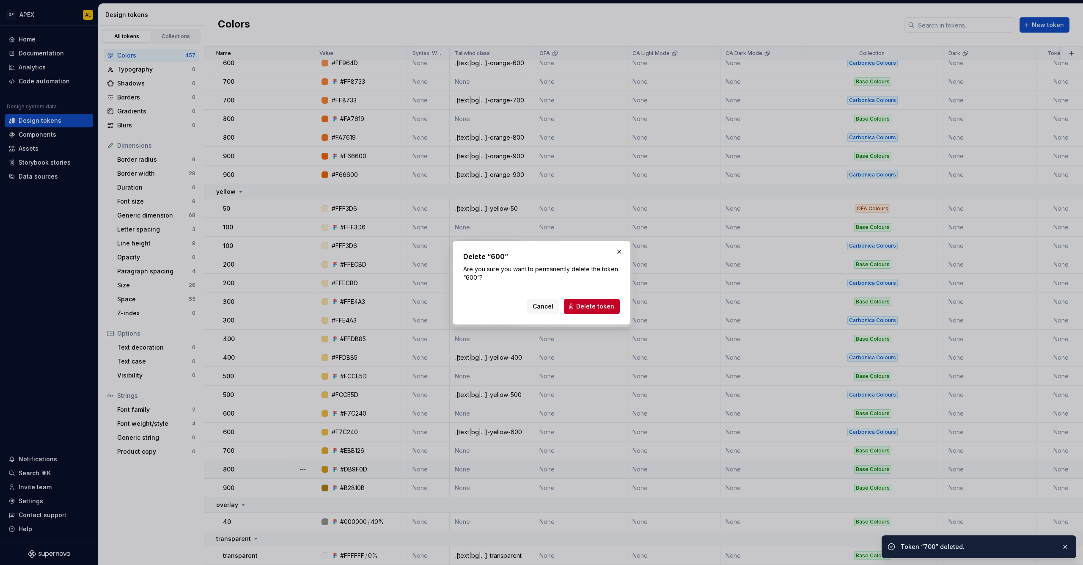
click at [586, 292] on div "Delete “600” Are you sure you want to permanently delete the token “600”? Cance…" at bounding box center [541, 282] width 157 height 63
click at [585, 300] on button "Delete token" at bounding box center [592, 306] width 56 height 15
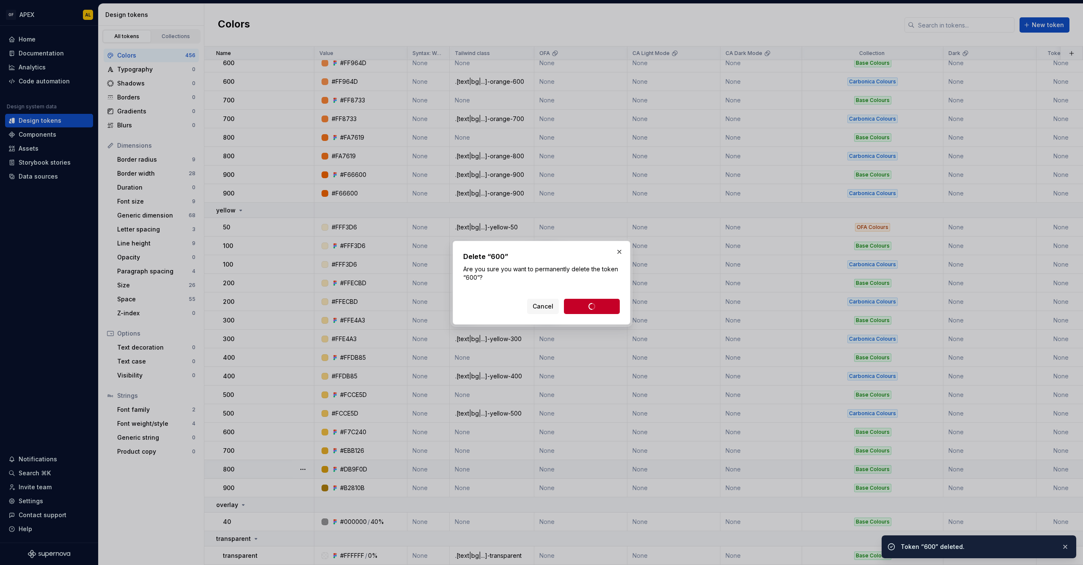
scroll to position [10167, 0]
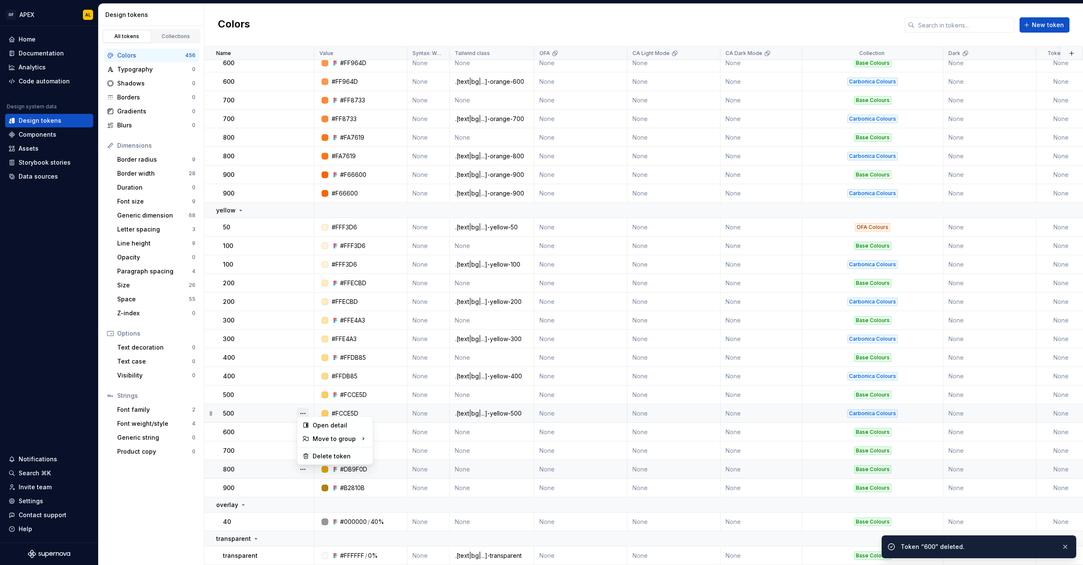
click at [304, 411] on button "button" at bounding box center [303, 413] width 12 height 12
click at [343, 457] on div "Delete token" at bounding box center [340, 456] width 55 height 8
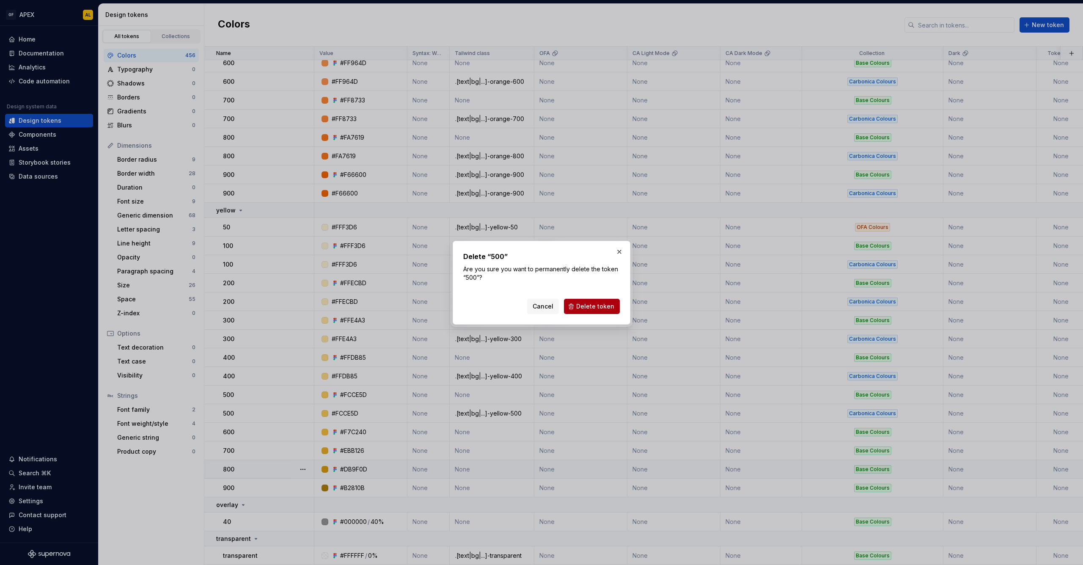
click at [582, 305] on span "Delete token" at bounding box center [595, 306] width 38 height 8
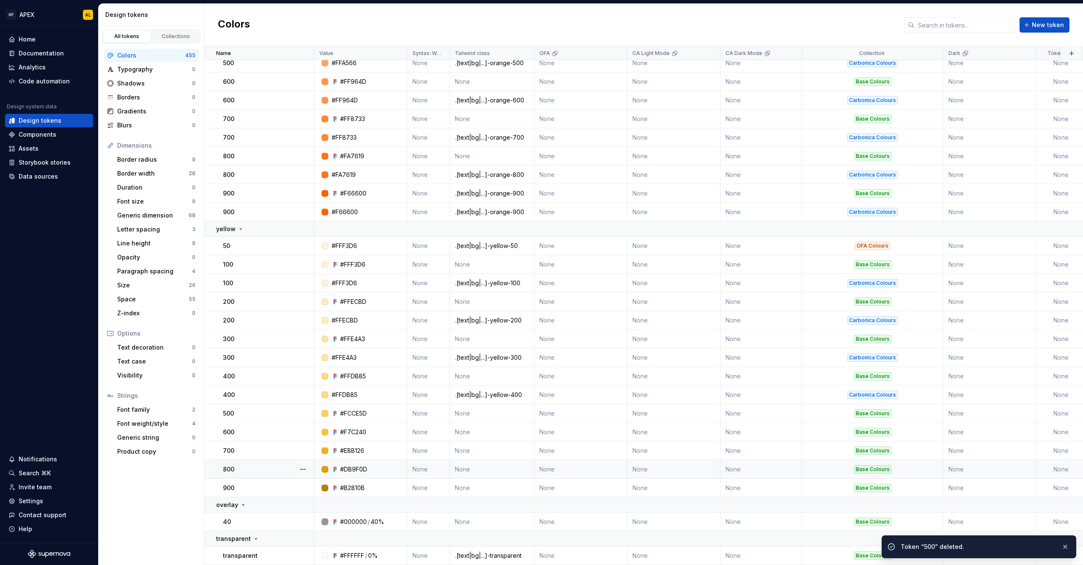
scroll to position [10148, 0]
click at [303, 389] on button "button" at bounding box center [303, 395] width 12 height 12
click at [324, 440] on div "Delete token" at bounding box center [340, 437] width 55 height 8
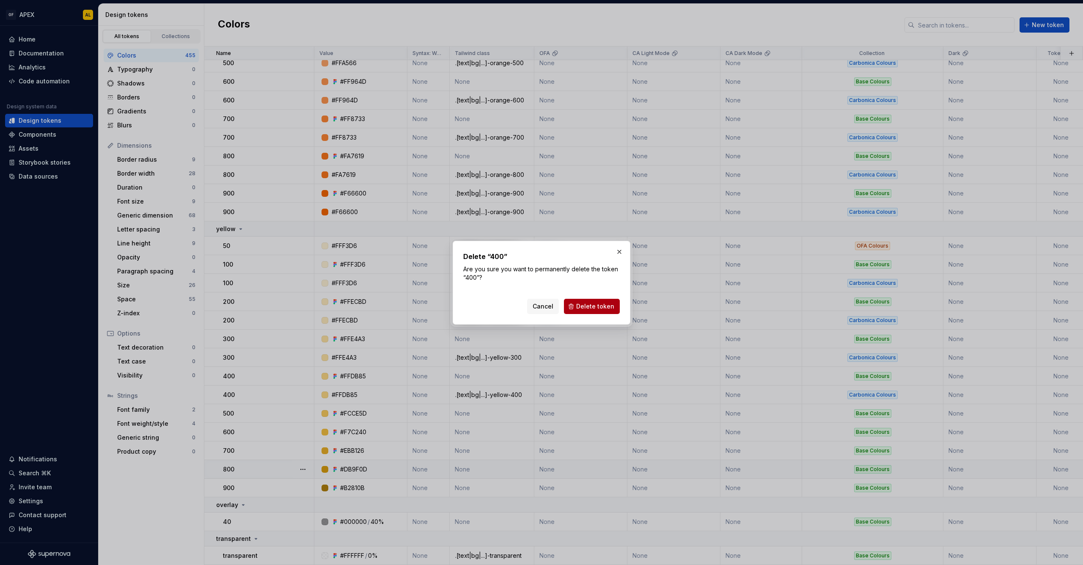
click at [580, 303] on span "Delete token" at bounding box center [595, 306] width 38 height 8
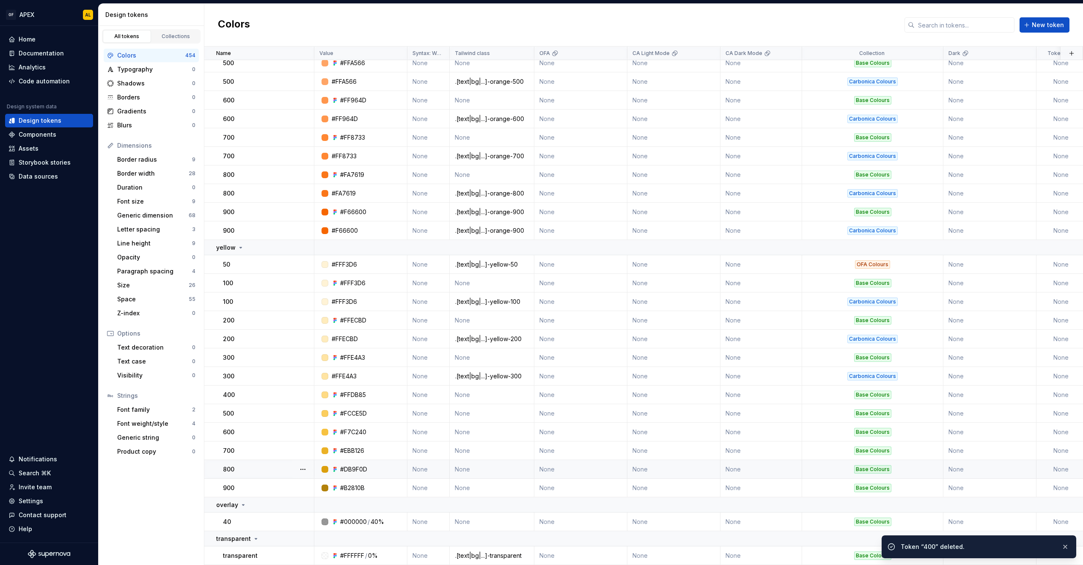
scroll to position [10130, 0]
click at [305, 370] on button "button" at bounding box center [303, 376] width 12 height 12
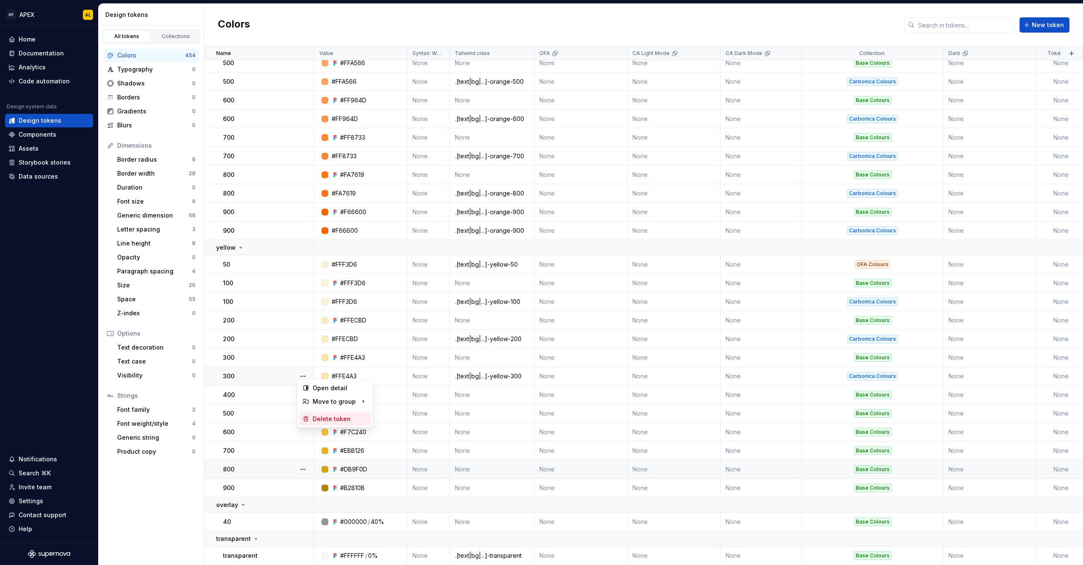
click at [339, 418] on div "Delete token" at bounding box center [340, 419] width 55 height 8
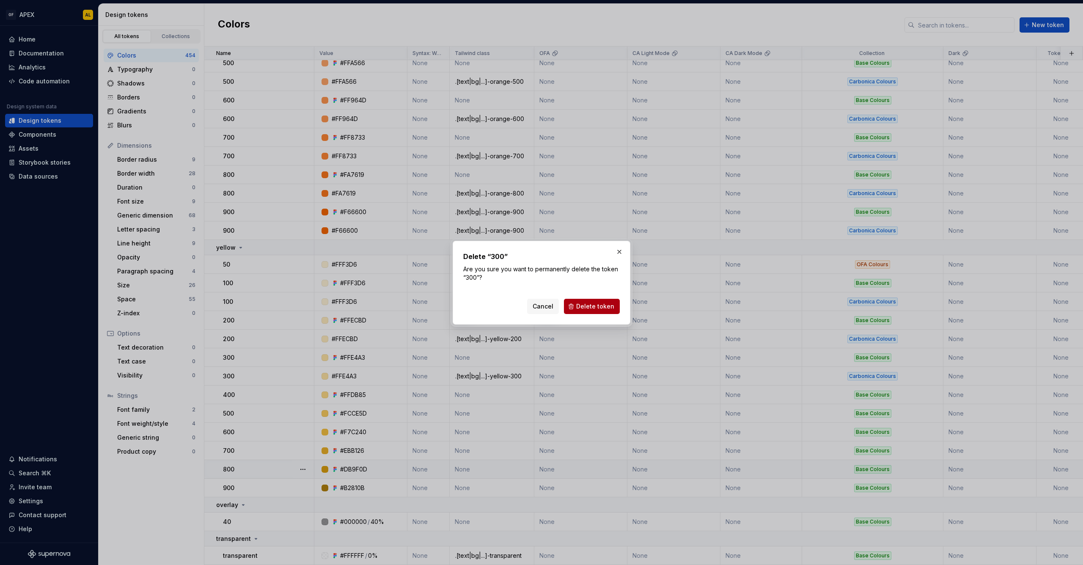
click at [592, 305] on span "Delete token" at bounding box center [595, 306] width 38 height 8
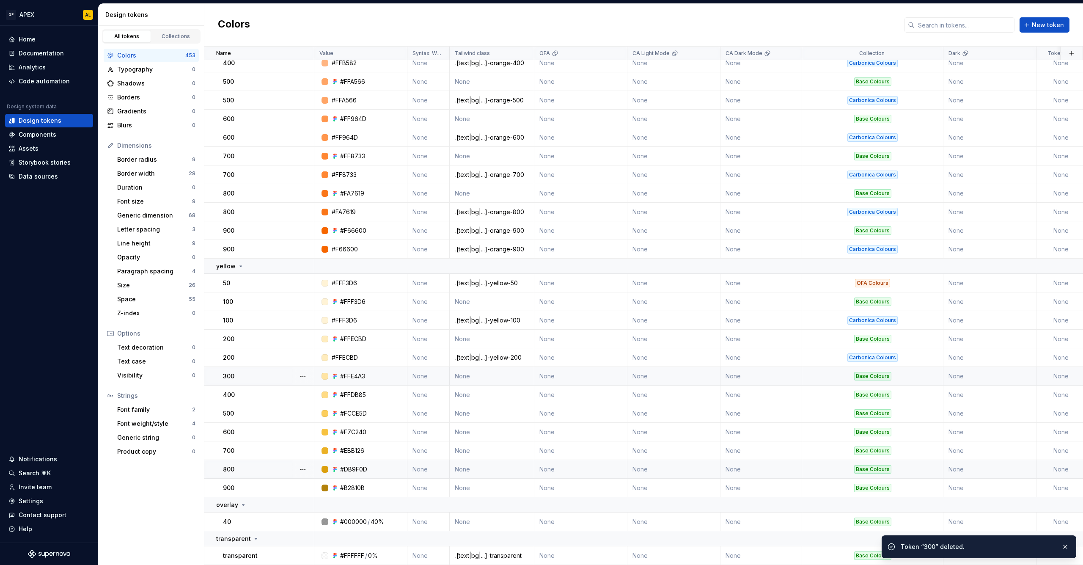
scroll to position [10111, 0]
click at [303, 355] on button "button" at bounding box center [303, 358] width 12 height 12
click at [332, 396] on div "Delete token" at bounding box center [335, 400] width 72 height 14
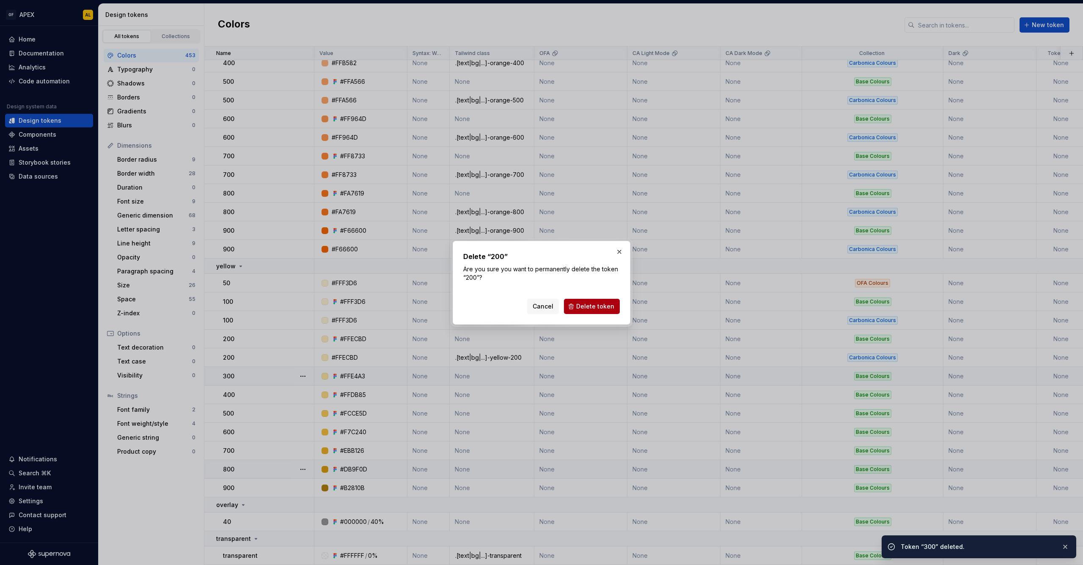
click at [600, 305] on span "Delete token" at bounding box center [595, 306] width 38 height 8
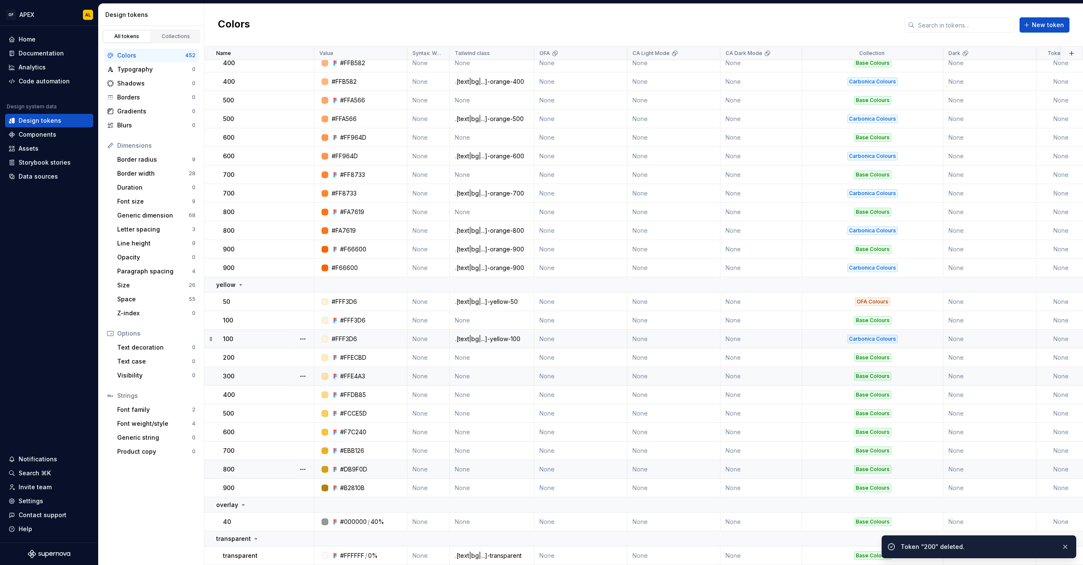
scroll to position [10092, 0]
click at [303, 334] on button "button" at bounding box center [303, 339] width 12 height 12
click at [329, 382] on div "Delete token" at bounding box center [340, 381] width 55 height 8
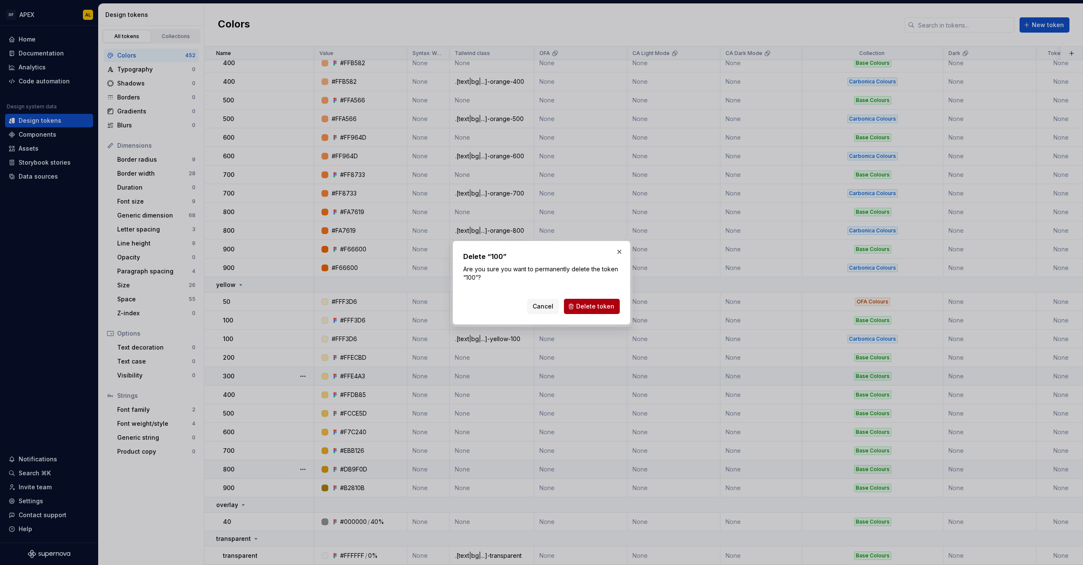
click at [583, 308] on span "Delete token" at bounding box center [595, 306] width 38 height 8
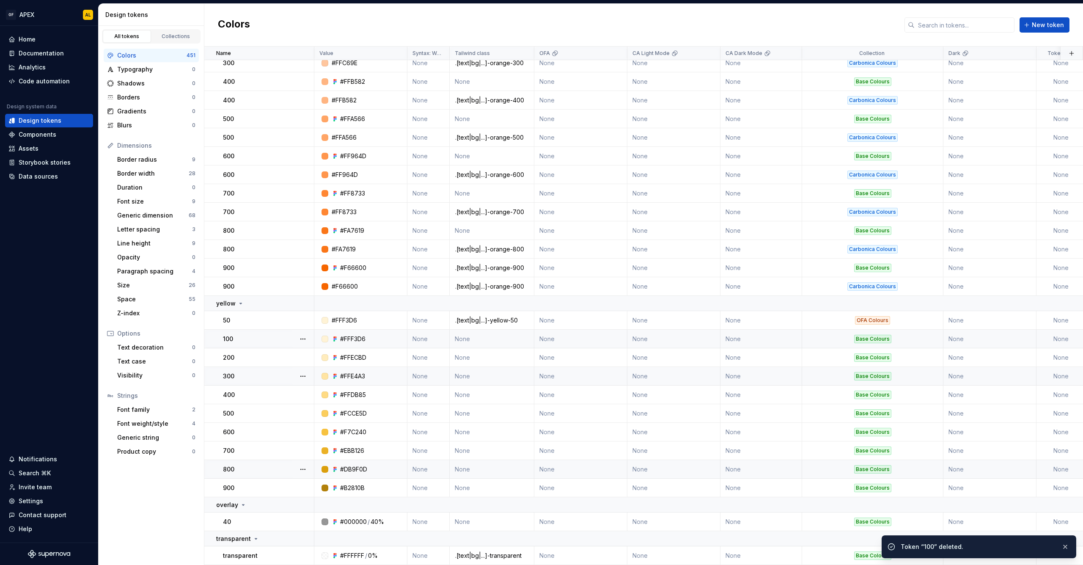
scroll to position [10074, 0]
click at [304, 318] on button "button" at bounding box center [303, 320] width 12 height 12
click at [315, 362] on div "Delete token" at bounding box center [340, 363] width 55 height 8
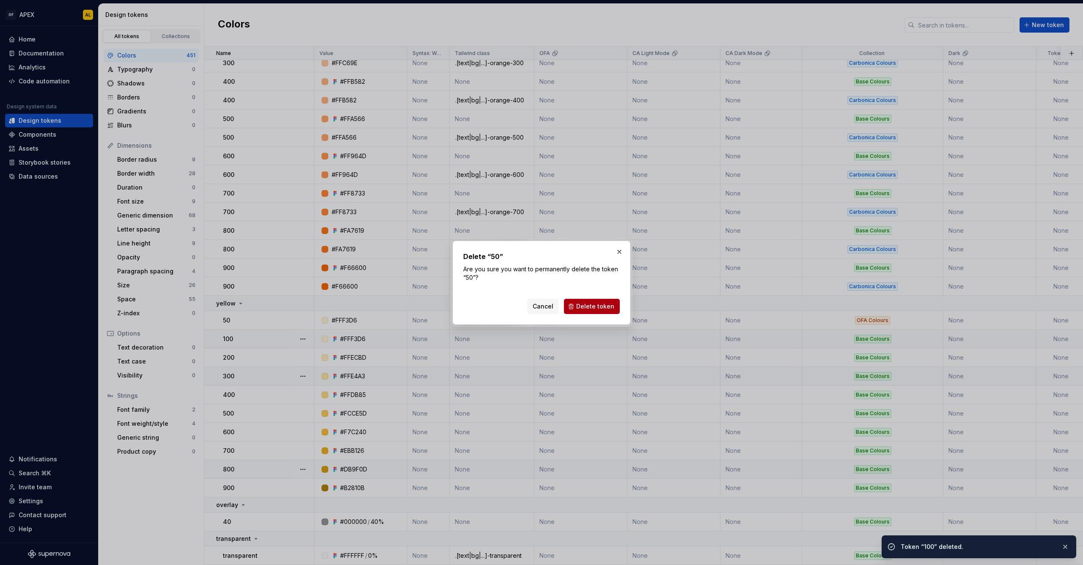
click at [611, 304] on span "Delete token" at bounding box center [595, 306] width 38 height 8
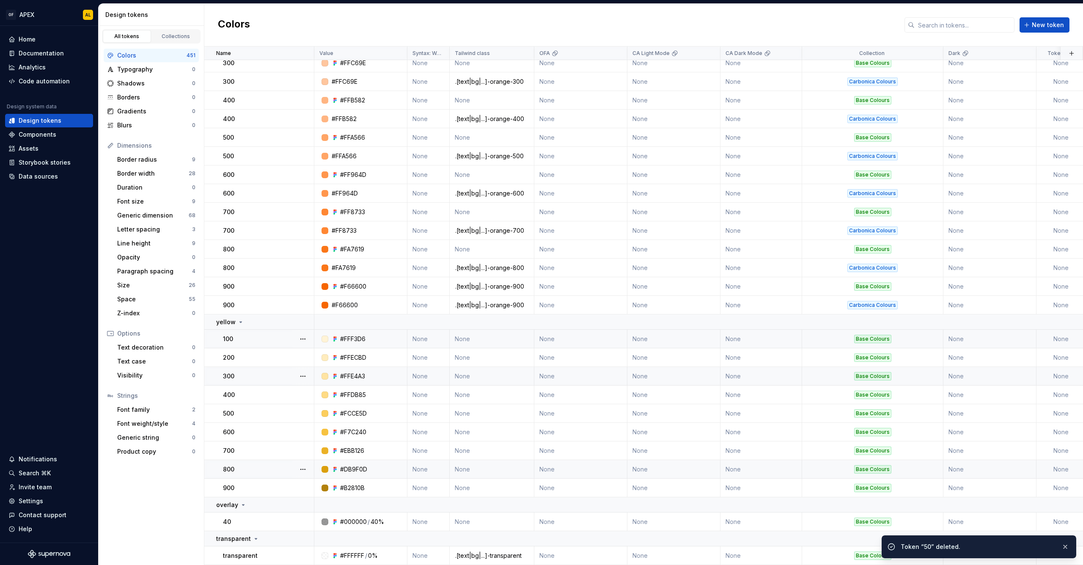
scroll to position [10055, 0]
